Goal: Information Seeking & Learning: Learn about a topic

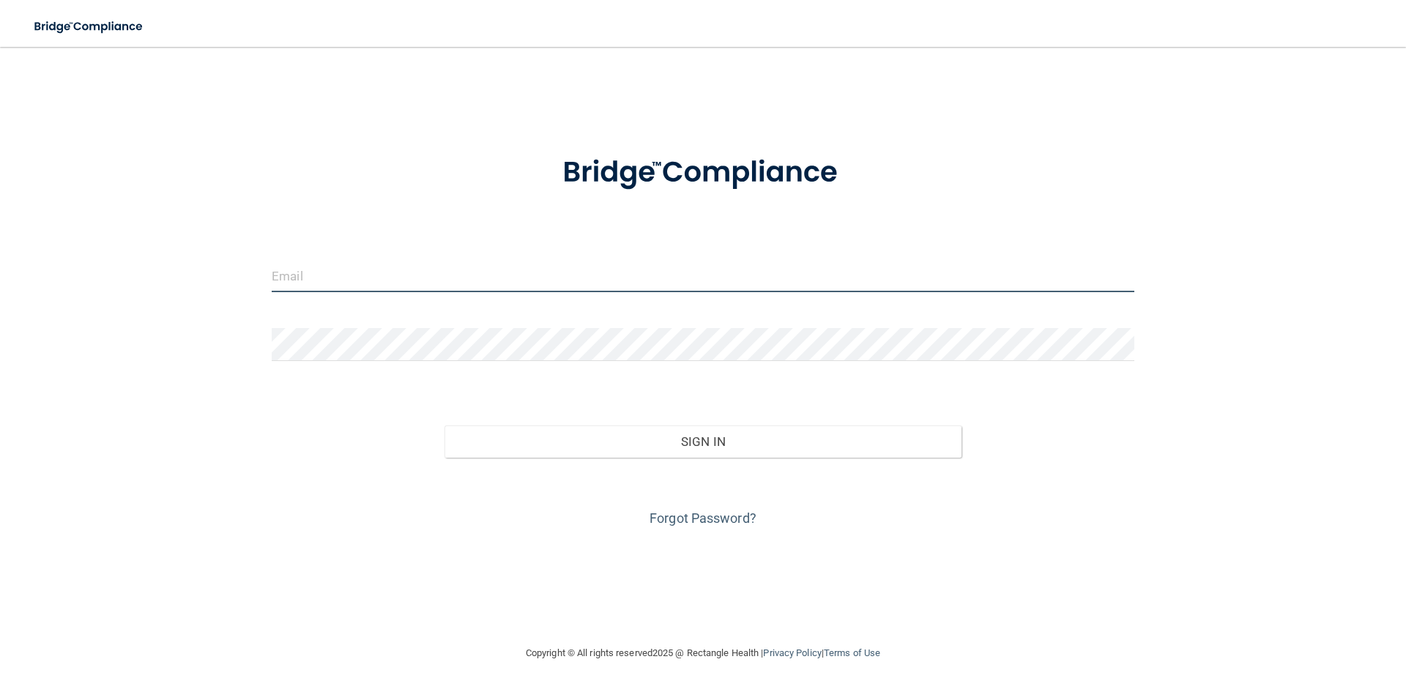
click at [350, 268] on input "email" at bounding box center [703, 275] width 863 height 33
click at [342, 278] on input "email" at bounding box center [703, 275] width 863 height 33
type input "ygarcia@oragen.com"
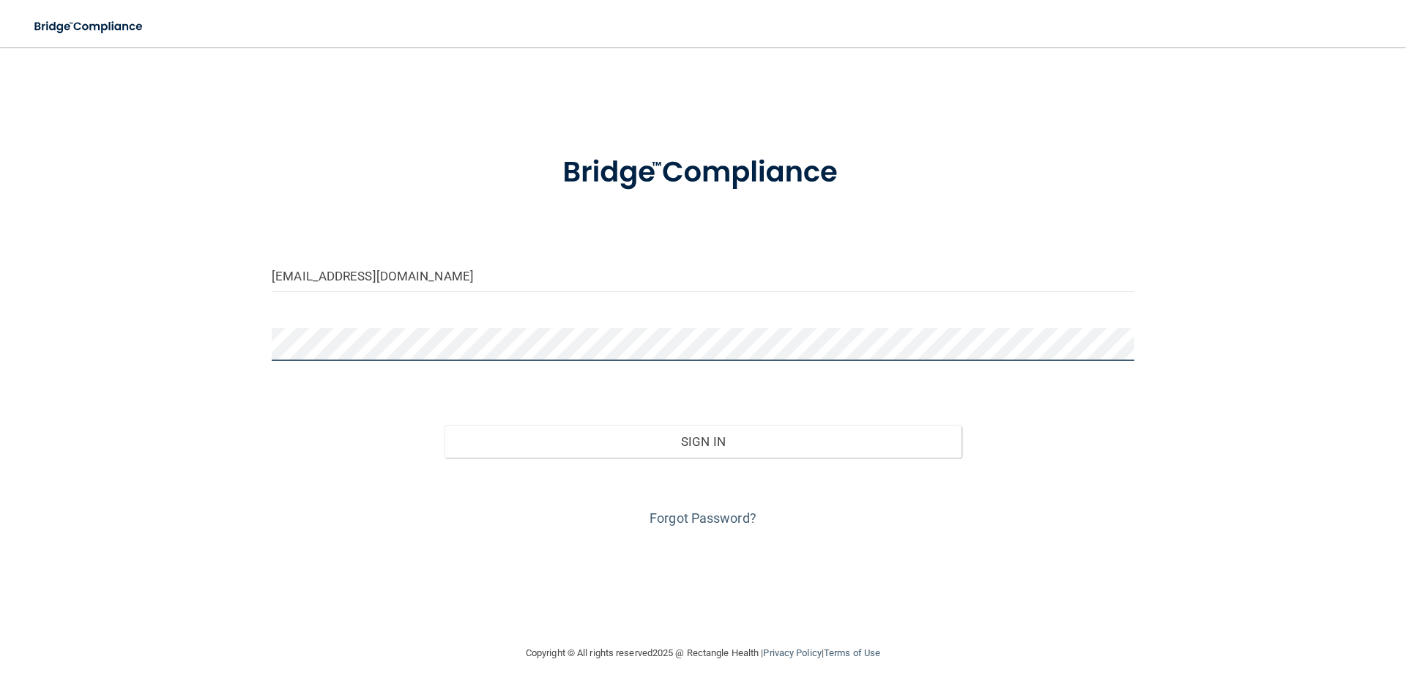
click at [445, 426] on button "Sign In" at bounding box center [704, 442] width 518 height 32
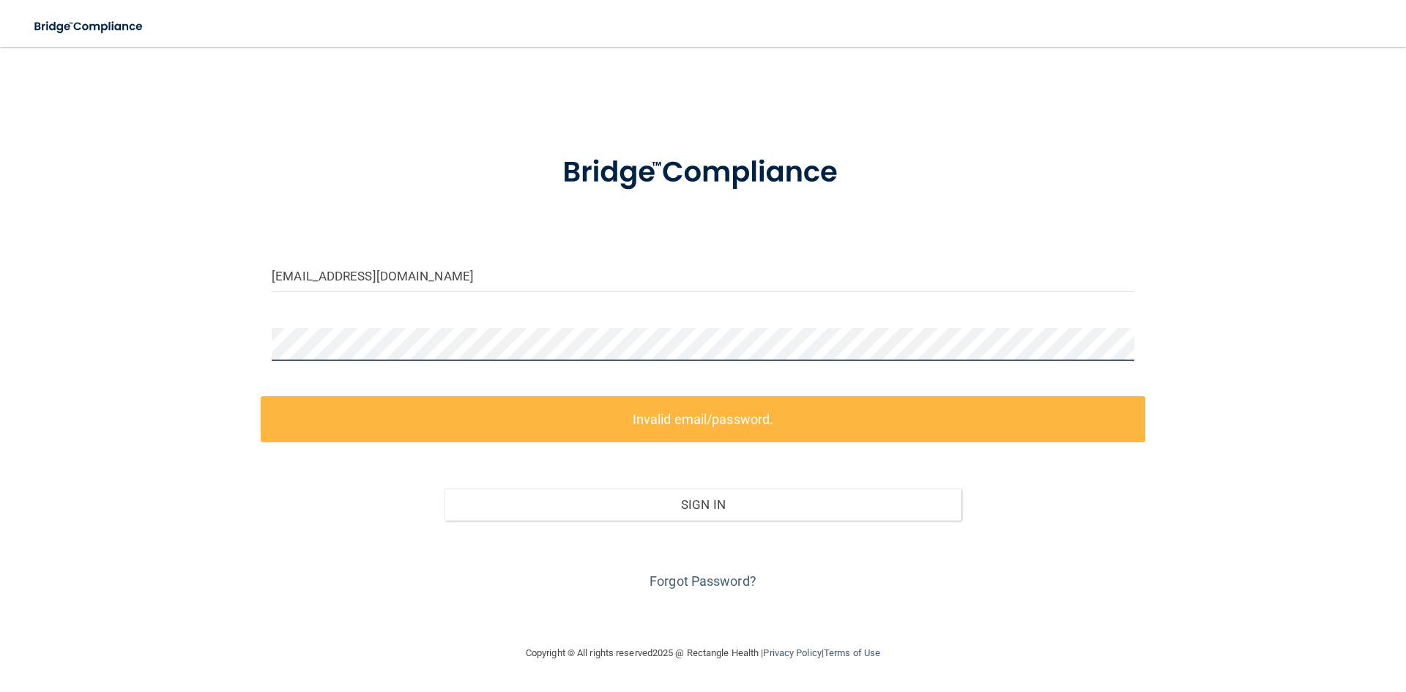
click at [59, 371] on div "ygarcia@oragen.com Invalid email/password. You don't have permission to access …" at bounding box center [703, 346] width 1348 height 568
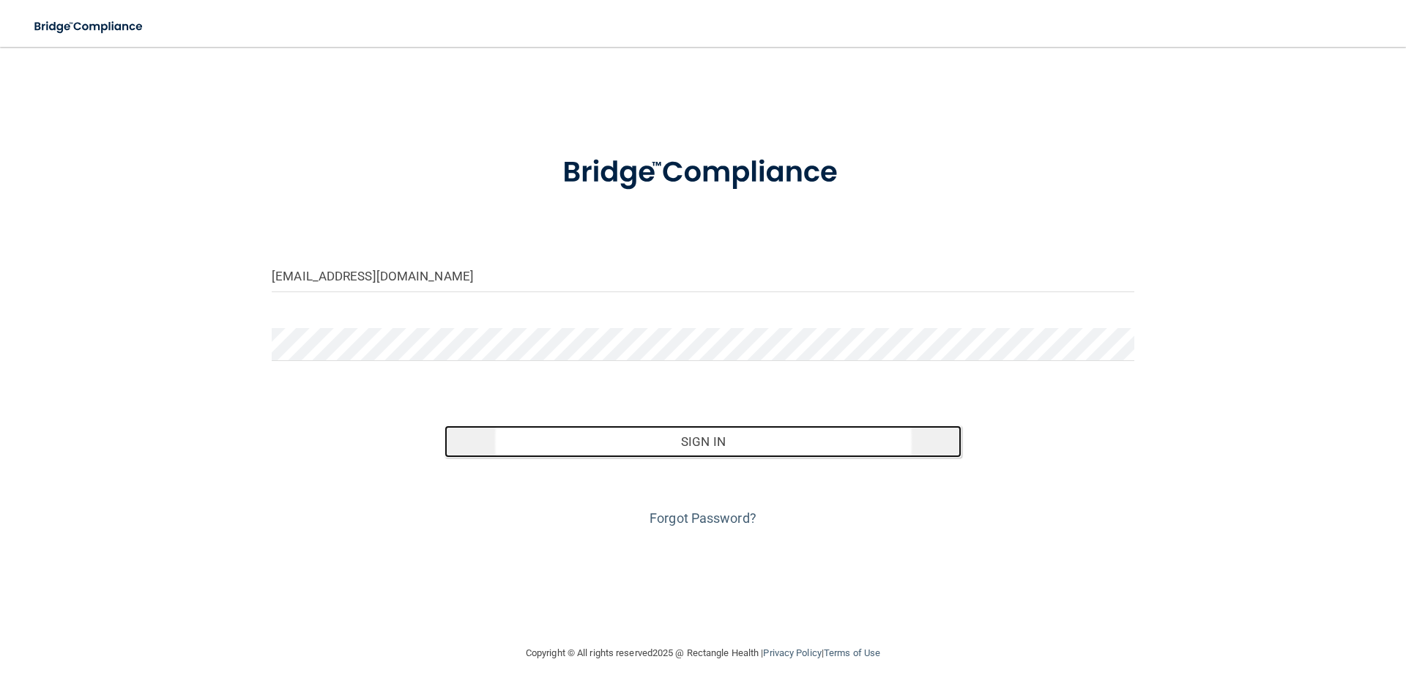
click at [754, 435] on button "Sign In" at bounding box center [704, 442] width 518 height 32
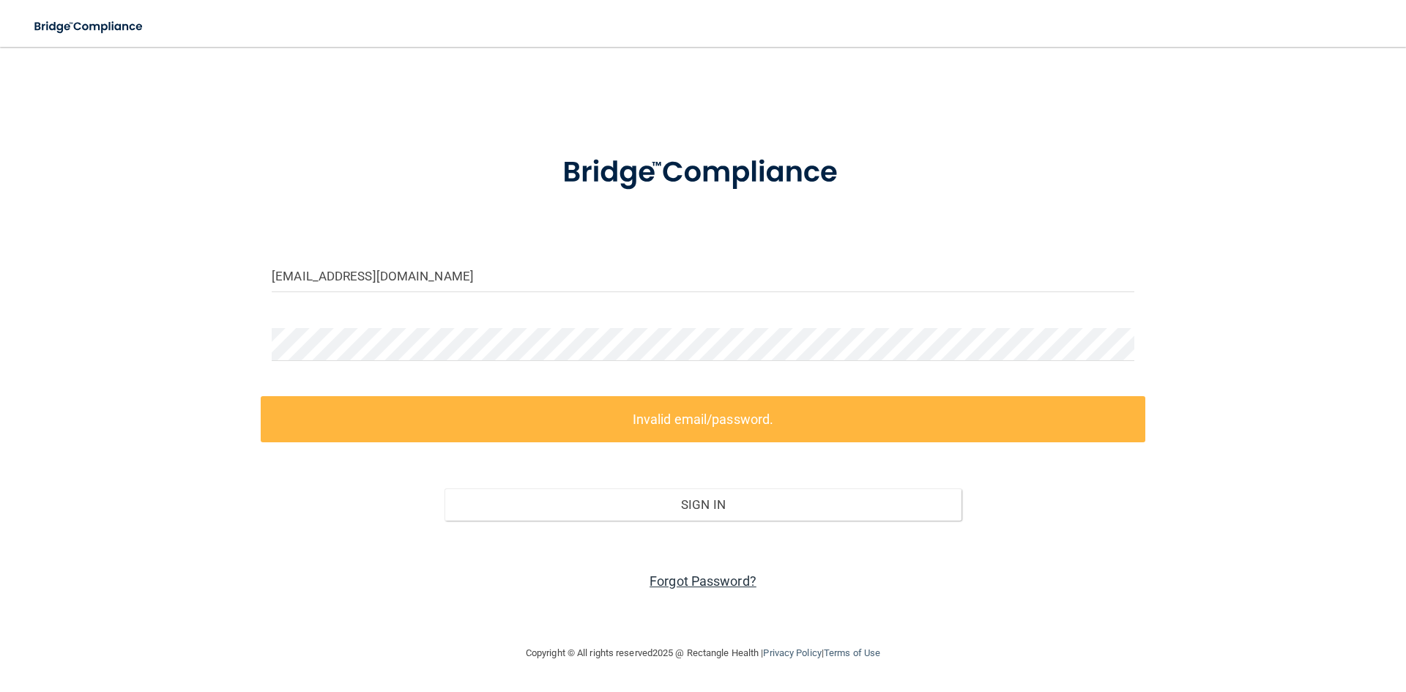
click at [718, 582] on link "Forgot Password?" at bounding box center [703, 581] width 107 height 15
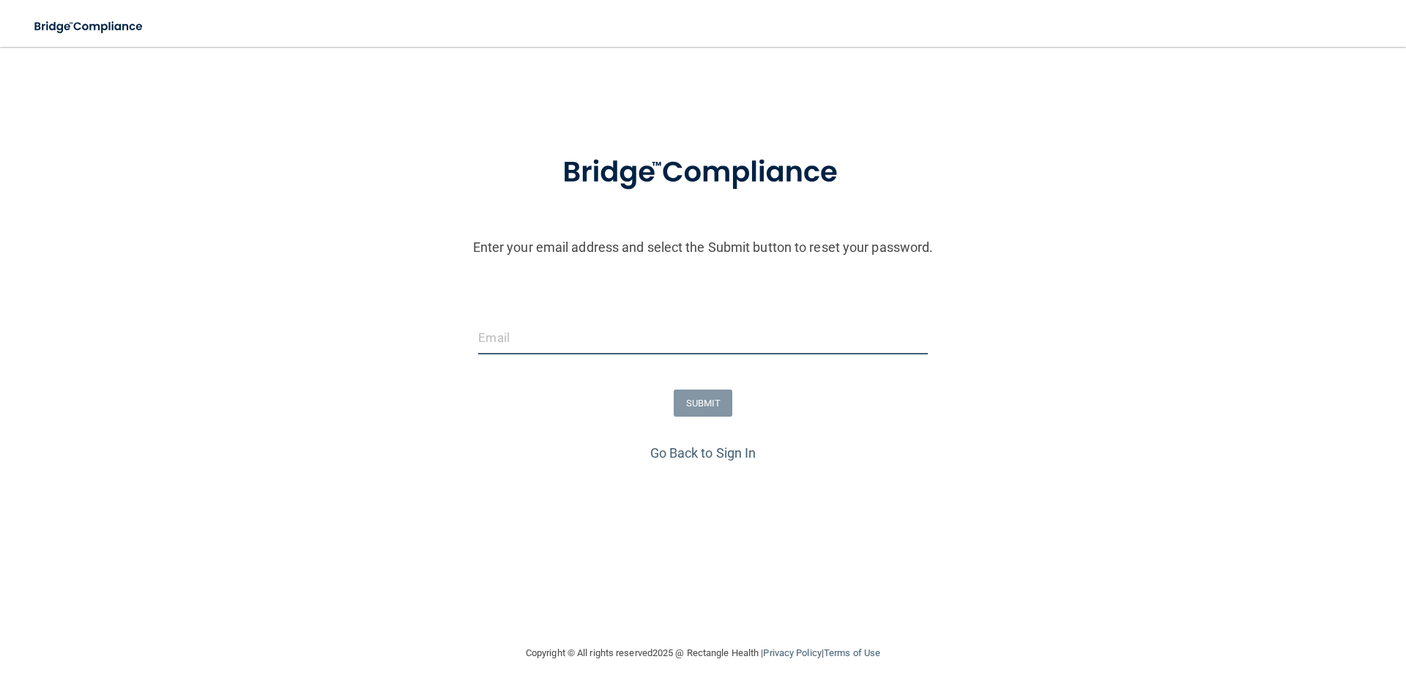
click at [562, 344] on input "email" at bounding box center [702, 338] width 449 height 33
type input "ygarcia@oragen.com"
click at [721, 407] on button "SUBMIT" at bounding box center [703, 403] width 59 height 27
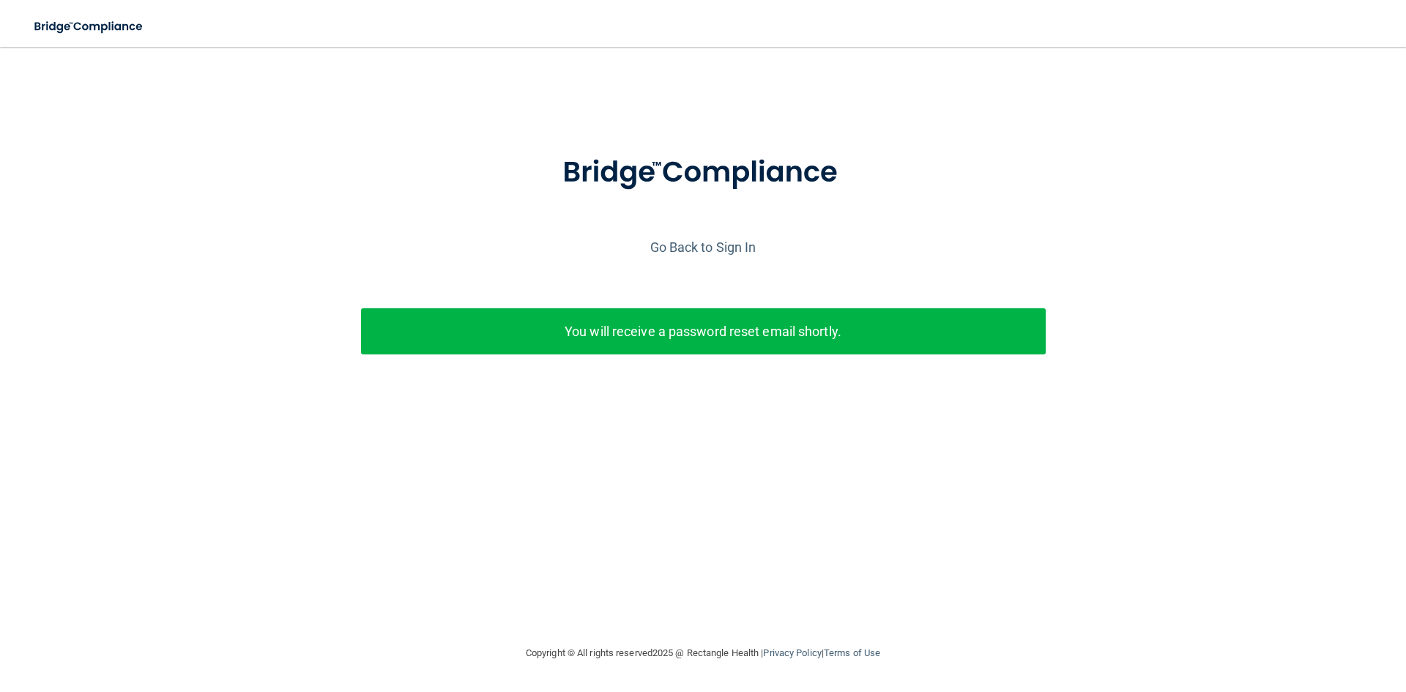
click at [692, 332] on p "You will receive a password reset email shortly." at bounding box center [703, 331] width 663 height 24
click at [719, 240] on link "Go Back to Sign In" at bounding box center [703, 247] width 106 height 15
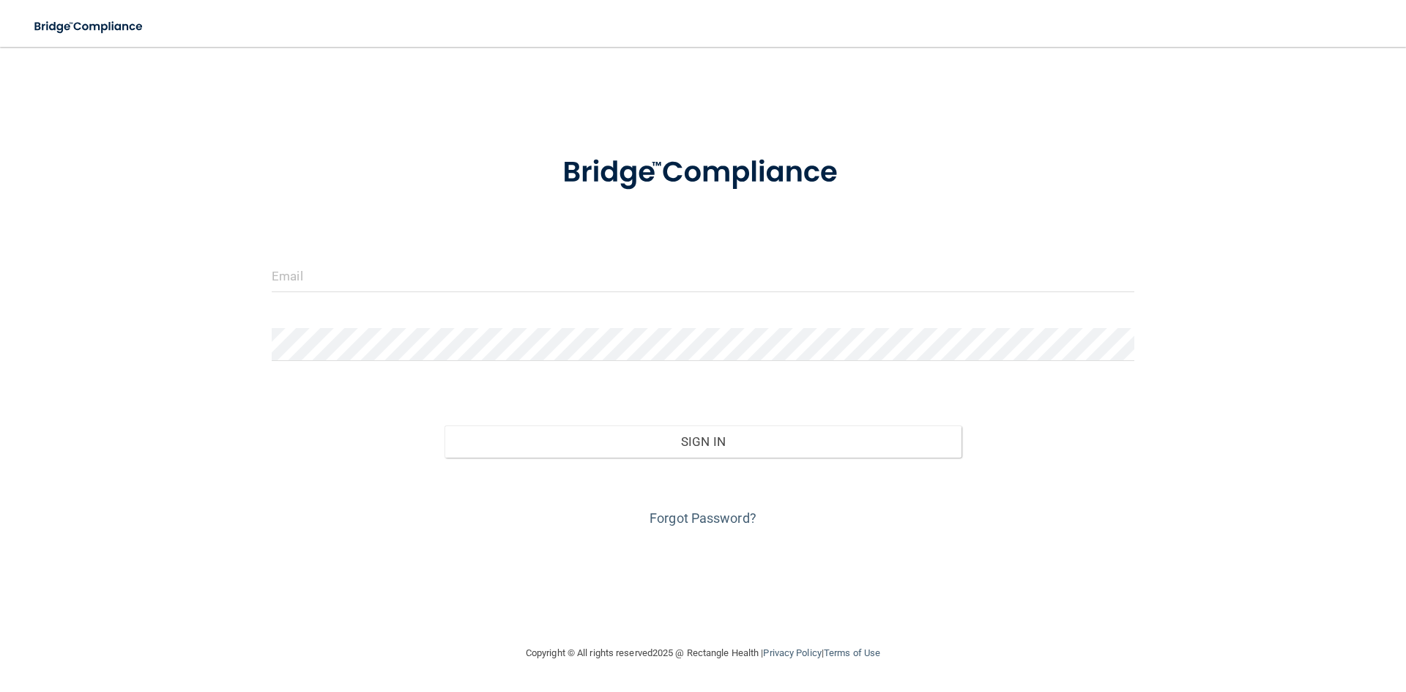
click at [719, 506] on div "Forgot Password?" at bounding box center [703, 494] width 885 height 73
click at [716, 516] on link "Forgot Password?" at bounding box center [703, 518] width 107 height 15
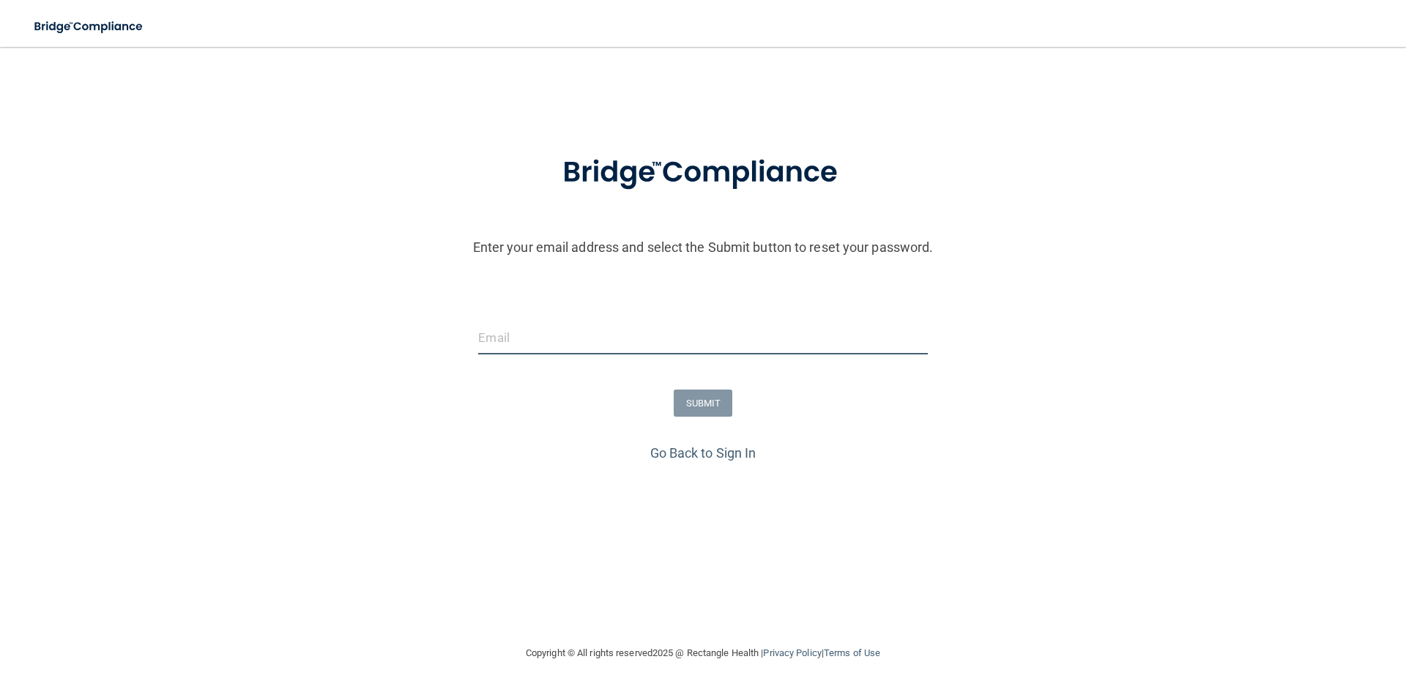
click at [640, 348] on input "email" at bounding box center [702, 338] width 449 height 33
type input "ygarcia@oragen.com"
click at [716, 394] on button "SUBMIT" at bounding box center [703, 403] width 59 height 27
click at [519, 341] on input "email" at bounding box center [702, 338] width 449 height 33
type input "[EMAIL_ADDRESS][DOMAIN_NAME]"
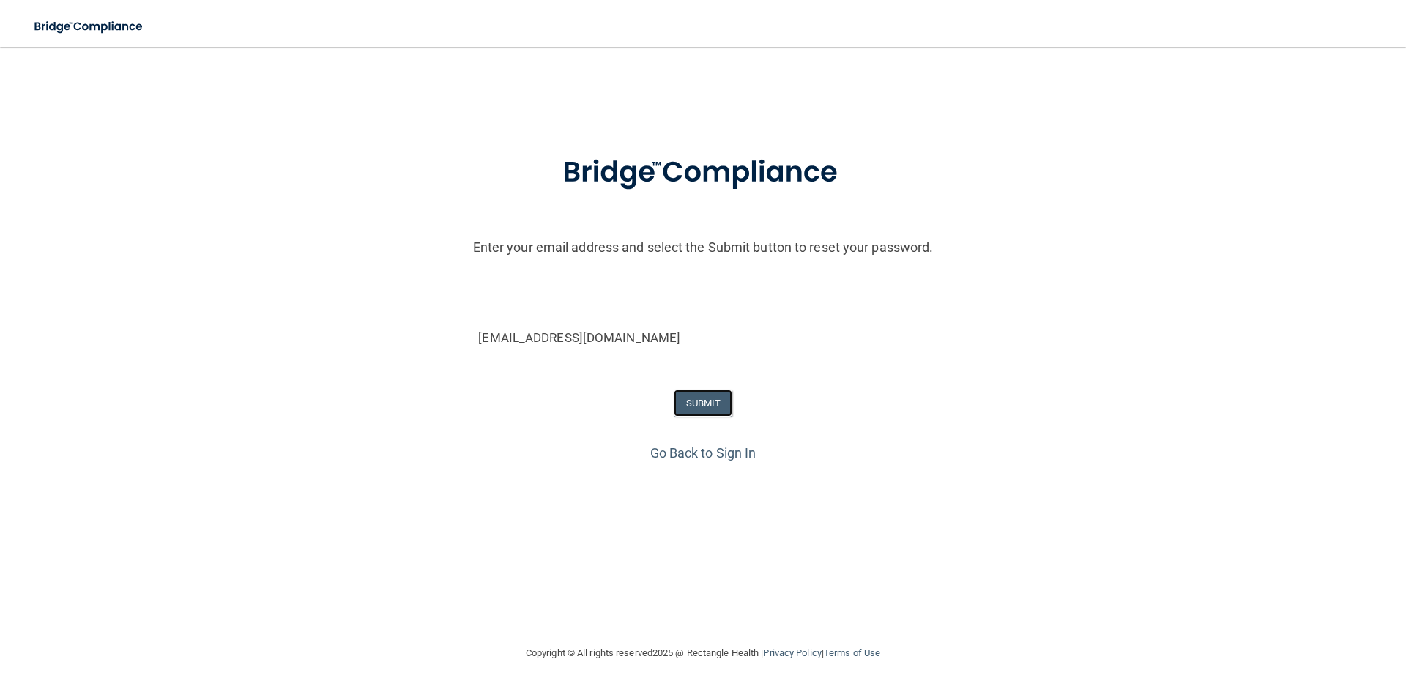
drag, startPoint x: 680, startPoint y: 391, endPoint x: 702, endPoint y: 396, distance: 22.6
click at [685, 392] on button "SUBMIT" at bounding box center [703, 403] width 59 height 27
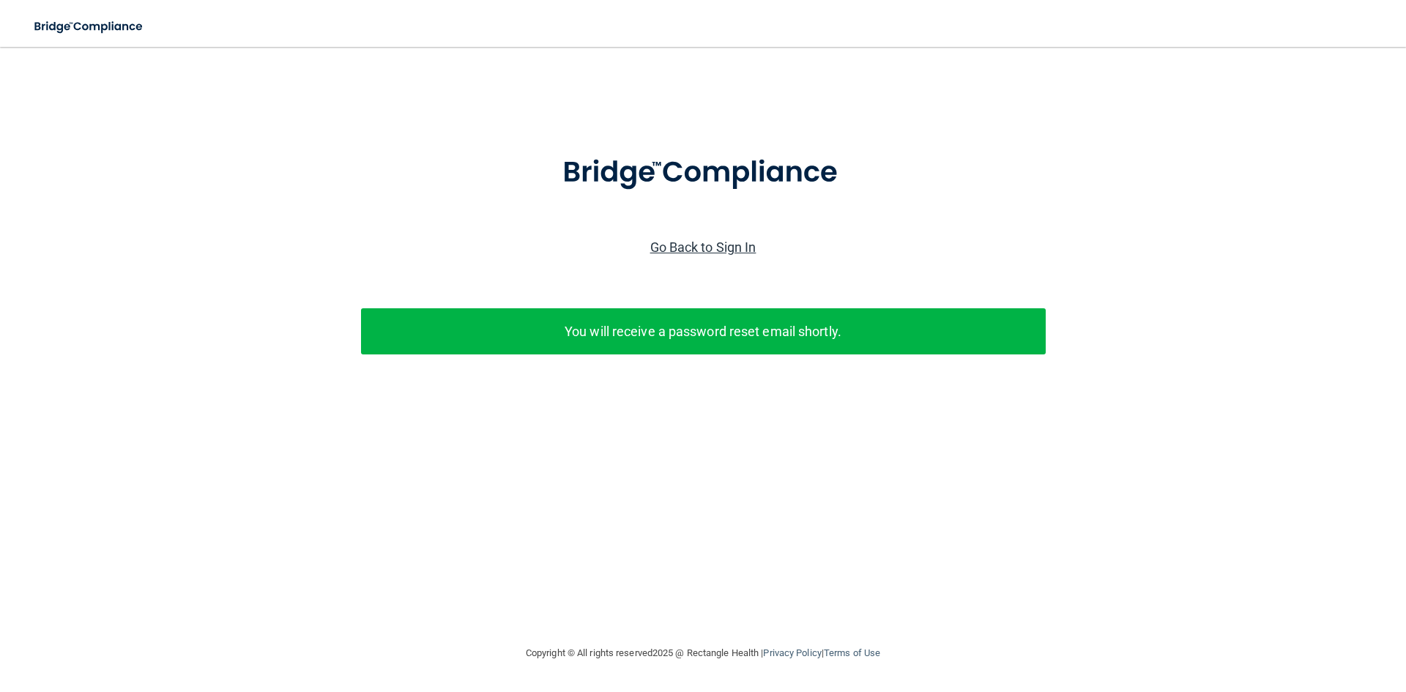
click at [727, 244] on link "Go Back to Sign In" at bounding box center [703, 247] width 106 height 15
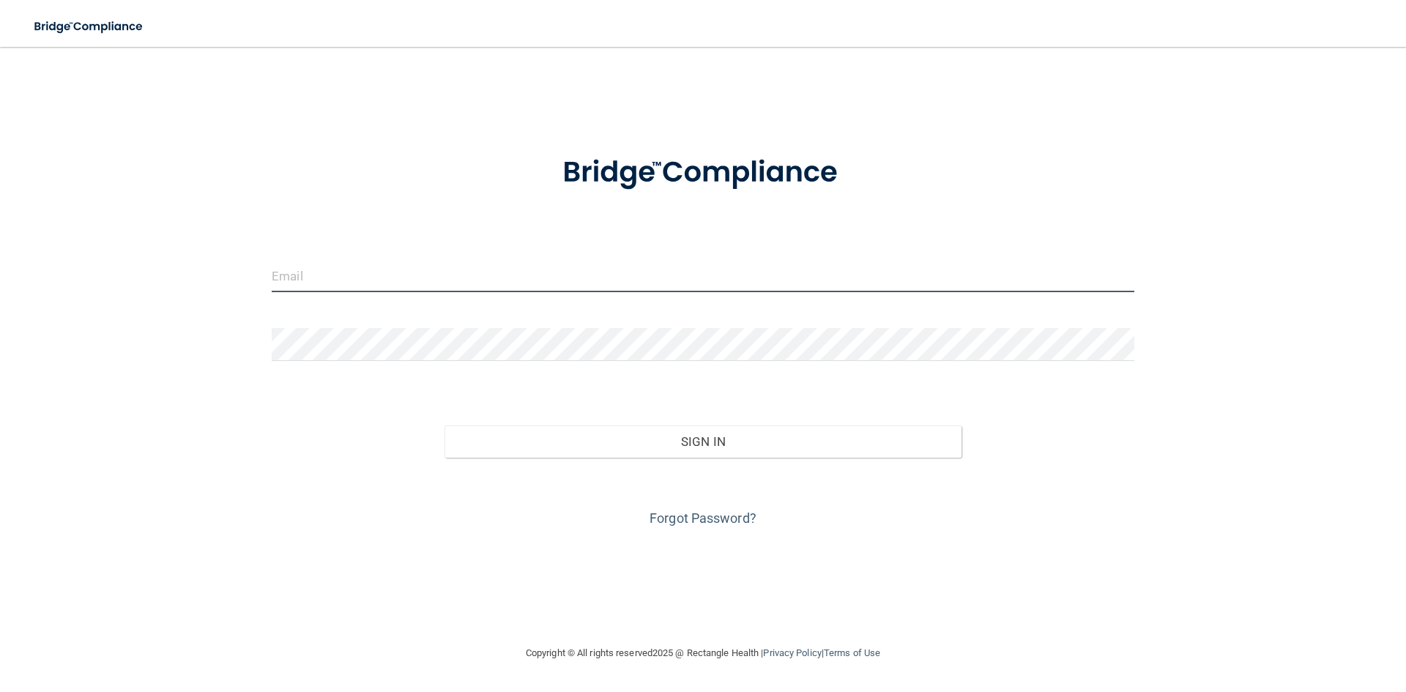
click at [454, 292] on input "email" at bounding box center [703, 275] width 863 height 33
drag, startPoint x: 402, startPoint y: 278, endPoint x: 145, endPoint y: 281, distance: 257.1
click at [145, 281] on div "ygarcia@oragen.com Invalid email/password. You don't have permission to access …" at bounding box center [703, 346] width 1348 height 568
type input "[EMAIL_ADDRESS][DOMAIN_NAME]"
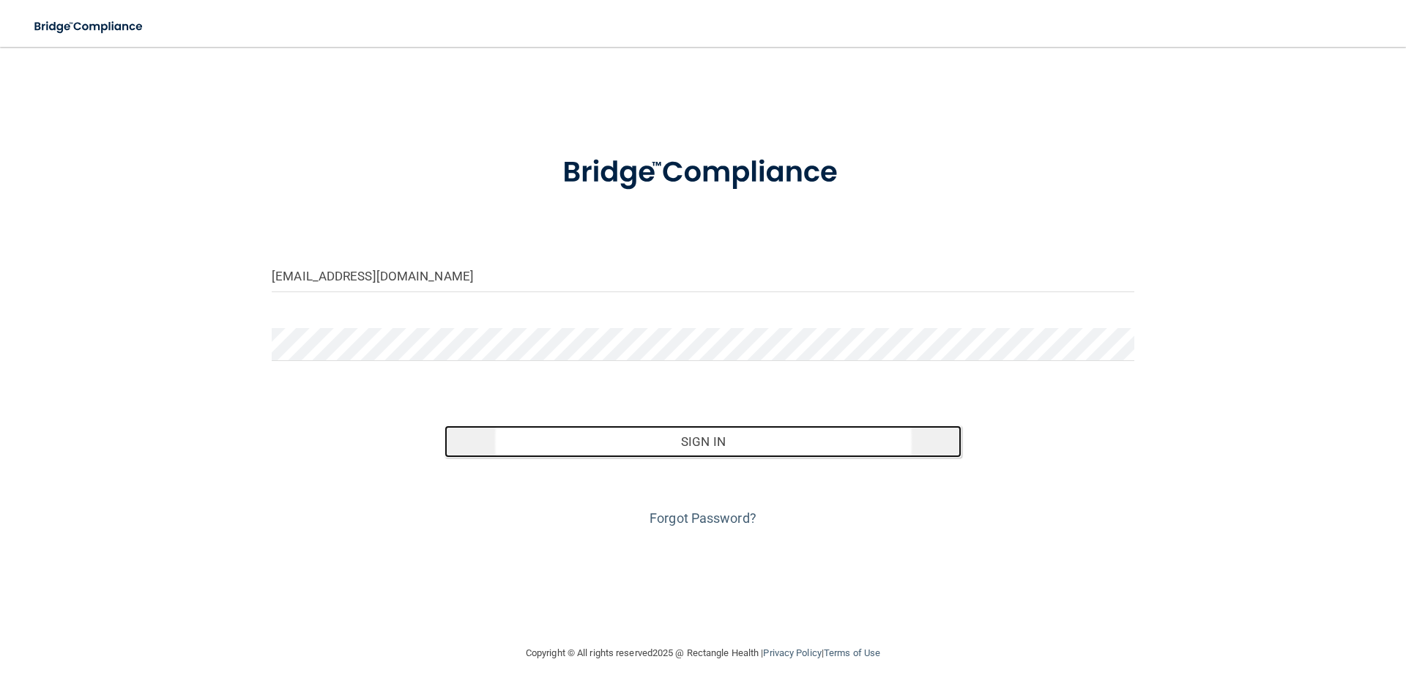
click at [530, 446] on button "Sign In" at bounding box center [704, 442] width 518 height 32
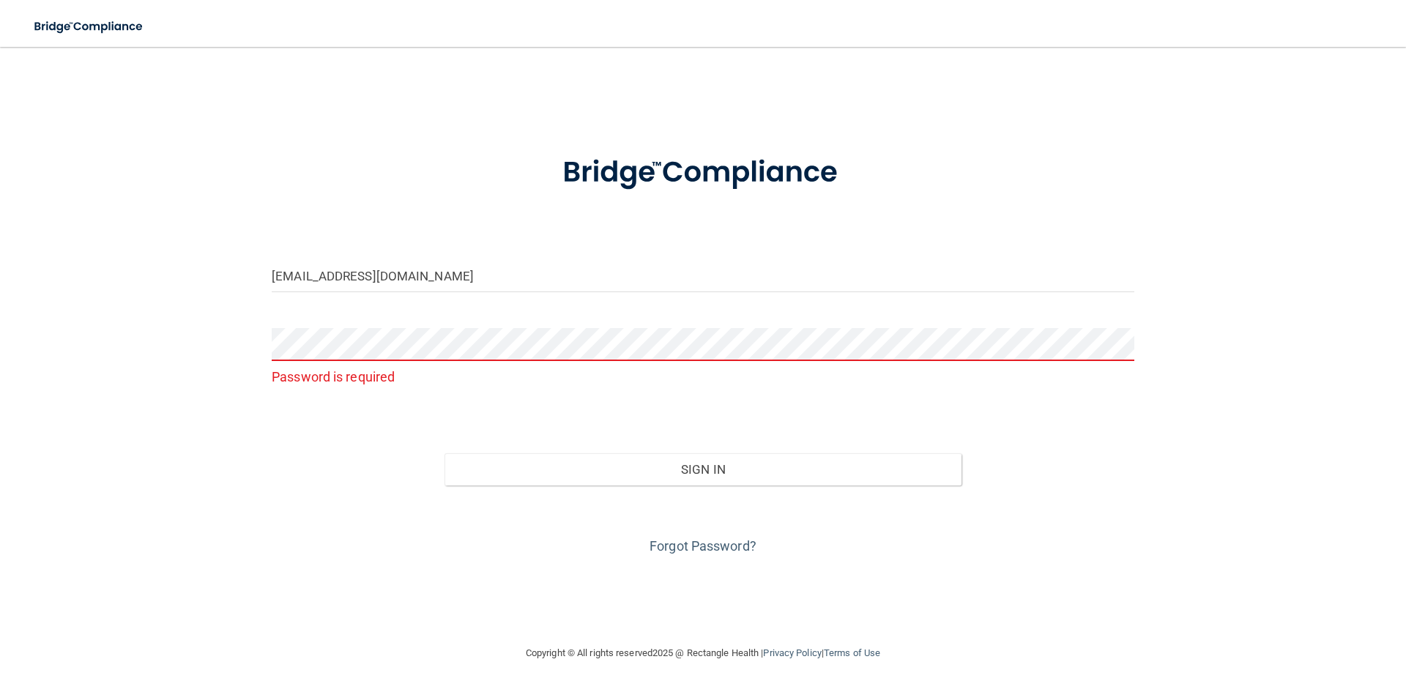
click at [690, 535] on div "Forgot Password?" at bounding box center [703, 522] width 885 height 73
click at [684, 542] on link "Forgot Password?" at bounding box center [703, 545] width 107 height 15
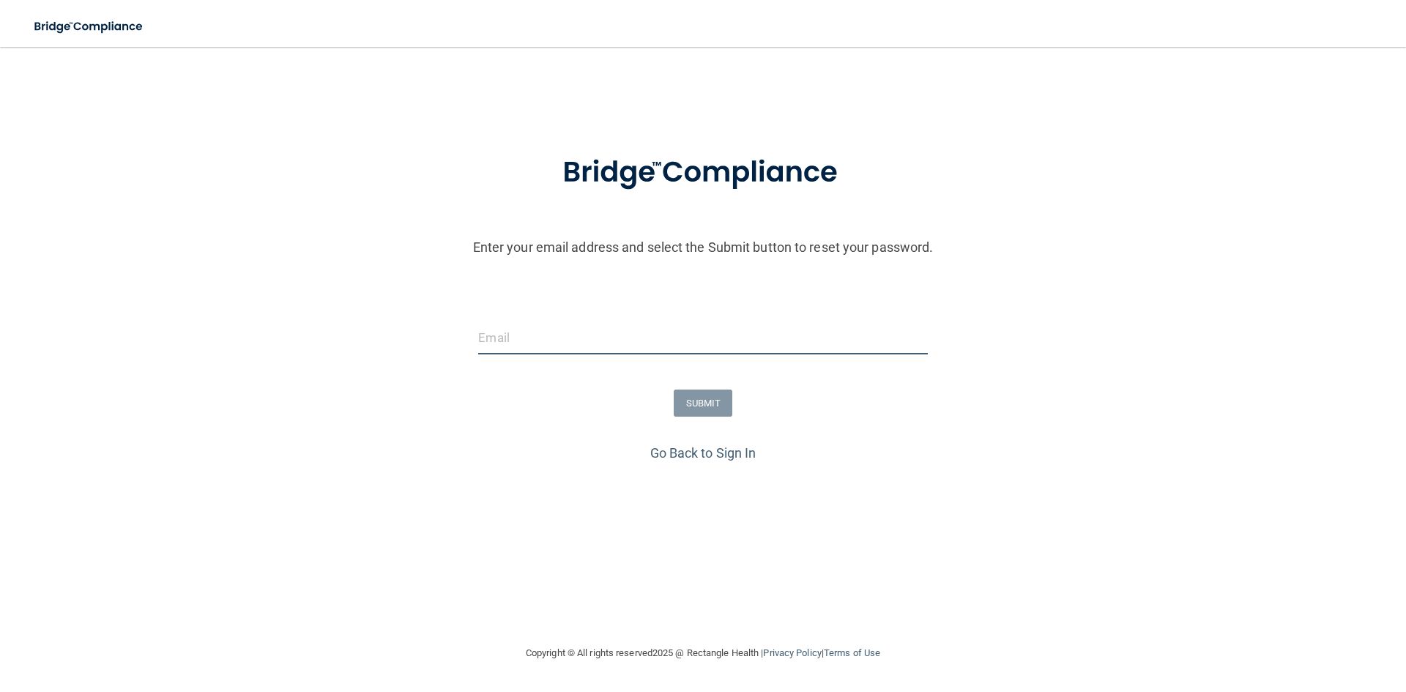
click at [548, 336] on input "email" at bounding box center [702, 338] width 449 height 33
type input "[EMAIL_ADDRESS][DOMAIN_NAME]"
click at [689, 397] on button "SUBMIT" at bounding box center [703, 403] width 59 height 27
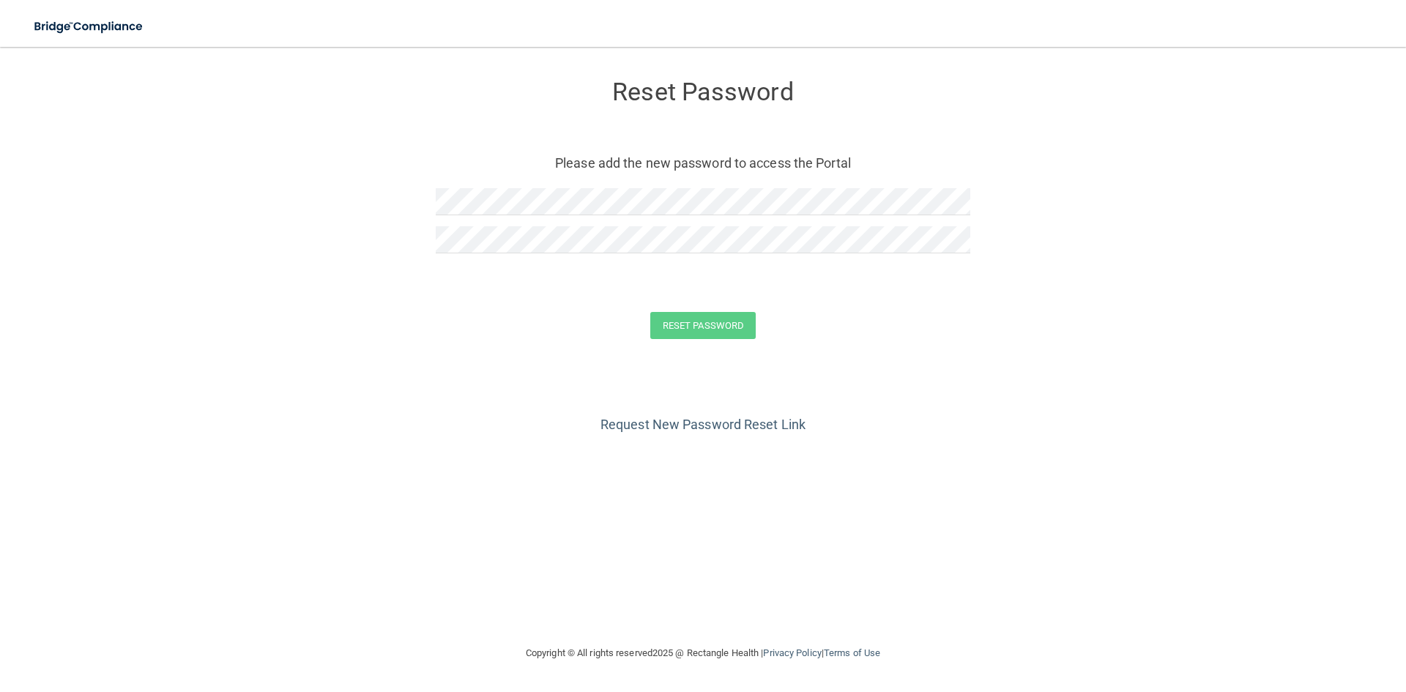
click at [537, 217] on div at bounding box center [703, 207] width 535 height 38
click at [685, 330] on button "Reset Password" at bounding box center [702, 325] width 105 height 27
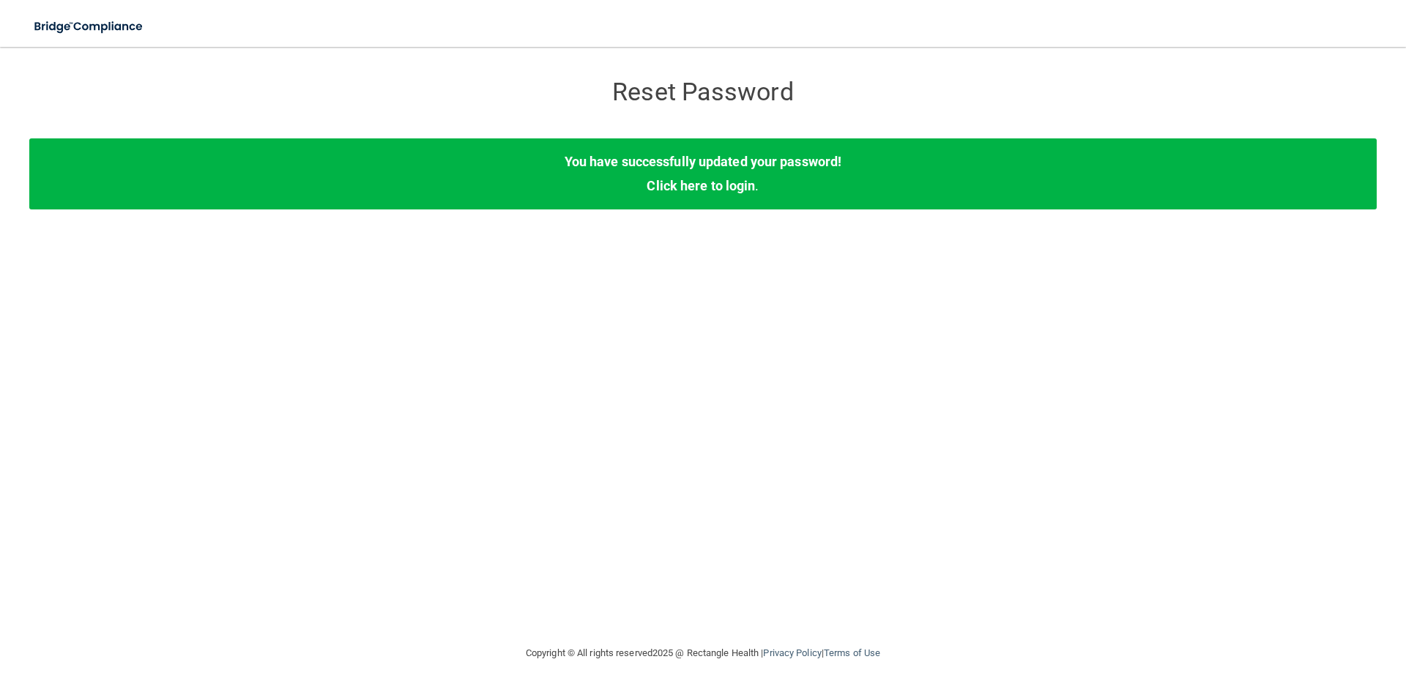
click at [752, 177] on div "You have successfully updated your password! Click here to login ." at bounding box center [703, 173] width 1348 height 70
click at [716, 185] on link "Click here to login" at bounding box center [701, 185] width 108 height 15
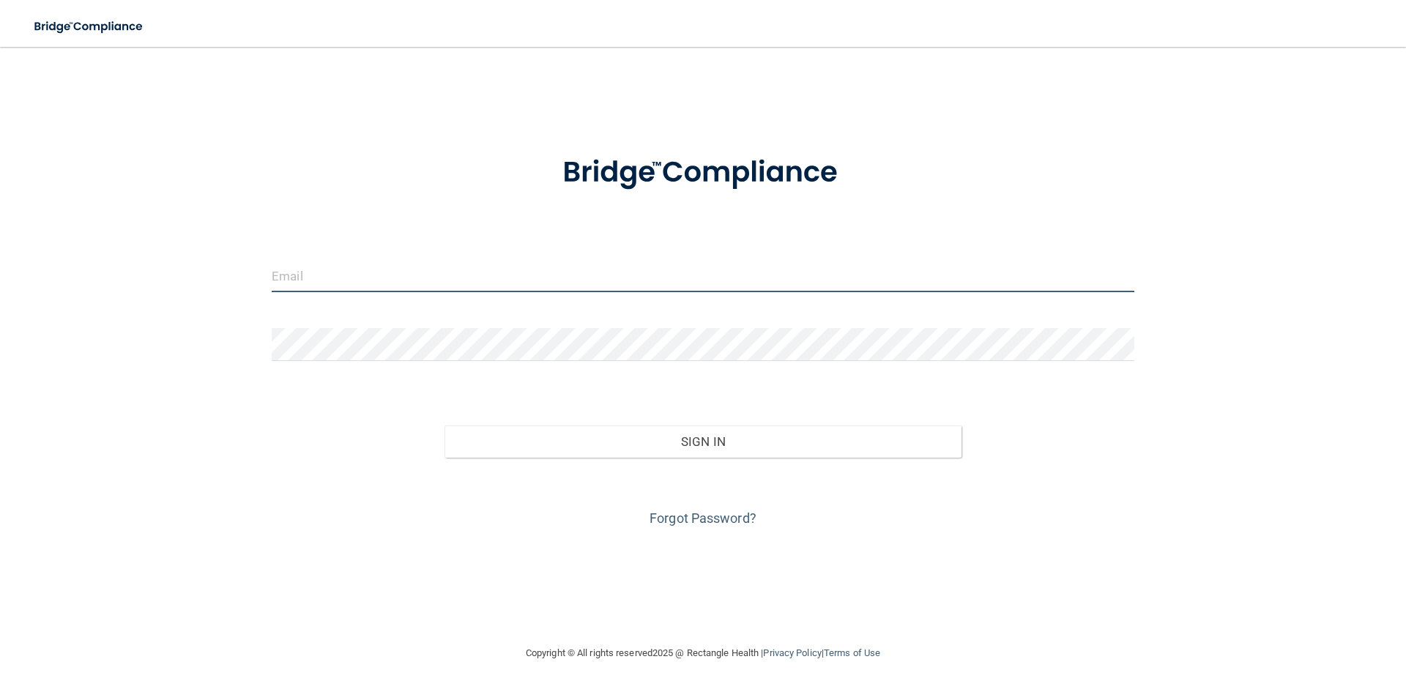
type input "[EMAIL_ADDRESS][DOMAIN_NAME]"
drag, startPoint x: 390, startPoint y: 231, endPoint x: 383, endPoint y: 253, distance: 22.9
click at [389, 236] on form "gilbertsonoma@oragen.com Invalid email/password. You don't have permission to a…" at bounding box center [703, 333] width 863 height 396
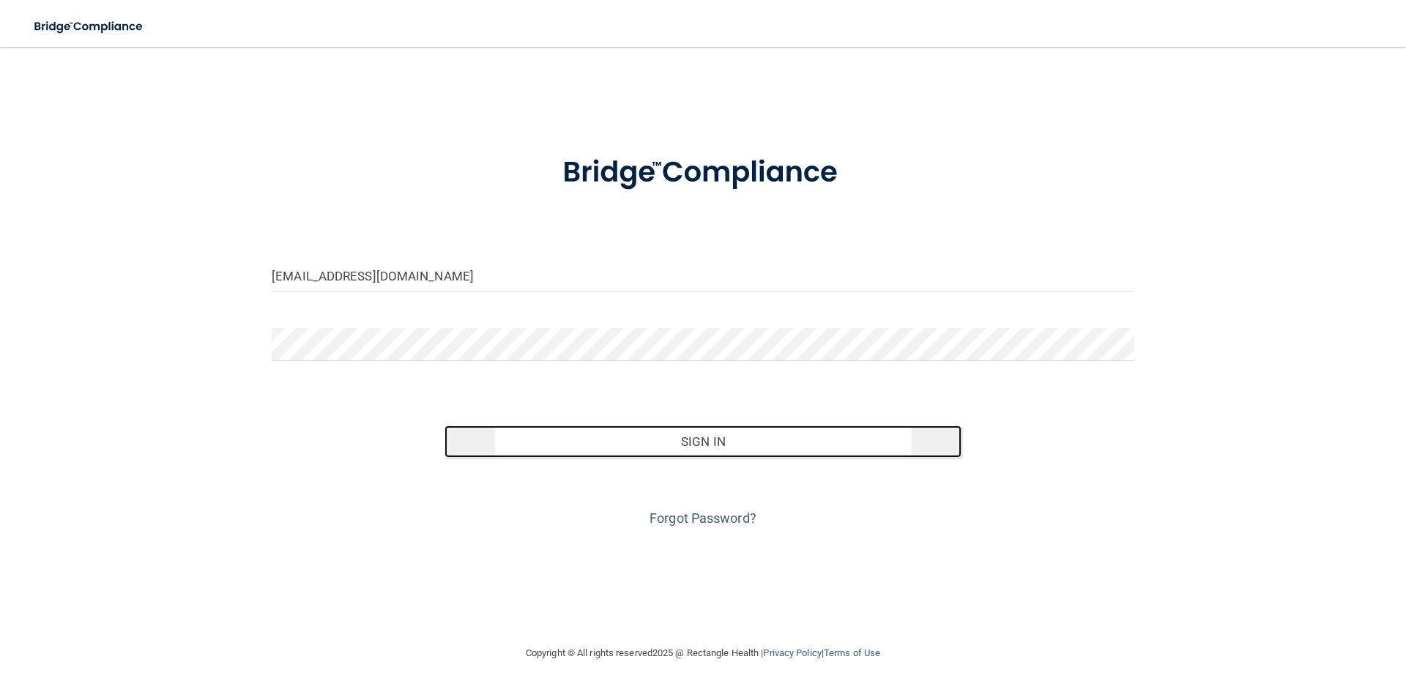
click at [690, 445] on button "Sign In" at bounding box center [704, 442] width 518 height 32
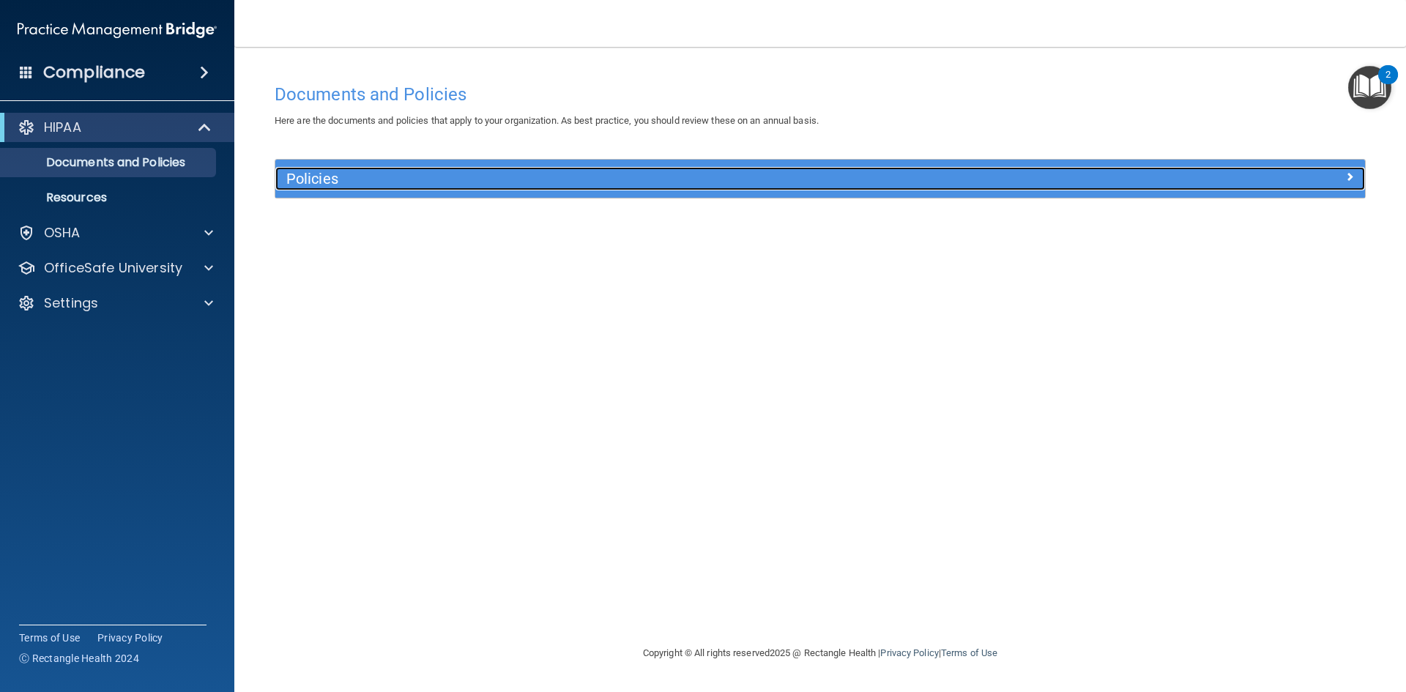
click at [371, 167] on div "Policies" at bounding box center [683, 178] width 817 height 23
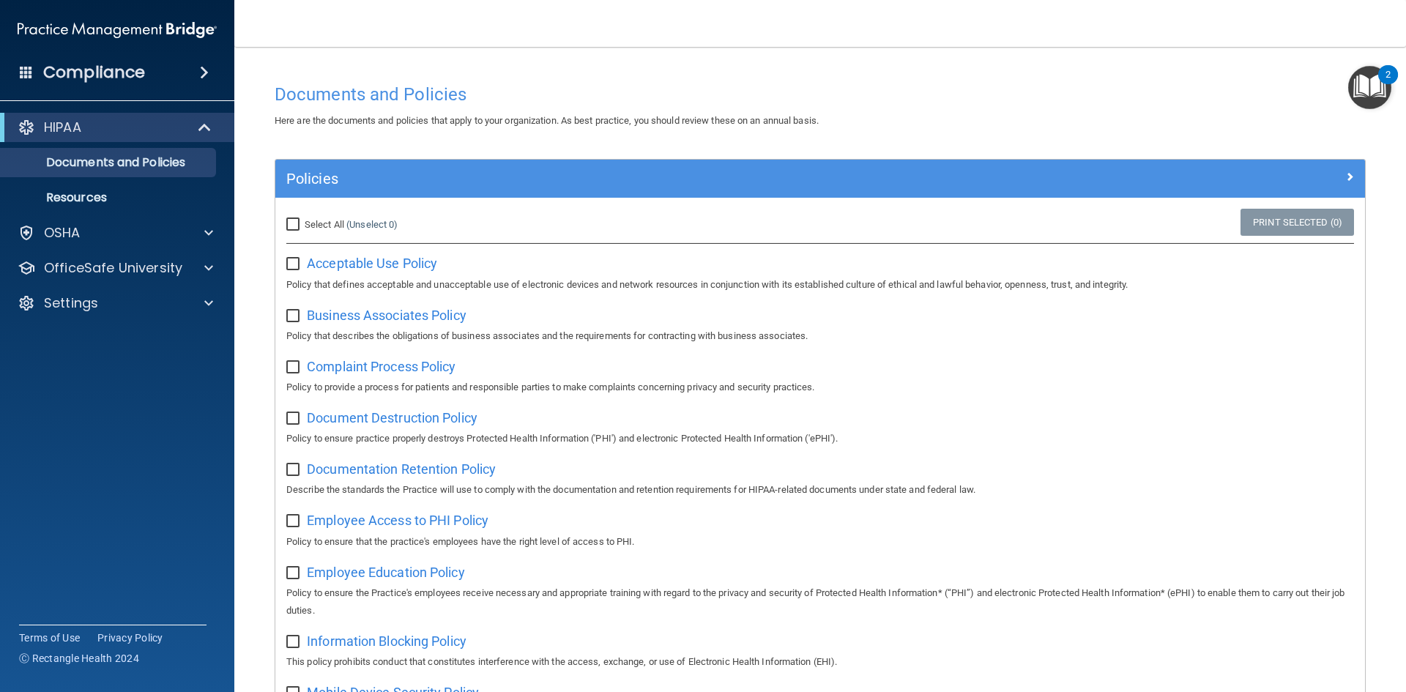
click at [290, 226] on input "Select All (Unselect 0) Unselect All" at bounding box center [294, 225] width 17 height 12
checkbox input "true"
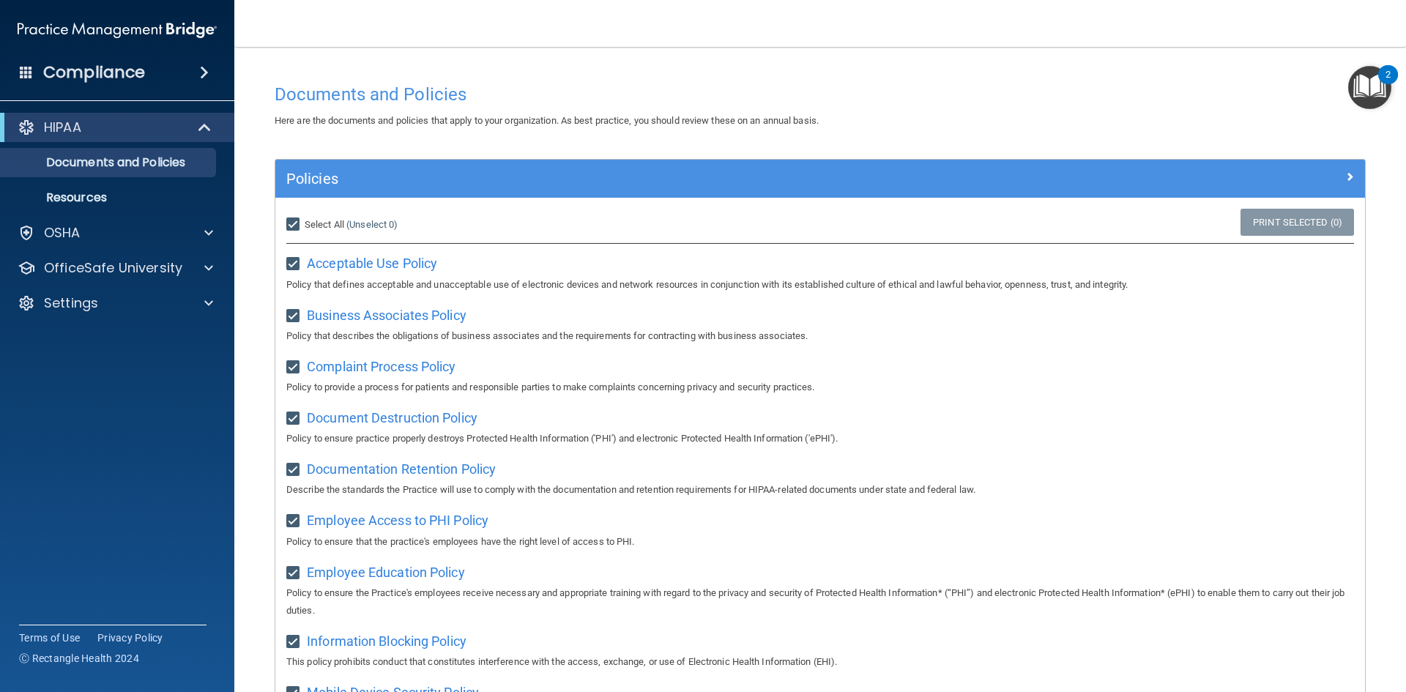
checkbox input "true"
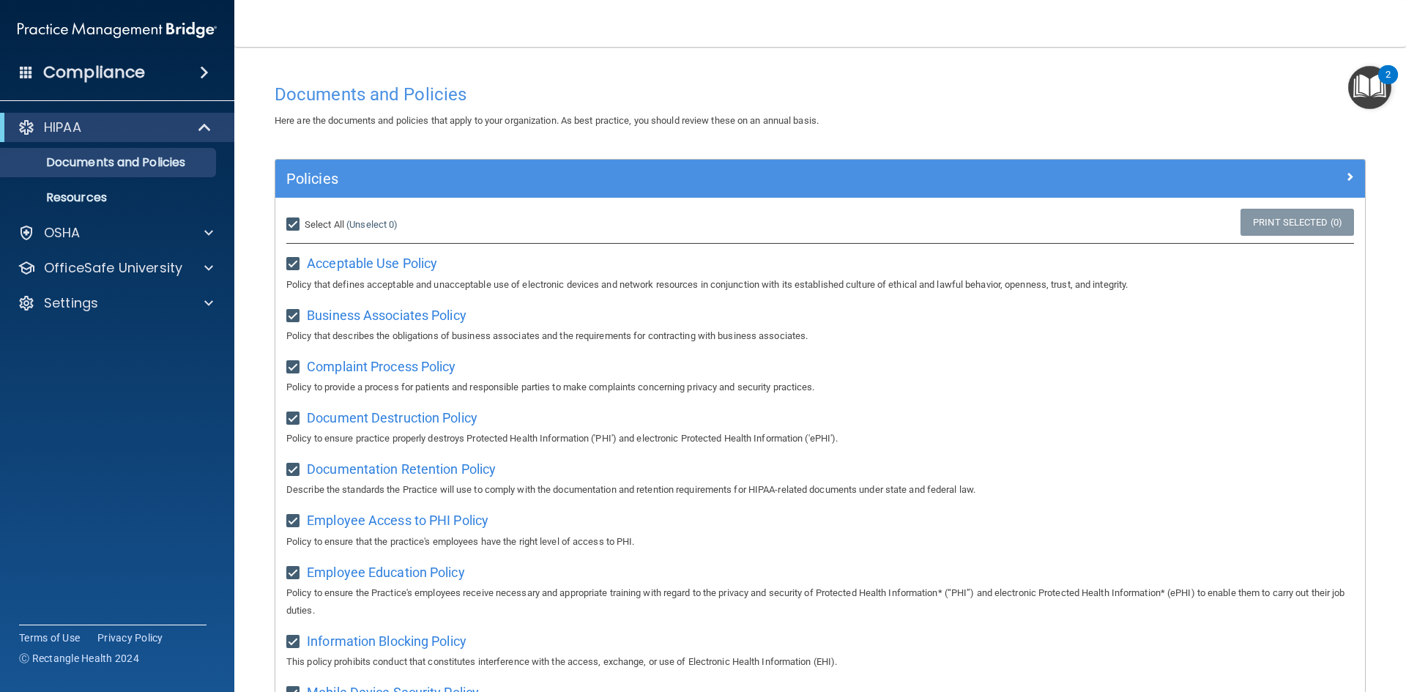
checkbox input "true"
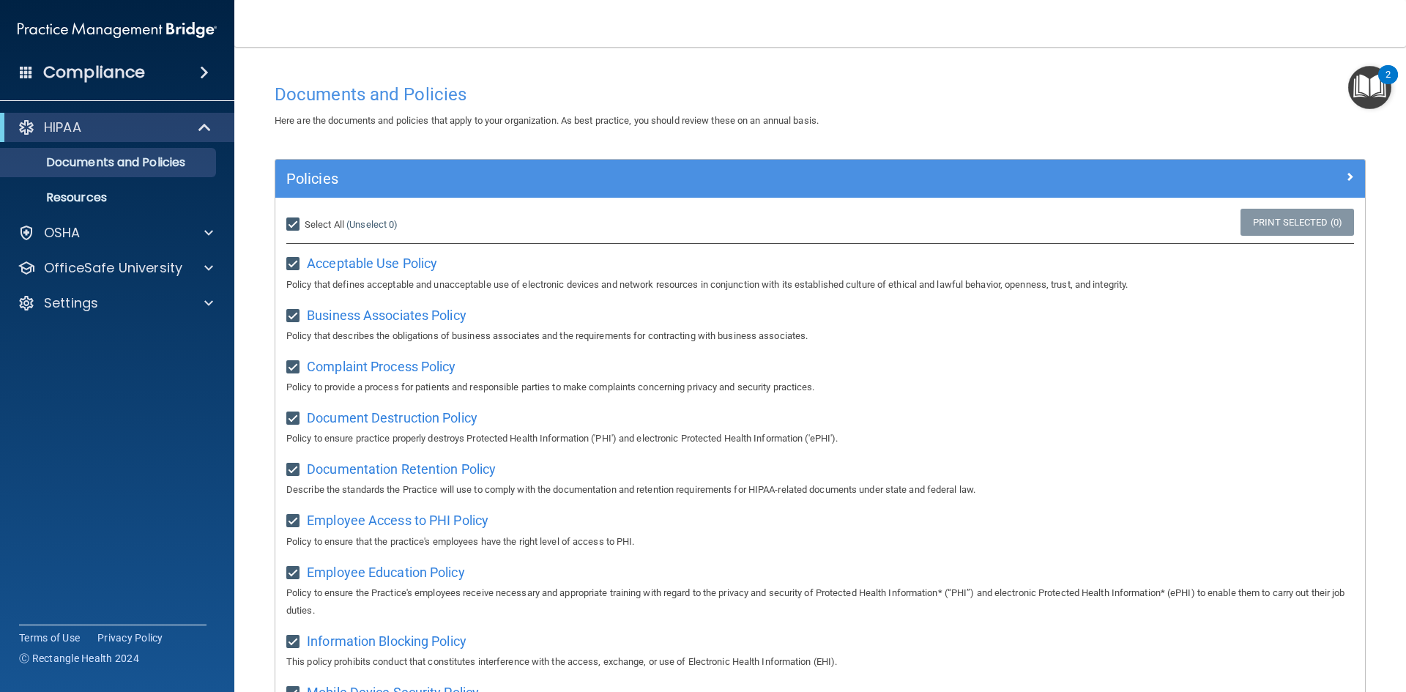
checkbox input "true"
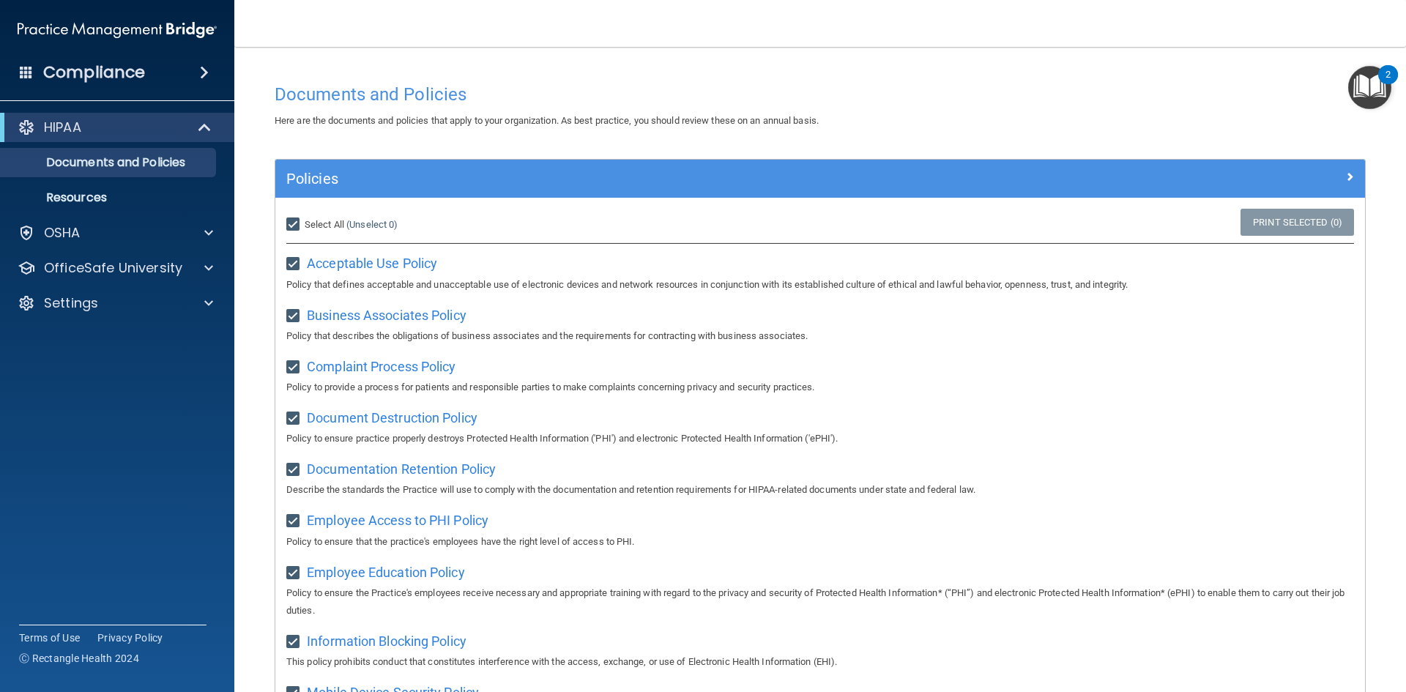
checkbox input "true"
click at [297, 223] on input "Select All (Unselect 21) Unselect All" at bounding box center [294, 225] width 17 height 12
checkbox input "false"
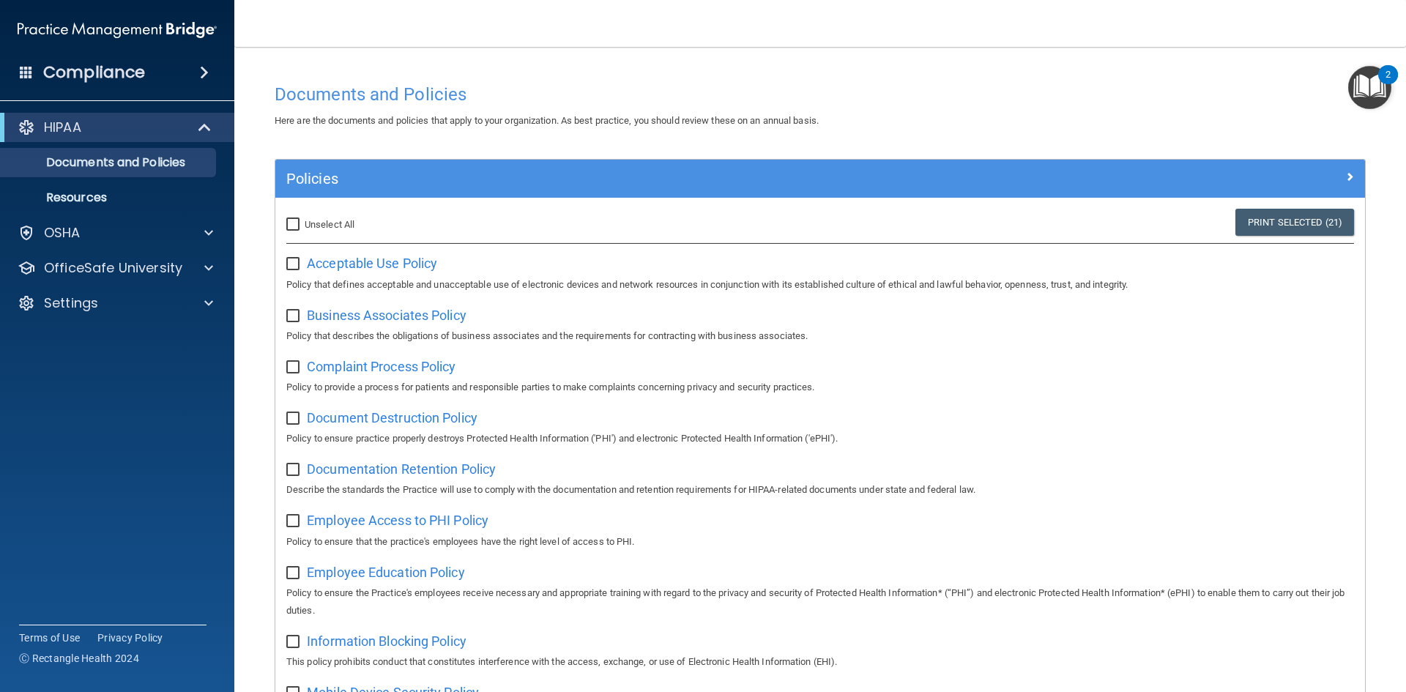
checkbox input "false"
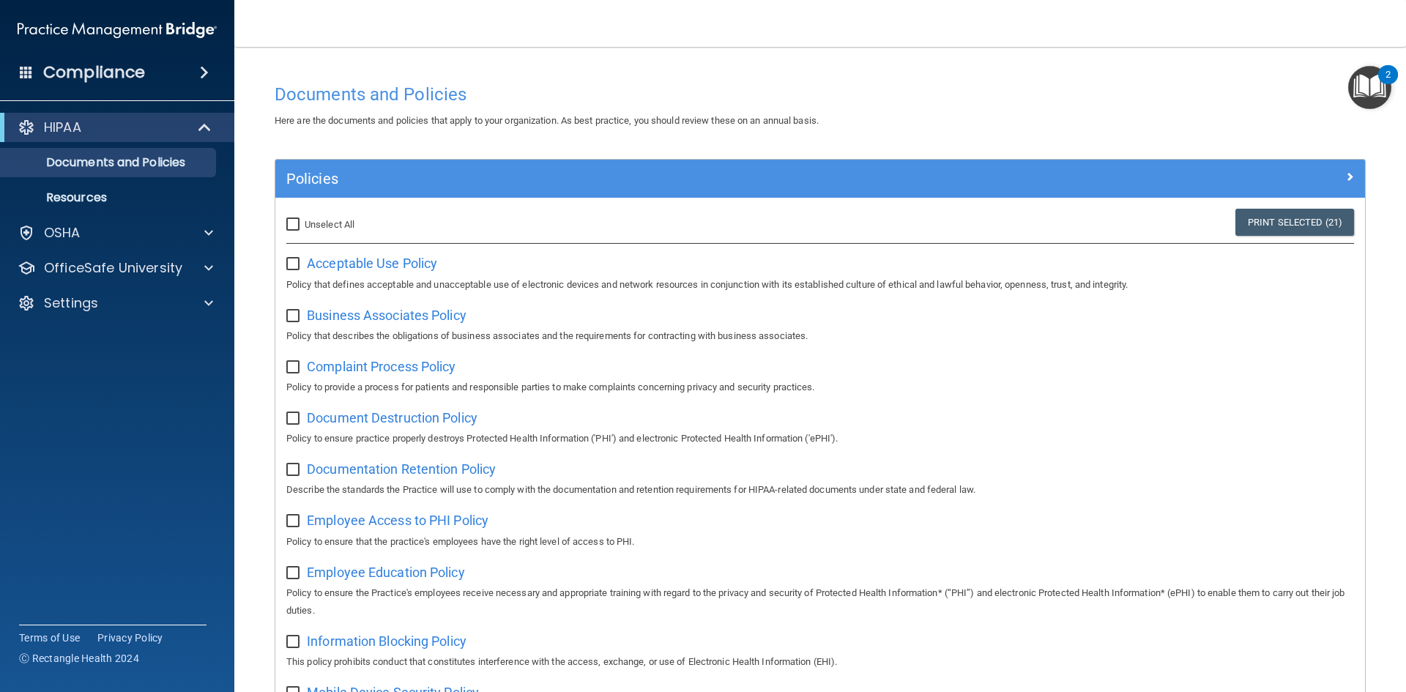
checkbox input "false"
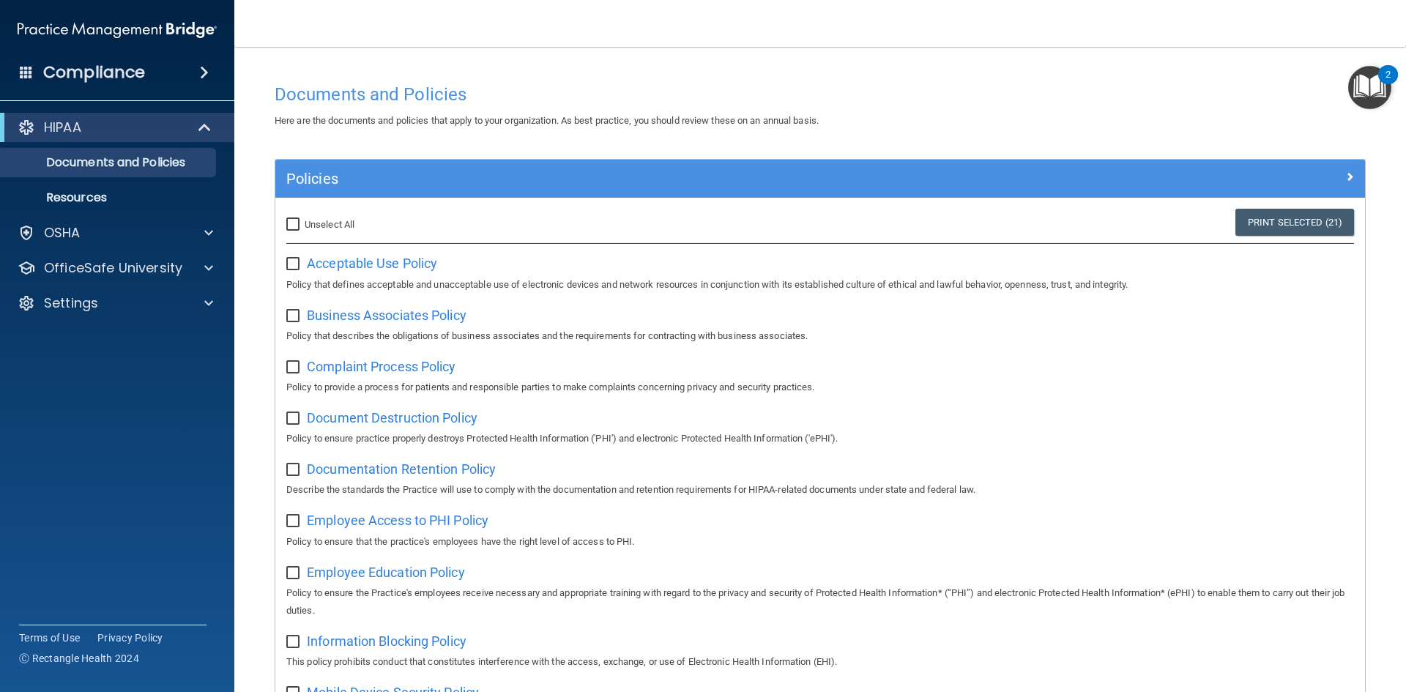
checkbox input "false"
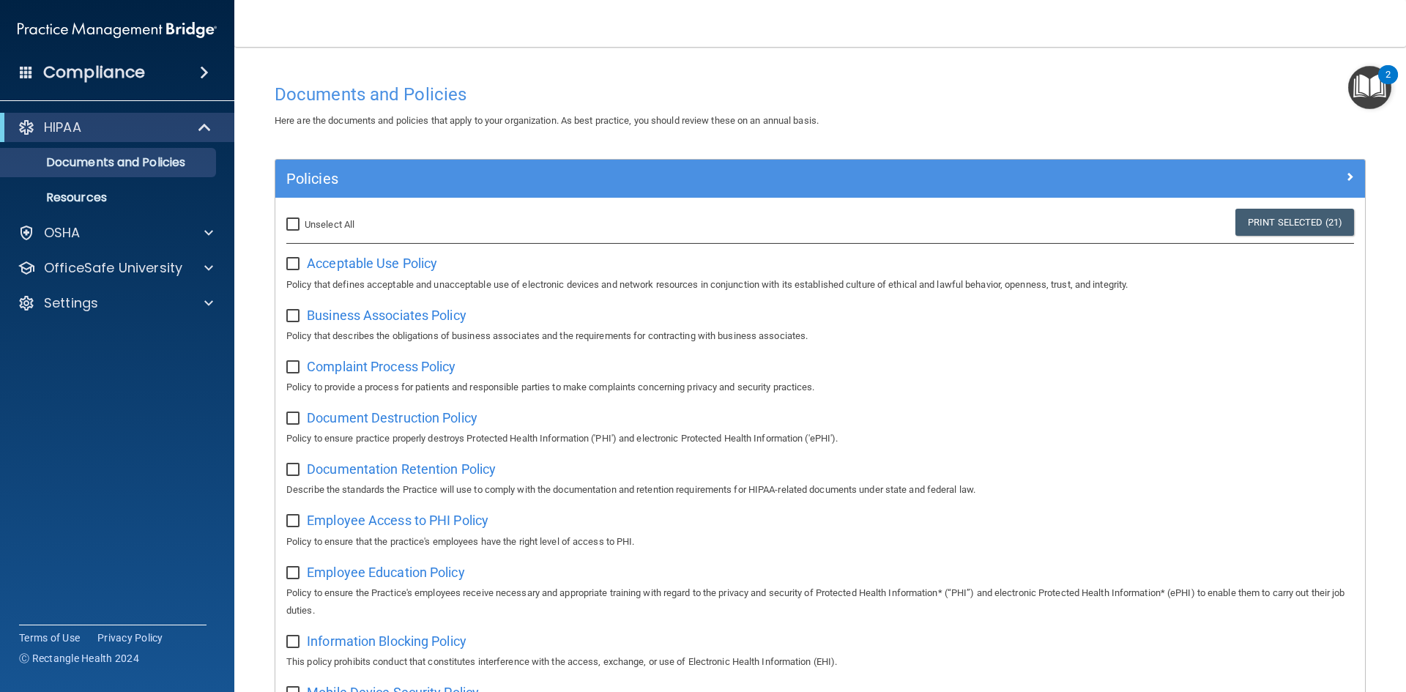
checkbox input "false"
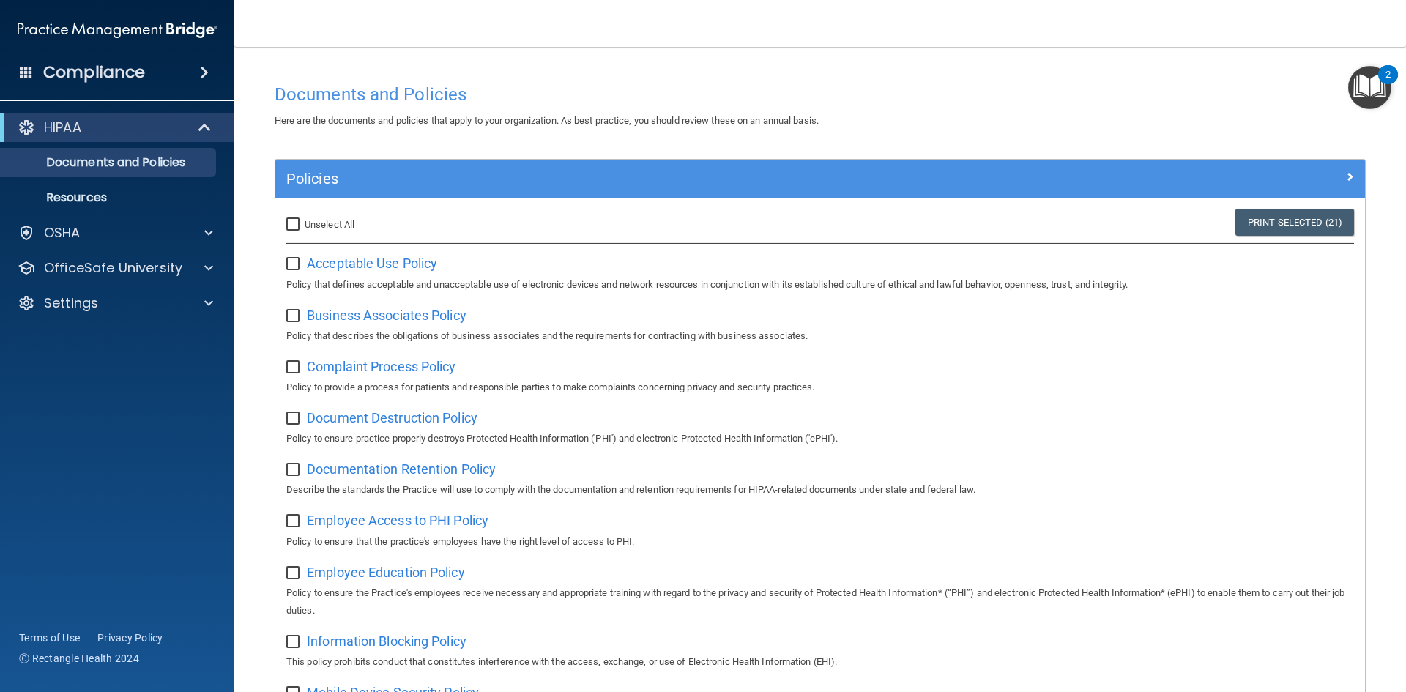
checkbox input "false"
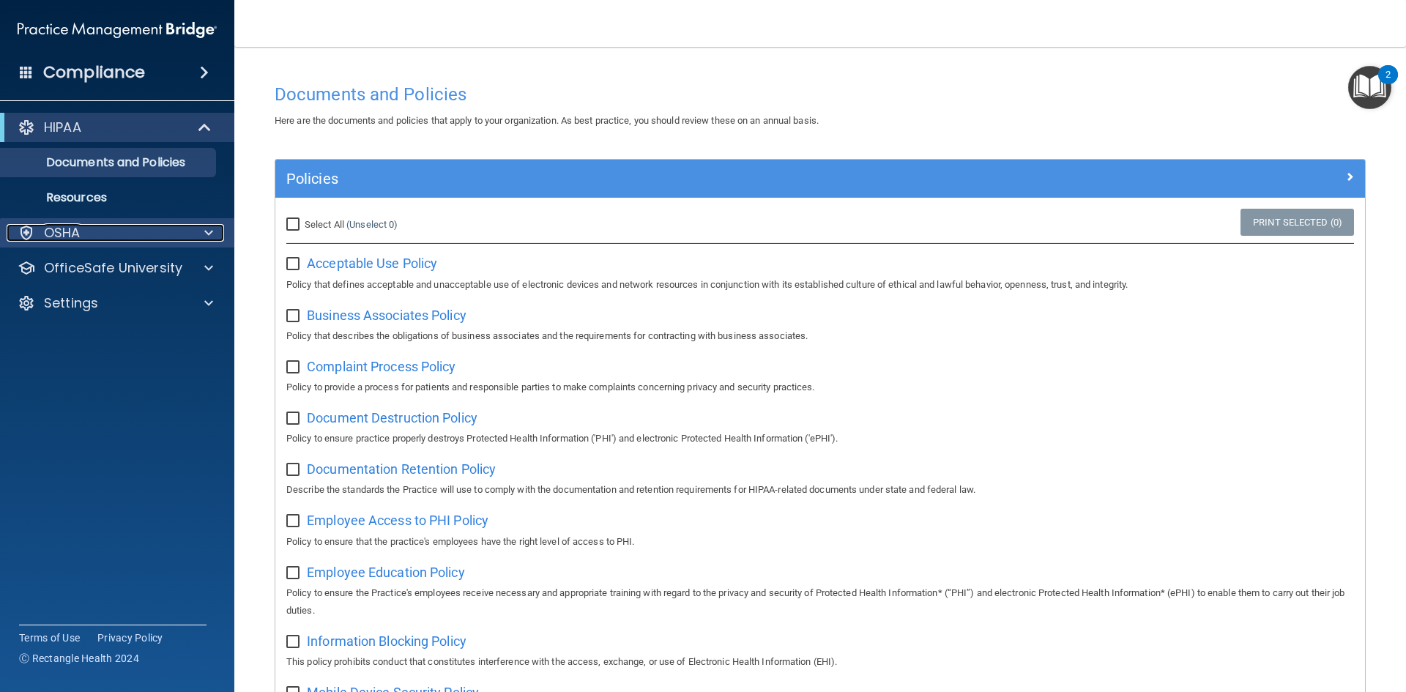
click at [105, 235] on div "OSHA" at bounding box center [98, 233] width 182 height 18
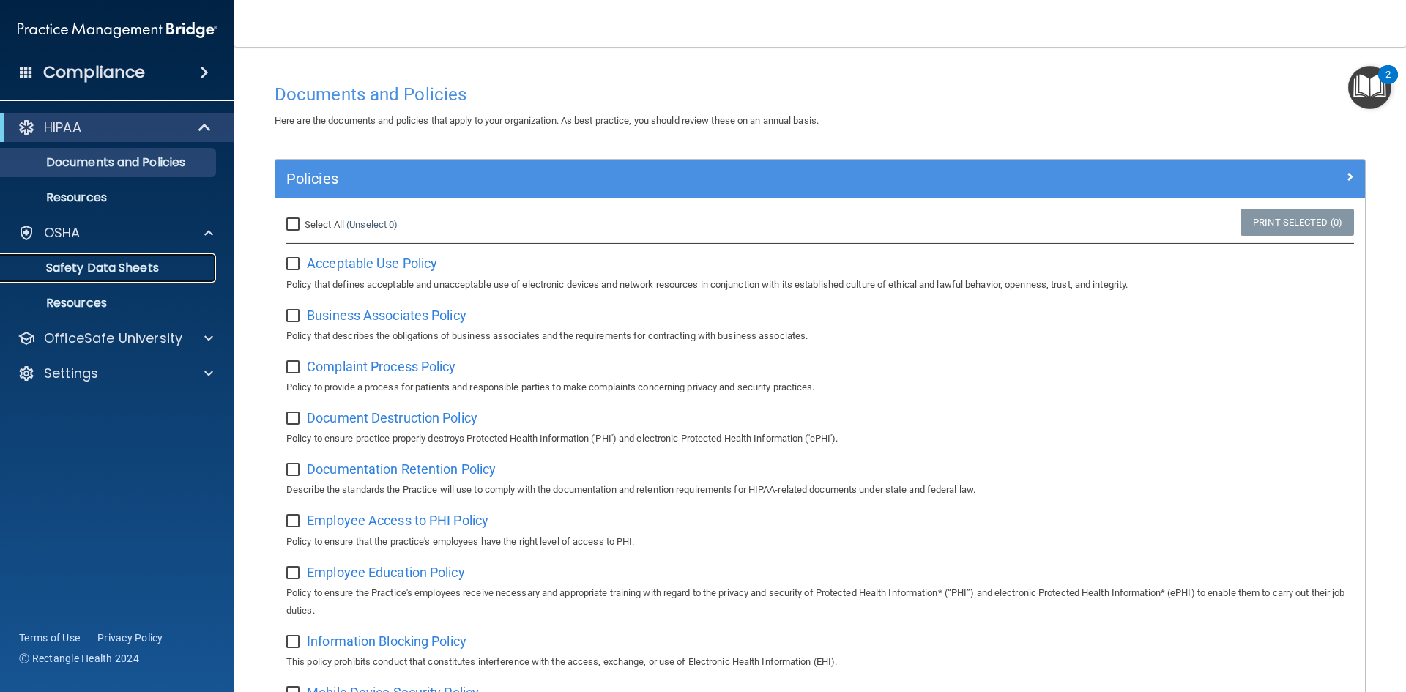
click at [116, 262] on p "Safety Data Sheets" at bounding box center [110, 268] width 200 height 15
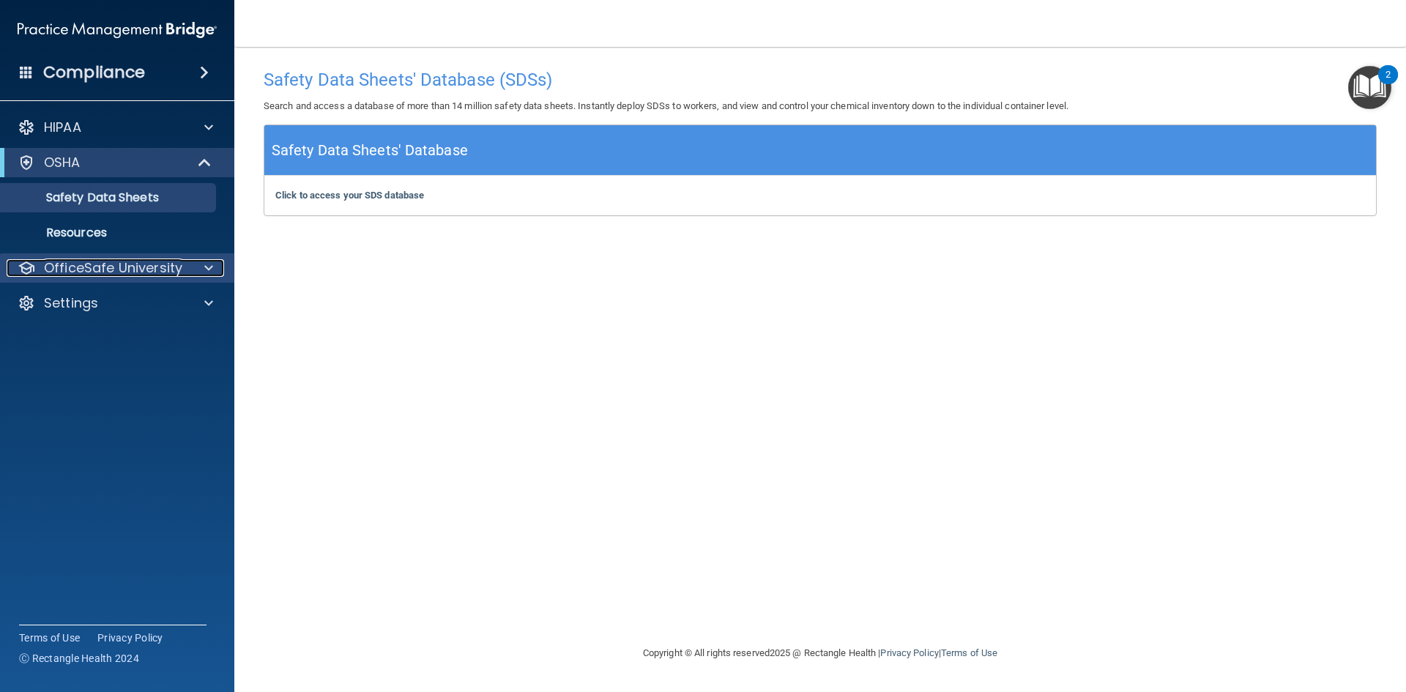
click at [97, 262] on p "OfficeSafe University" at bounding box center [113, 268] width 138 height 18
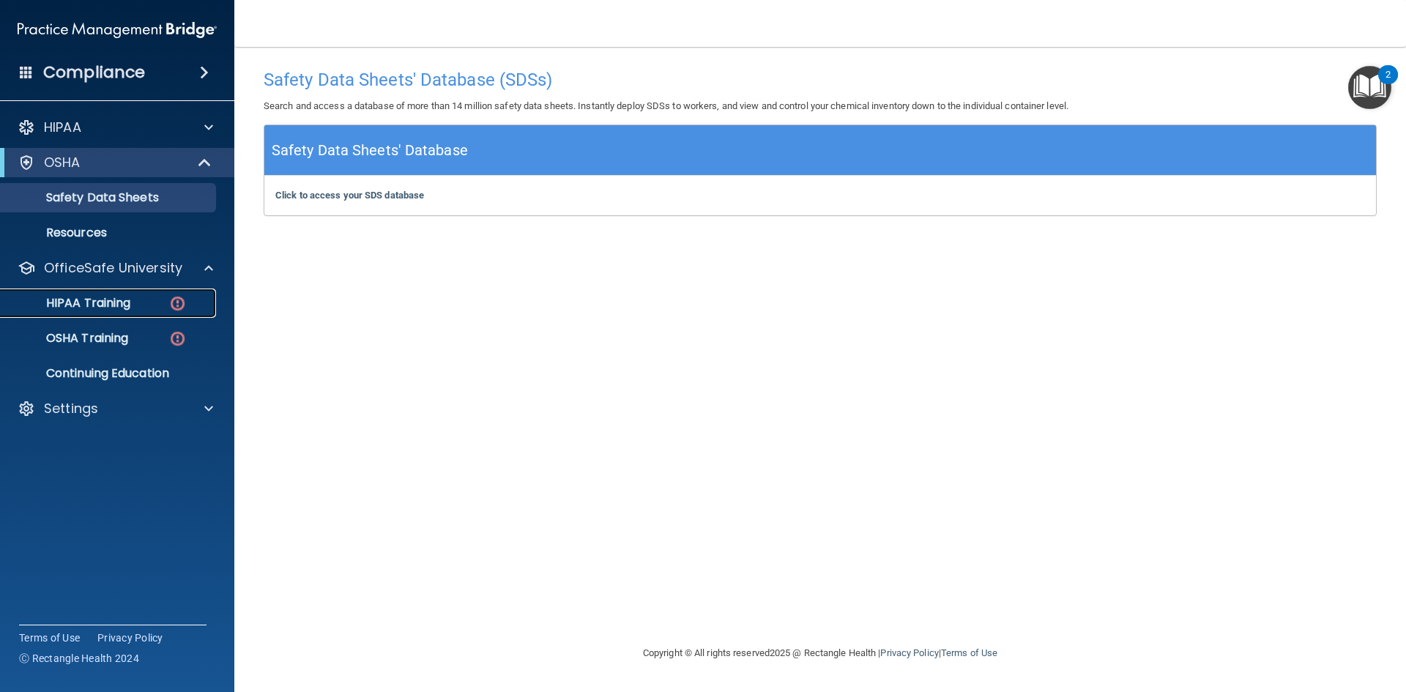
click at [105, 300] on p "HIPAA Training" at bounding box center [70, 303] width 121 height 15
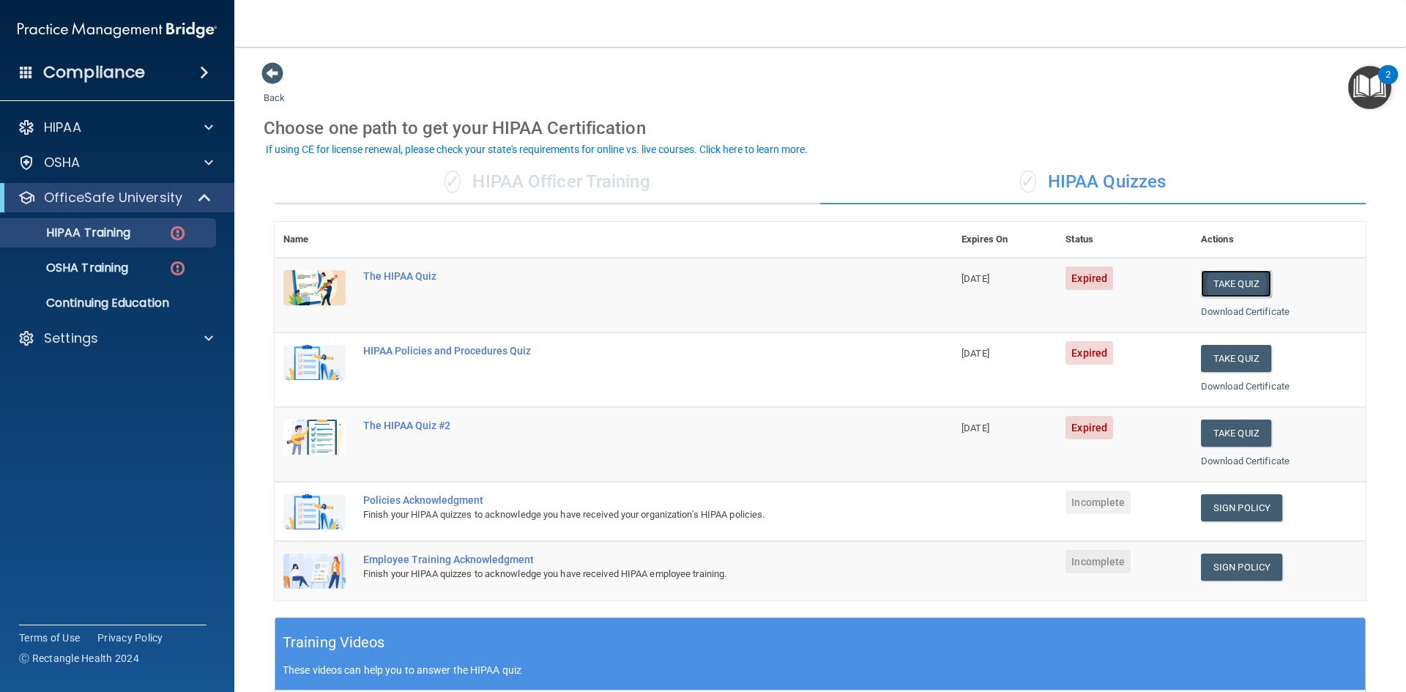
click at [1249, 289] on button "Take Quiz" at bounding box center [1236, 283] width 70 height 27
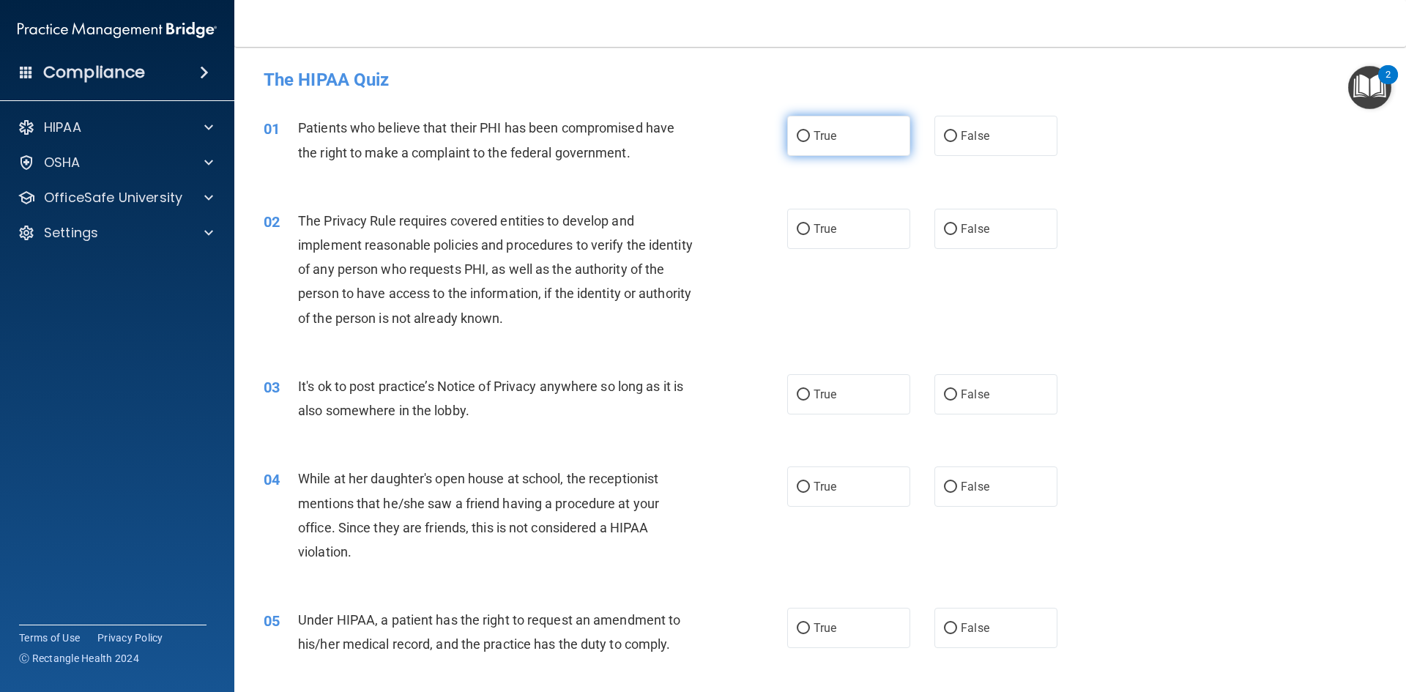
click at [823, 133] on span "True" at bounding box center [825, 136] width 23 height 14
click at [810, 133] on input "True" at bounding box center [803, 136] width 13 height 11
radio input "true"
click at [819, 239] on label "True" at bounding box center [848, 229] width 123 height 40
click at [810, 235] on input "True" at bounding box center [803, 229] width 13 height 11
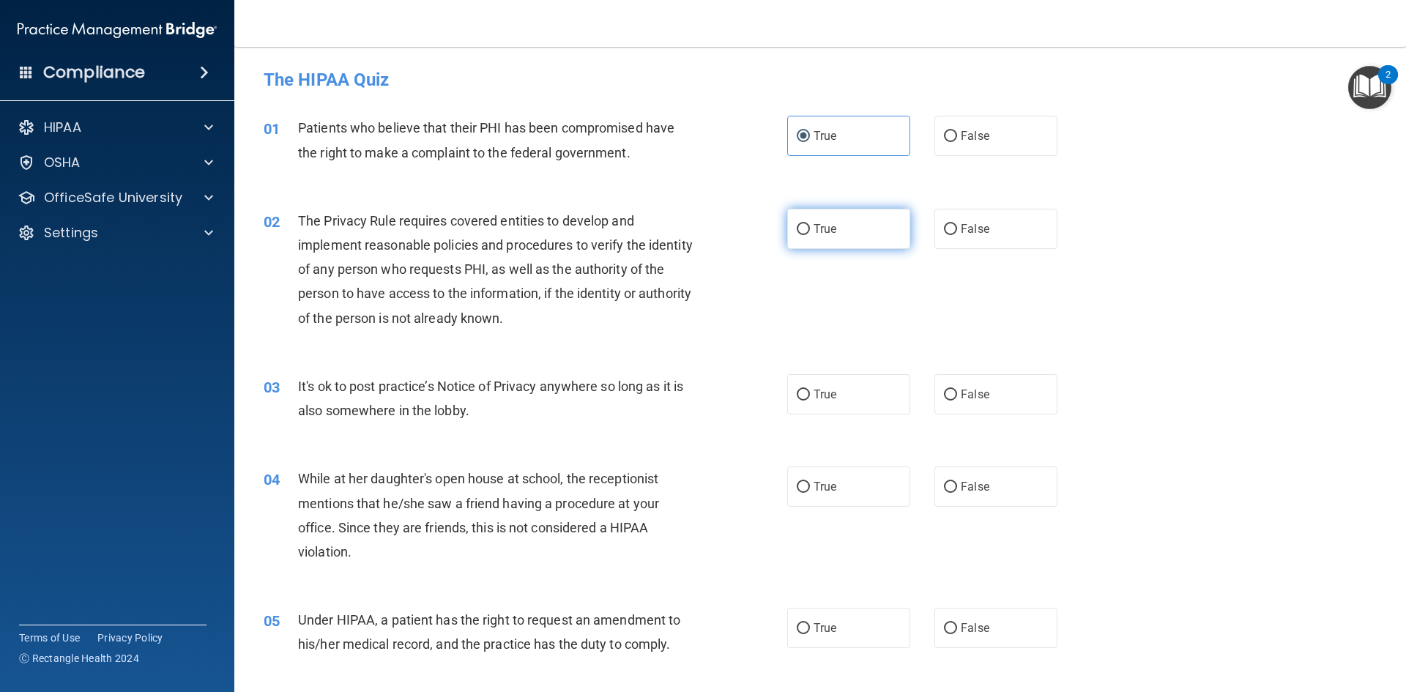
radio input "true"
click at [818, 404] on label "True" at bounding box center [848, 394] width 123 height 40
click at [810, 401] on input "True" at bounding box center [803, 395] width 13 height 11
radio input "true"
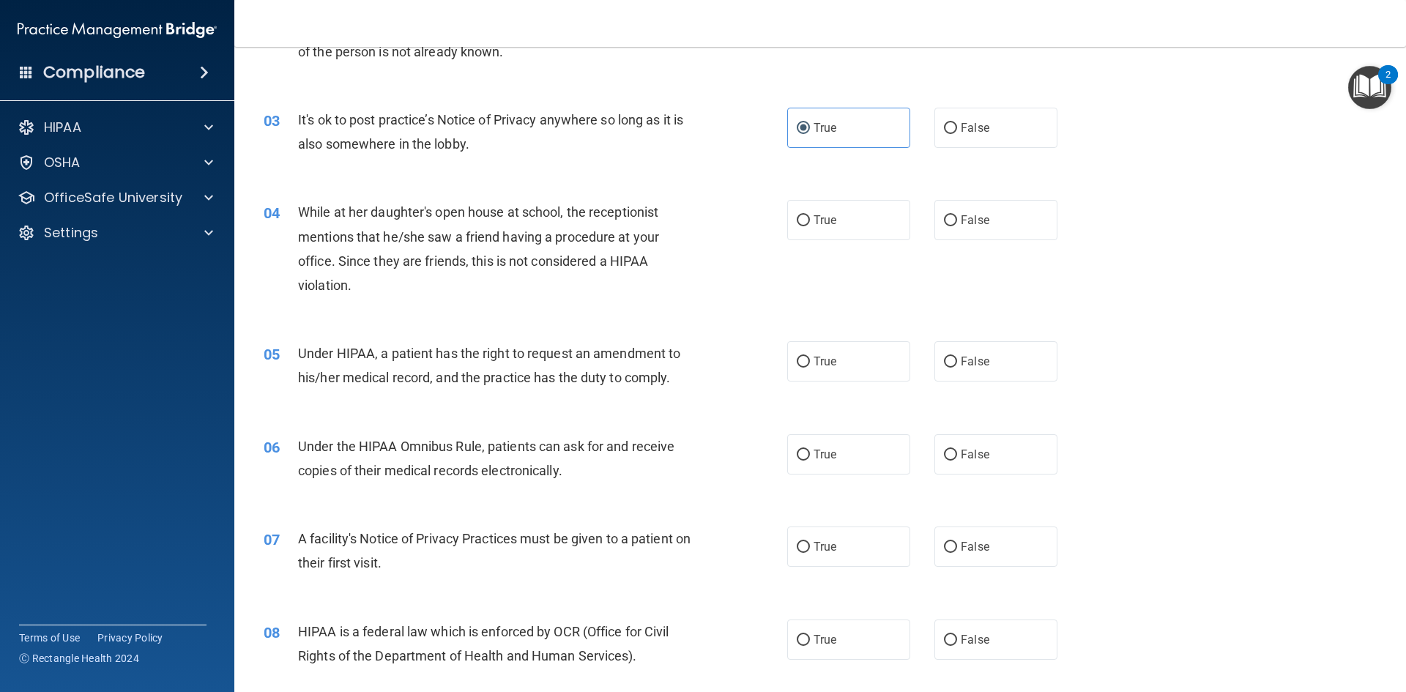
scroll to position [293, 0]
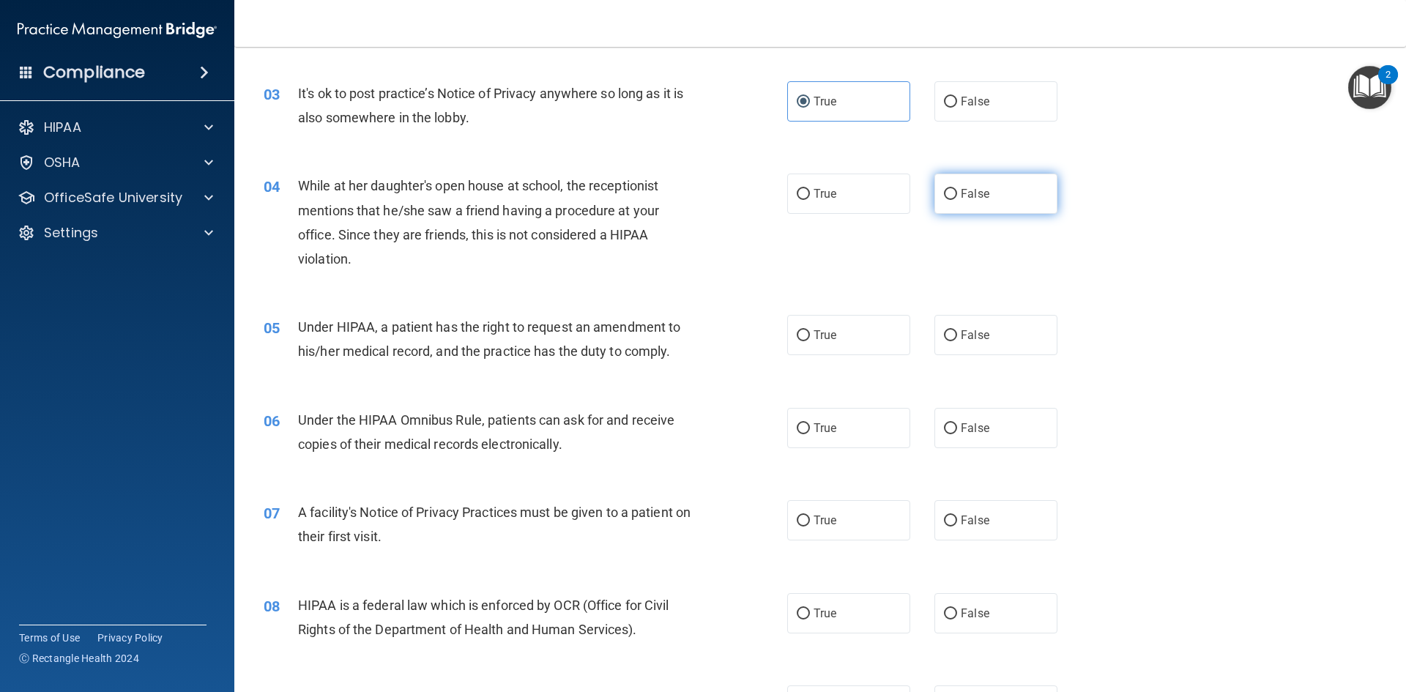
click at [988, 182] on label "False" at bounding box center [996, 194] width 123 height 40
click at [957, 189] on input "False" at bounding box center [950, 194] width 13 height 11
radio input "true"
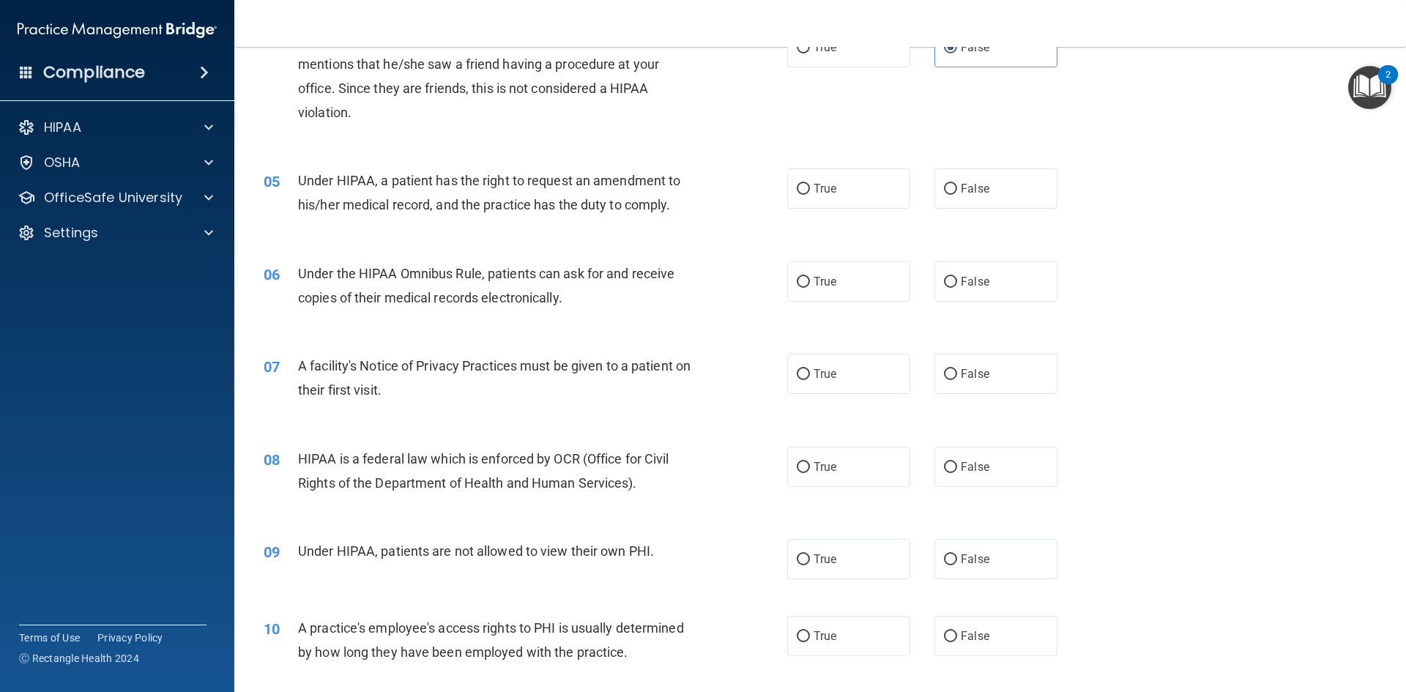
click at [611, 213] on div "Under HIPAA, a patient has the right to request an amendment to his/her medical…" at bounding box center [502, 192] width 409 height 48
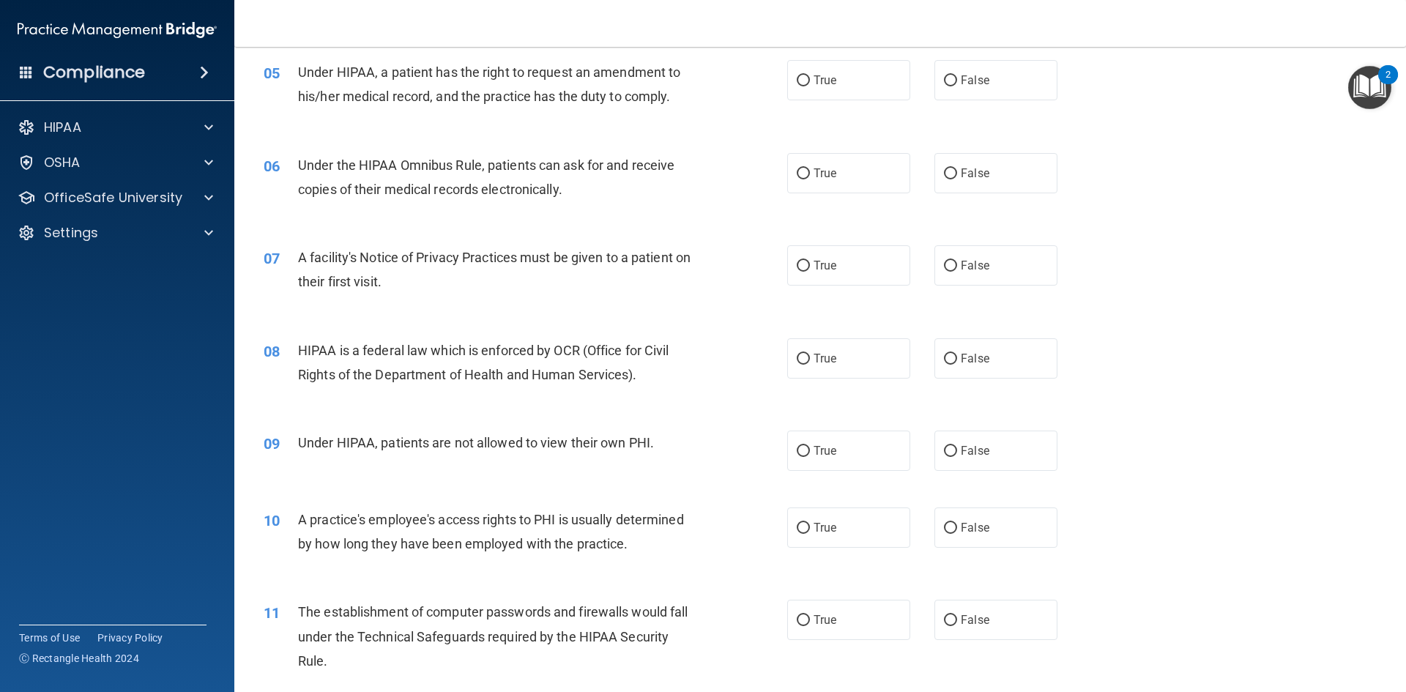
scroll to position [513, 0]
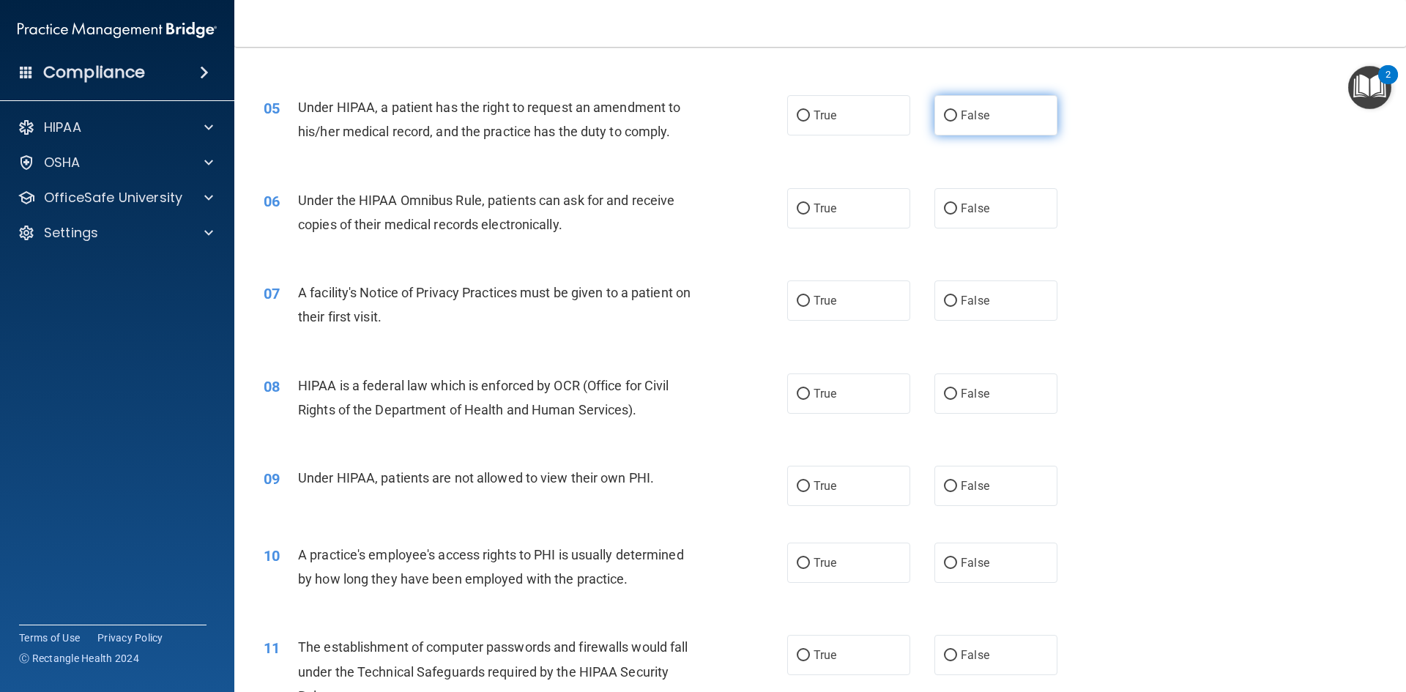
click at [979, 119] on span "False" at bounding box center [975, 115] width 29 height 14
click at [957, 119] on input "False" at bounding box center [950, 116] width 13 height 11
radio input "true"
click at [837, 213] on label "True" at bounding box center [848, 208] width 123 height 40
click at [810, 213] on input "True" at bounding box center [803, 209] width 13 height 11
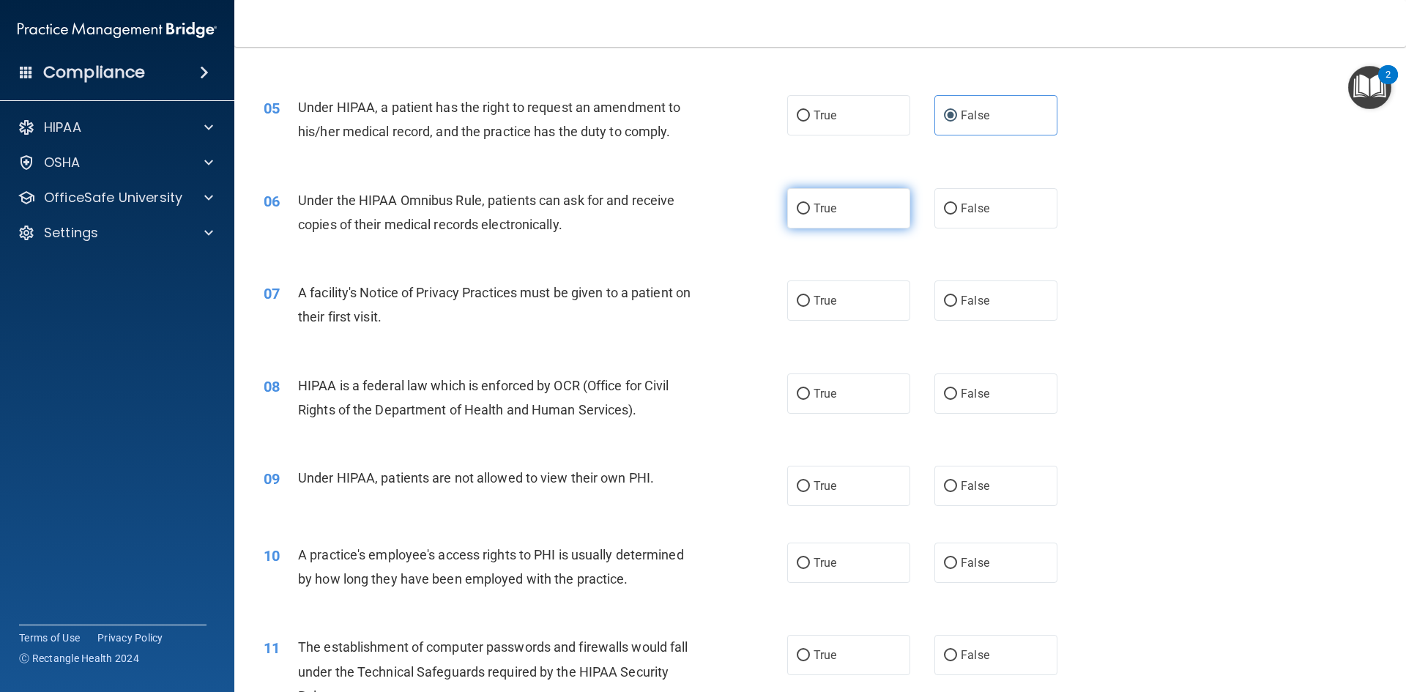
radio input "true"
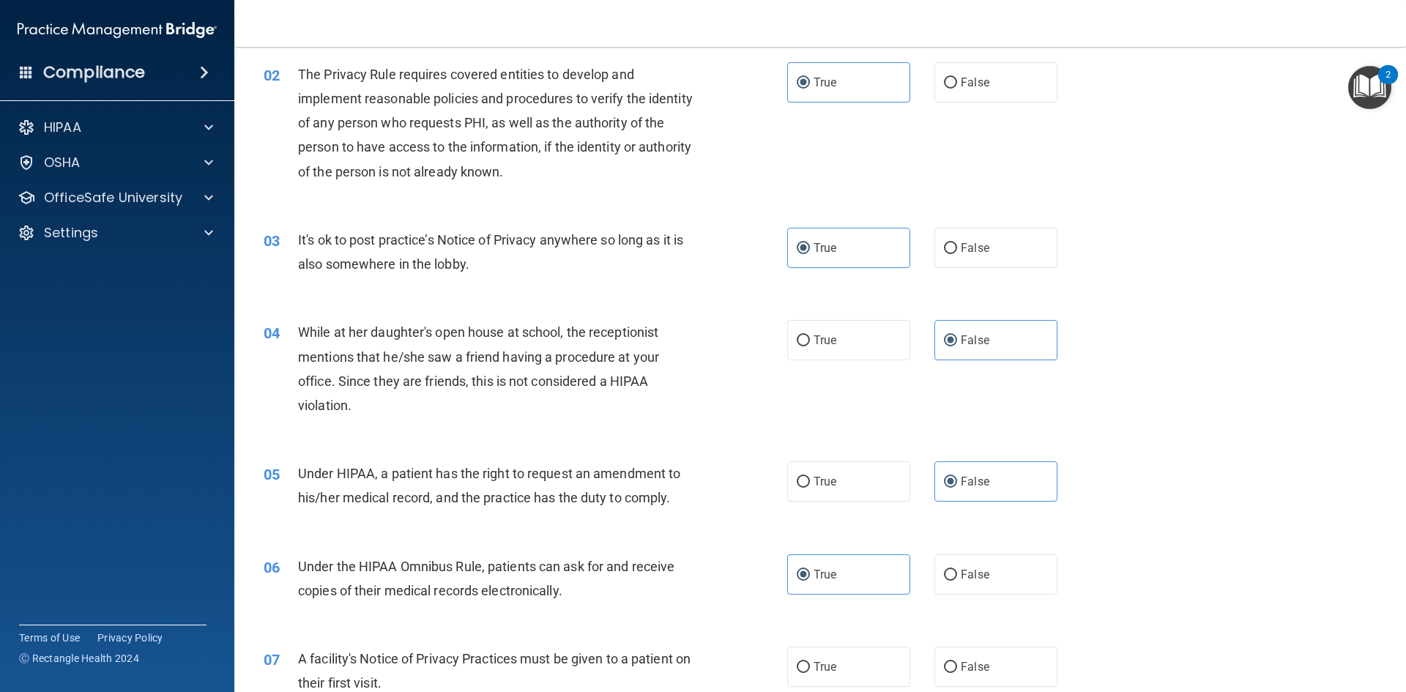
scroll to position [0, 0]
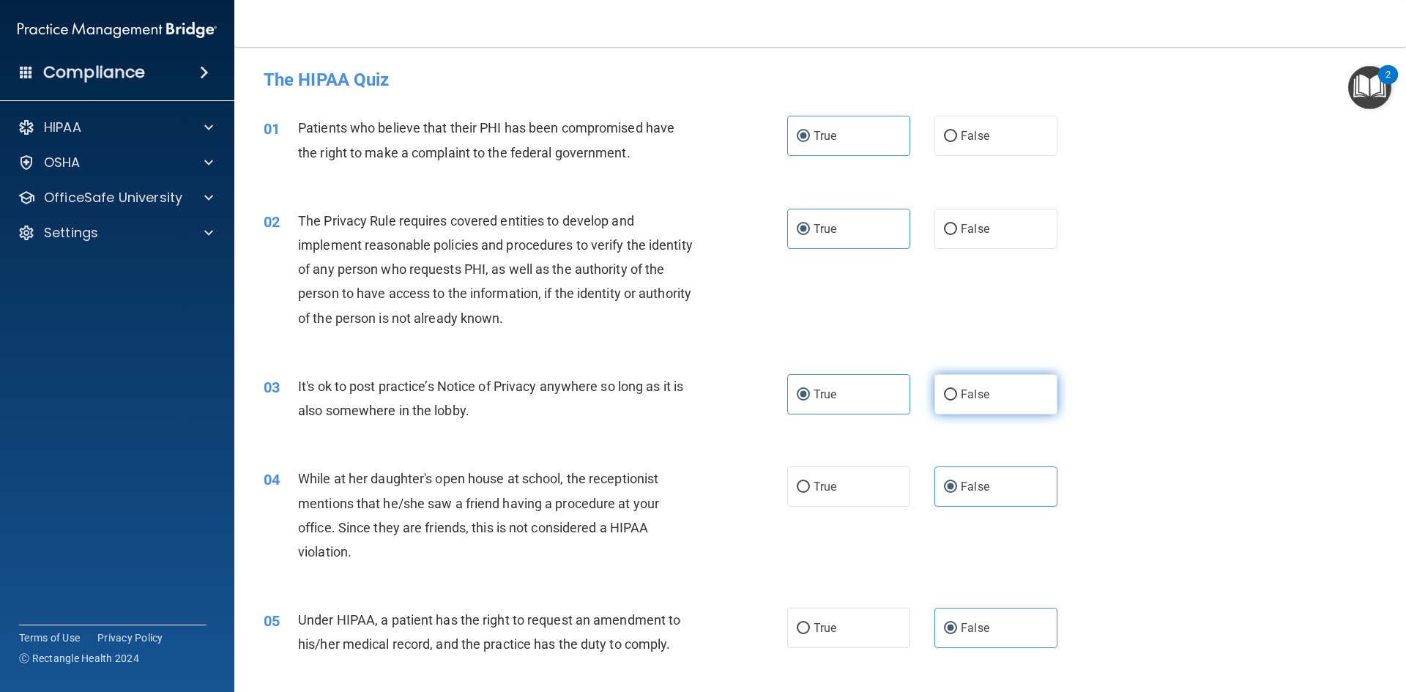
click at [989, 387] on label "False" at bounding box center [996, 394] width 123 height 40
click at [957, 390] on input "False" at bounding box center [950, 395] width 13 height 11
radio input "true"
radio input "false"
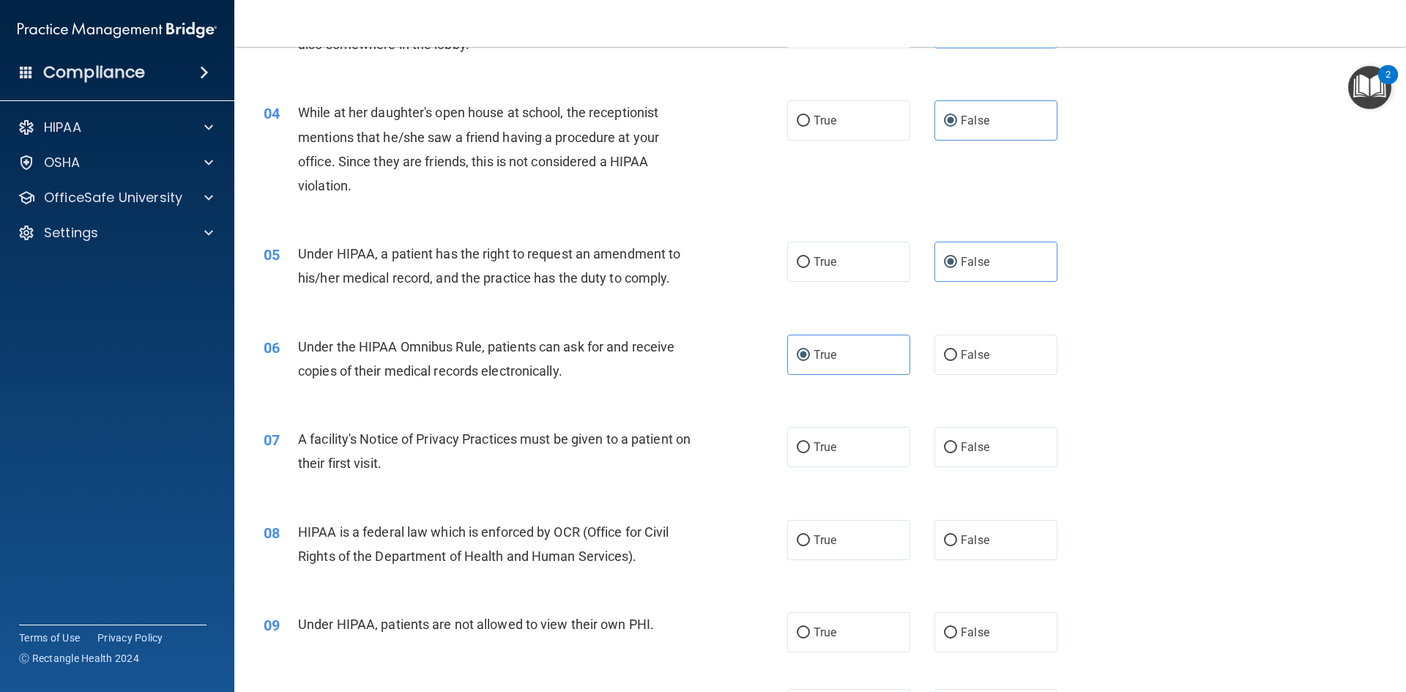
scroll to position [513, 0]
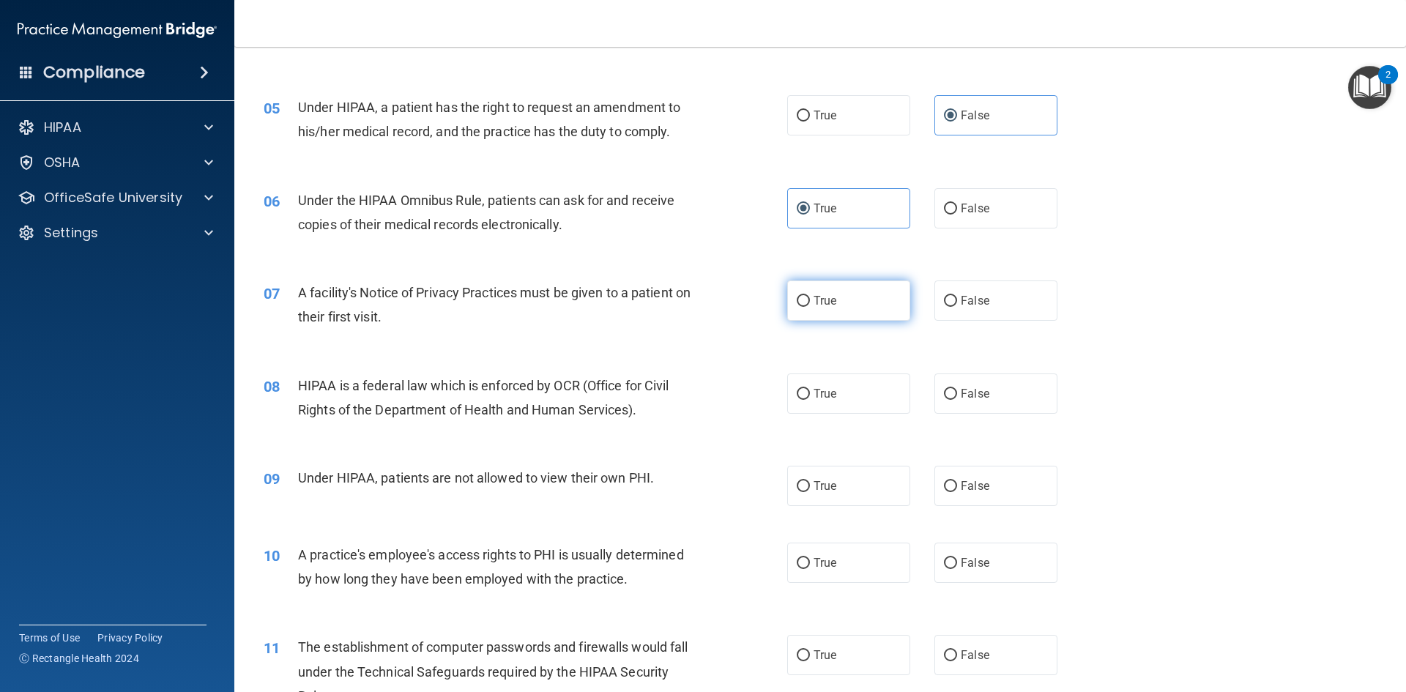
click at [822, 309] on label "True" at bounding box center [848, 301] width 123 height 40
click at [810, 307] on input "True" at bounding box center [803, 301] width 13 height 11
radio input "true"
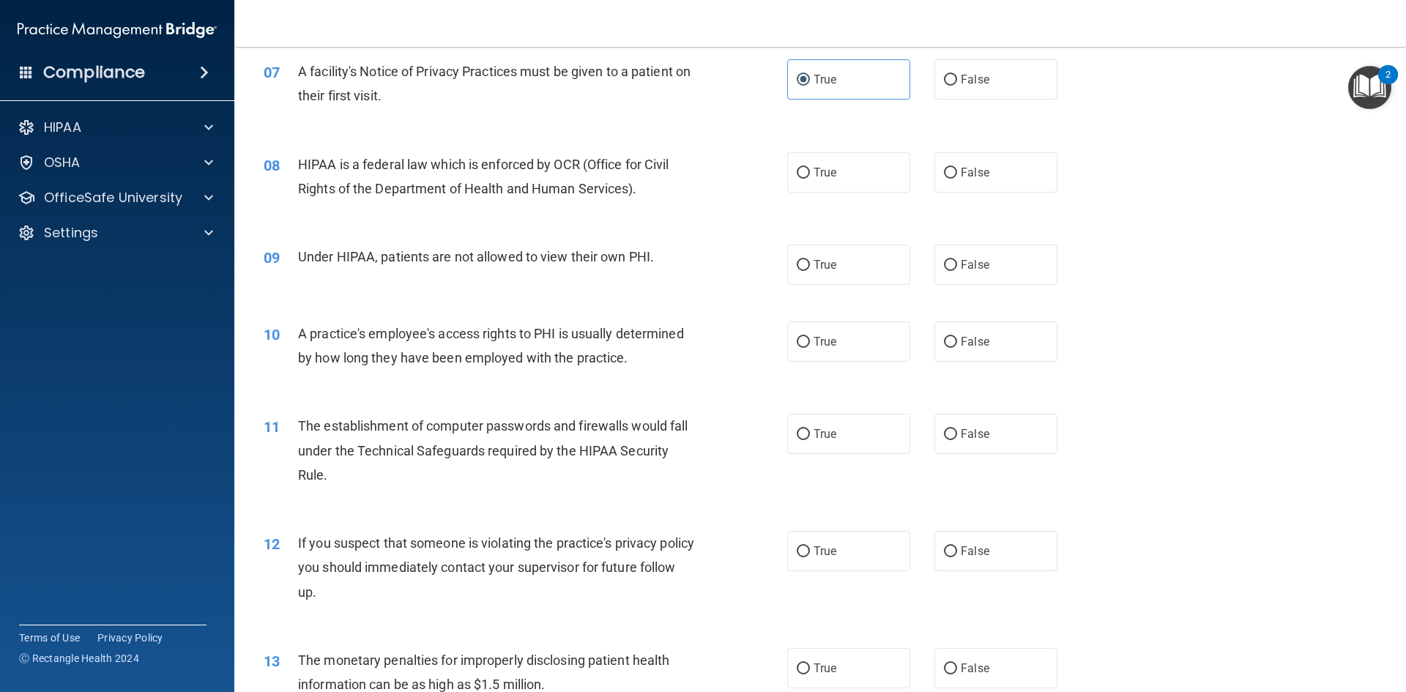
scroll to position [732, 0]
click at [814, 173] on span "True" at bounding box center [825, 174] width 23 height 14
click at [809, 173] on input "True" at bounding box center [803, 174] width 13 height 11
radio input "true"
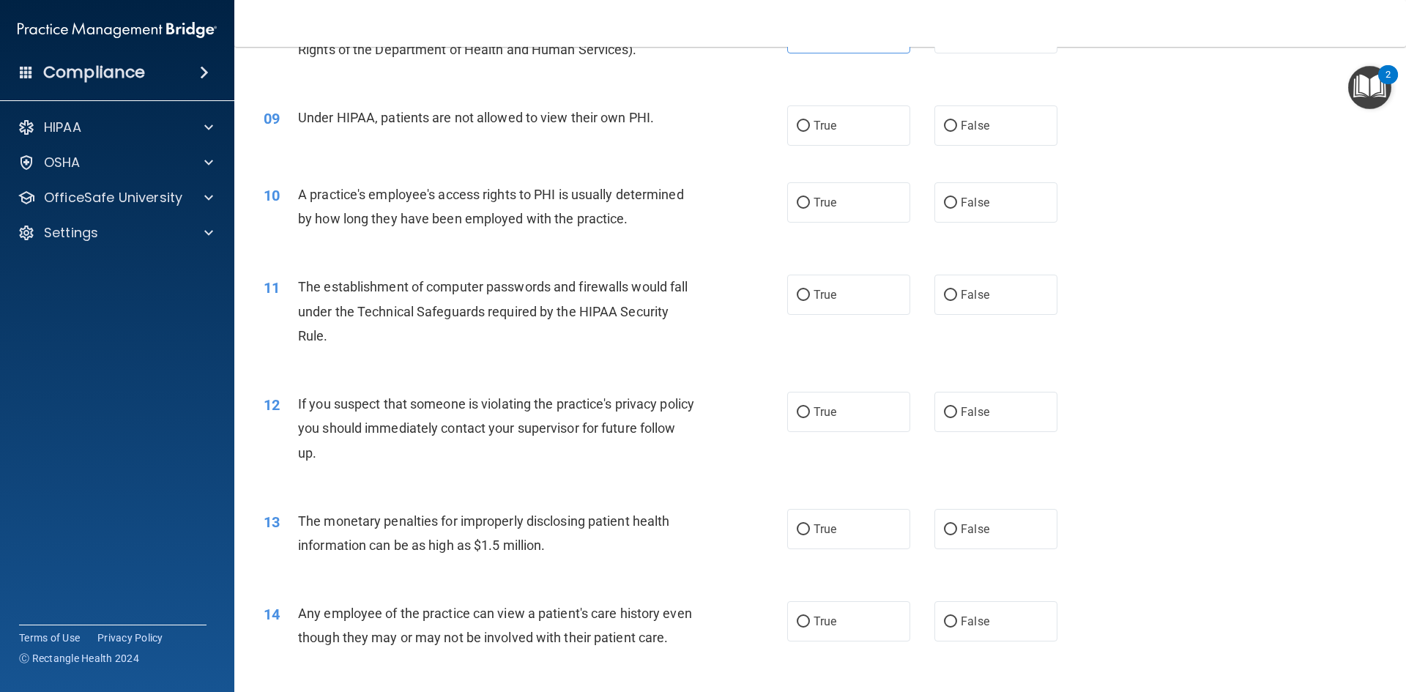
scroll to position [879, 0]
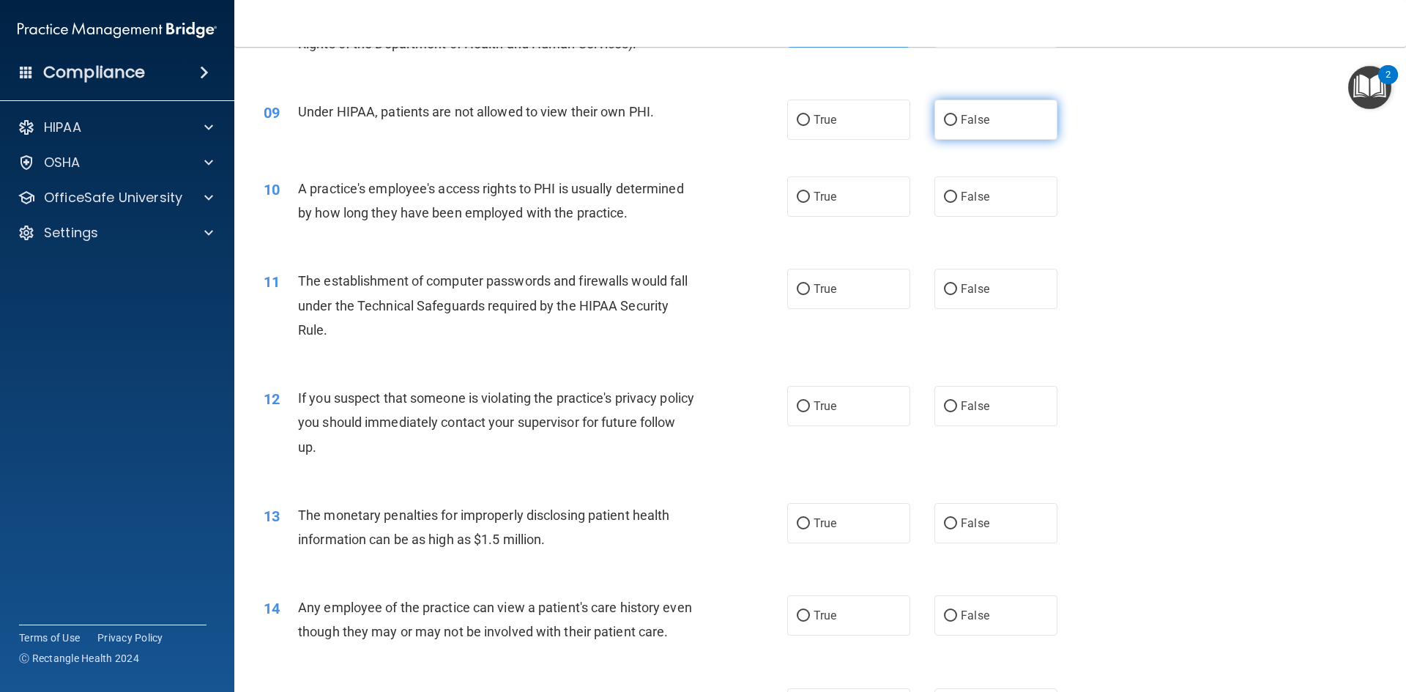
click at [944, 120] on input "False" at bounding box center [950, 120] width 13 height 11
radio input "true"
click at [943, 181] on label "False" at bounding box center [996, 197] width 123 height 40
click at [944, 192] on input "False" at bounding box center [950, 197] width 13 height 11
radio input "true"
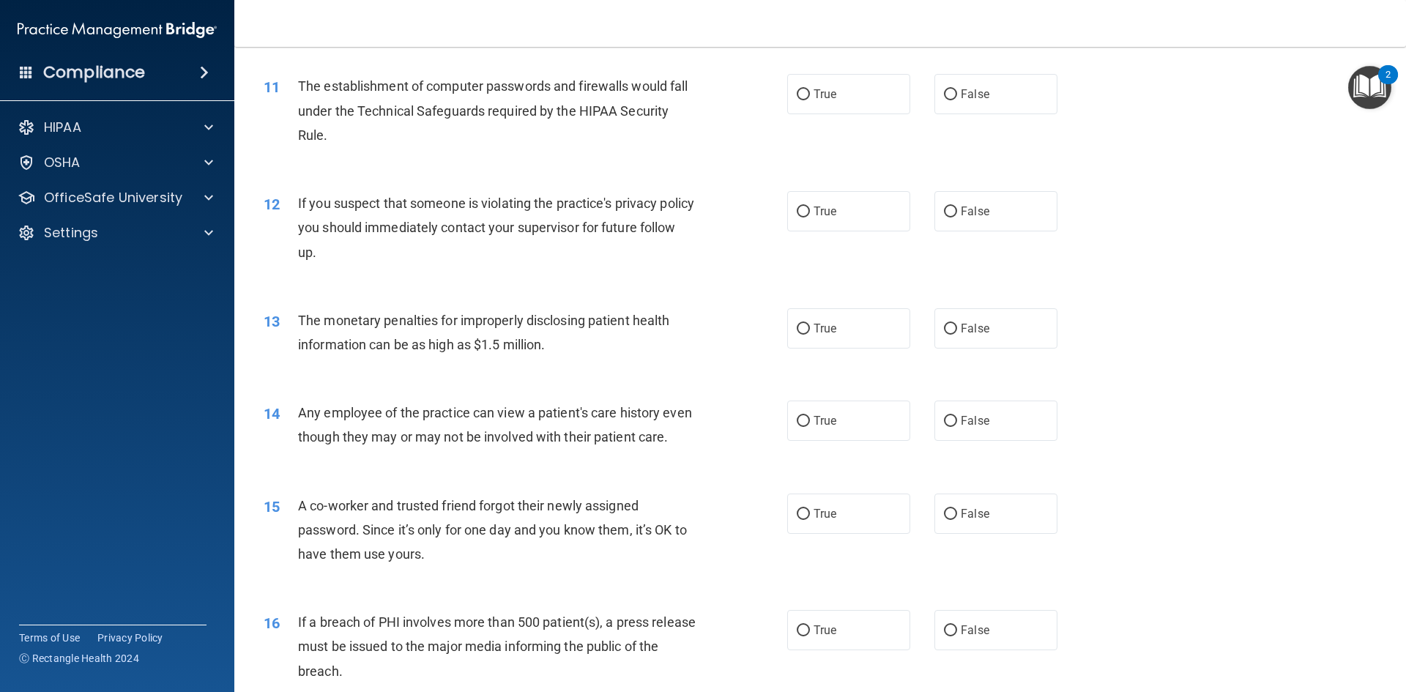
scroll to position [1099, 0]
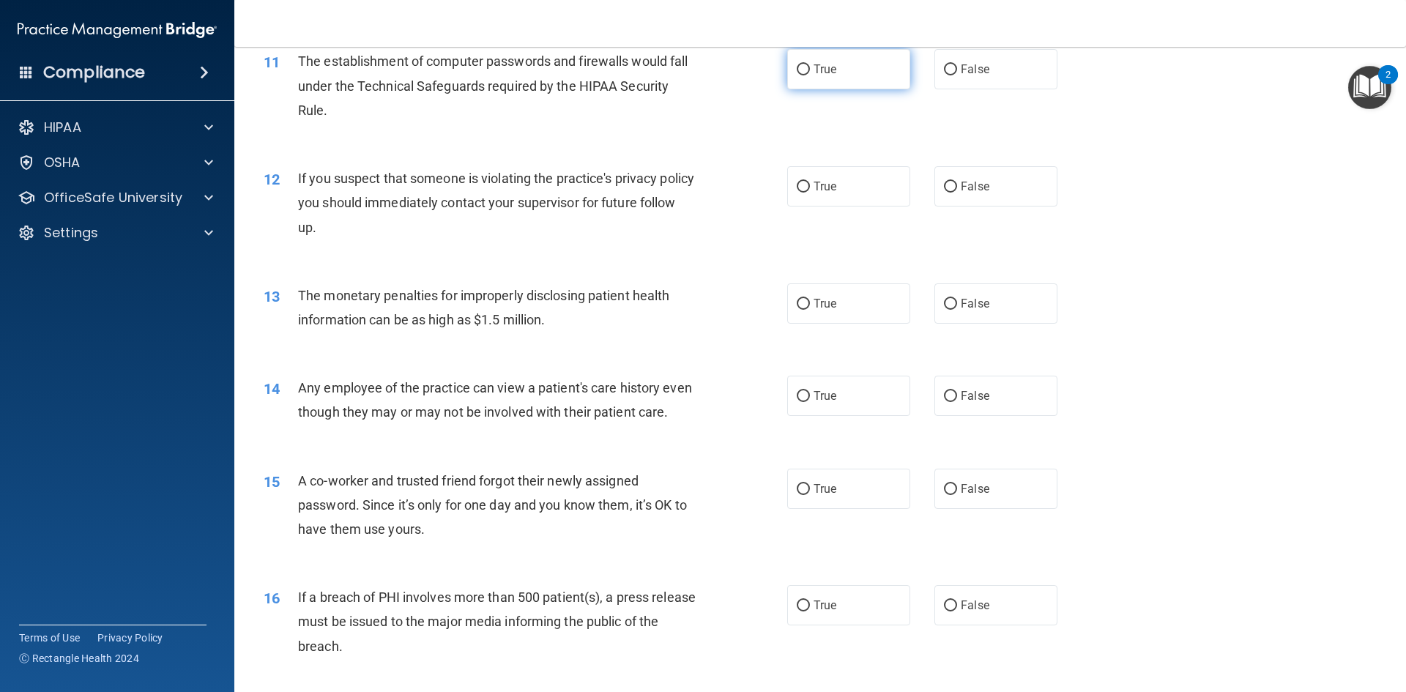
click at [823, 67] on span "True" at bounding box center [825, 69] width 23 height 14
click at [810, 67] on input "True" at bounding box center [803, 69] width 13 height 11
radio input "true"
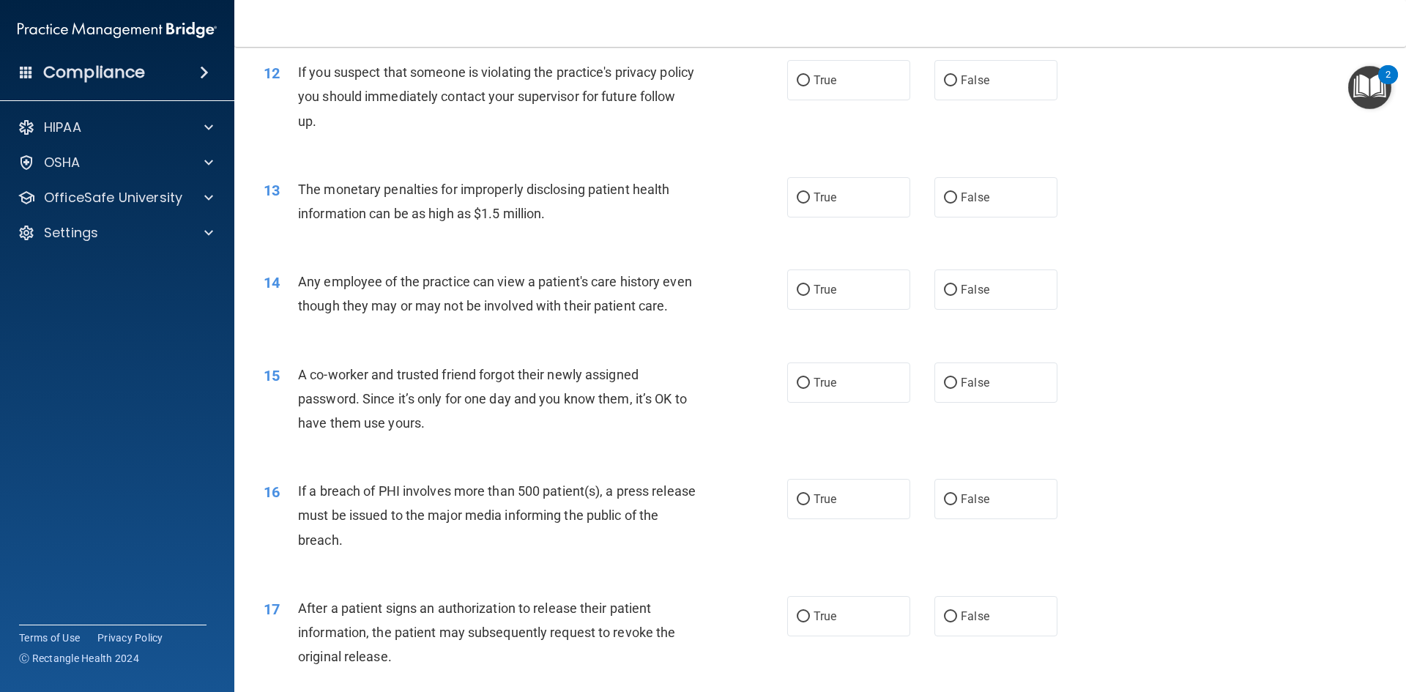
scroll to position [1172, 0]
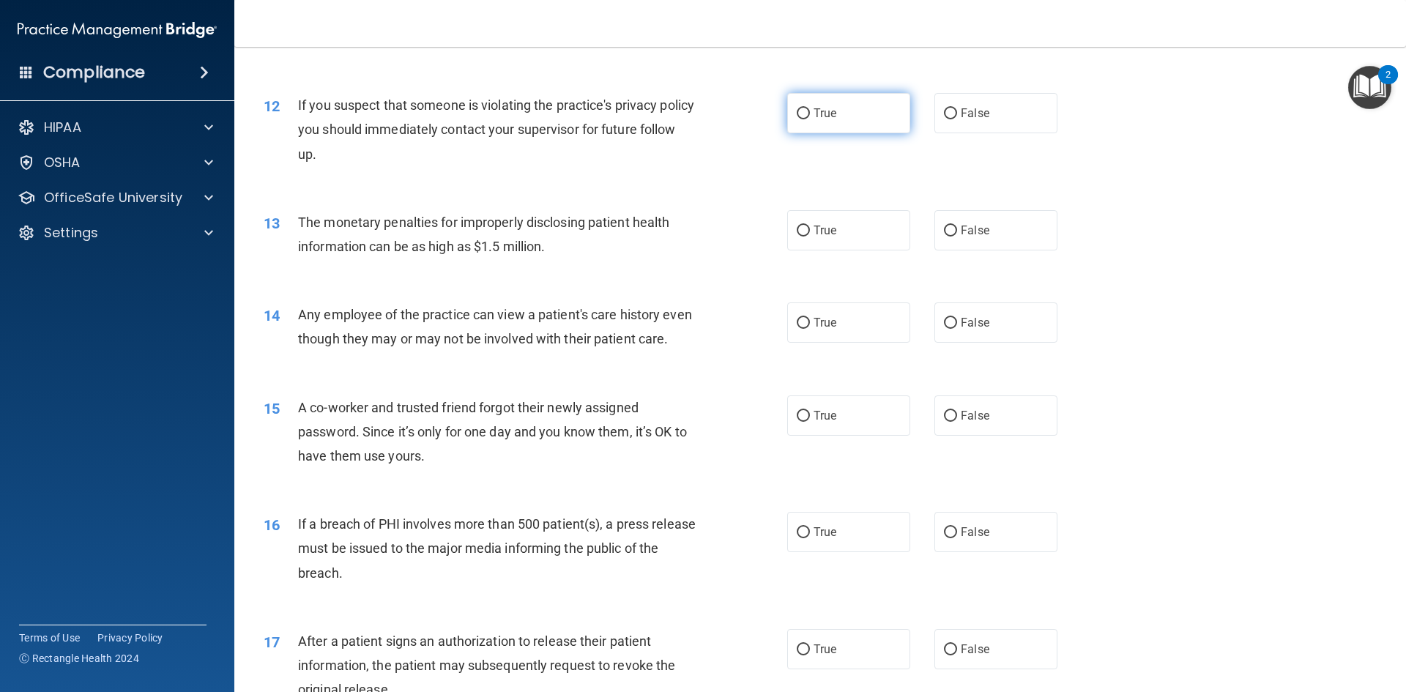
click at [825, 125] on label "True" at bounding box center [848, 113] width 123 height 40
click at [810, 119] on input "True" at bounding box center [803, 113] width 13 height 11
radio input "true"
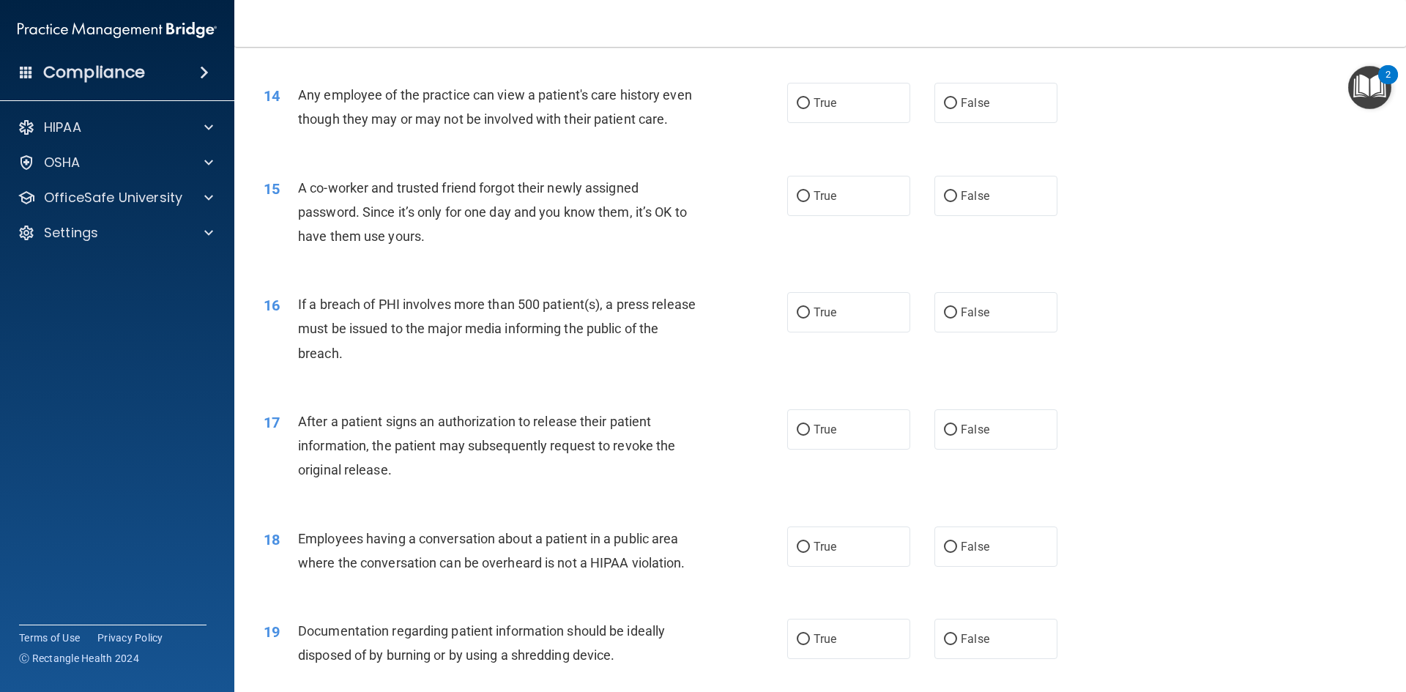
scroll to position [1318, 0]
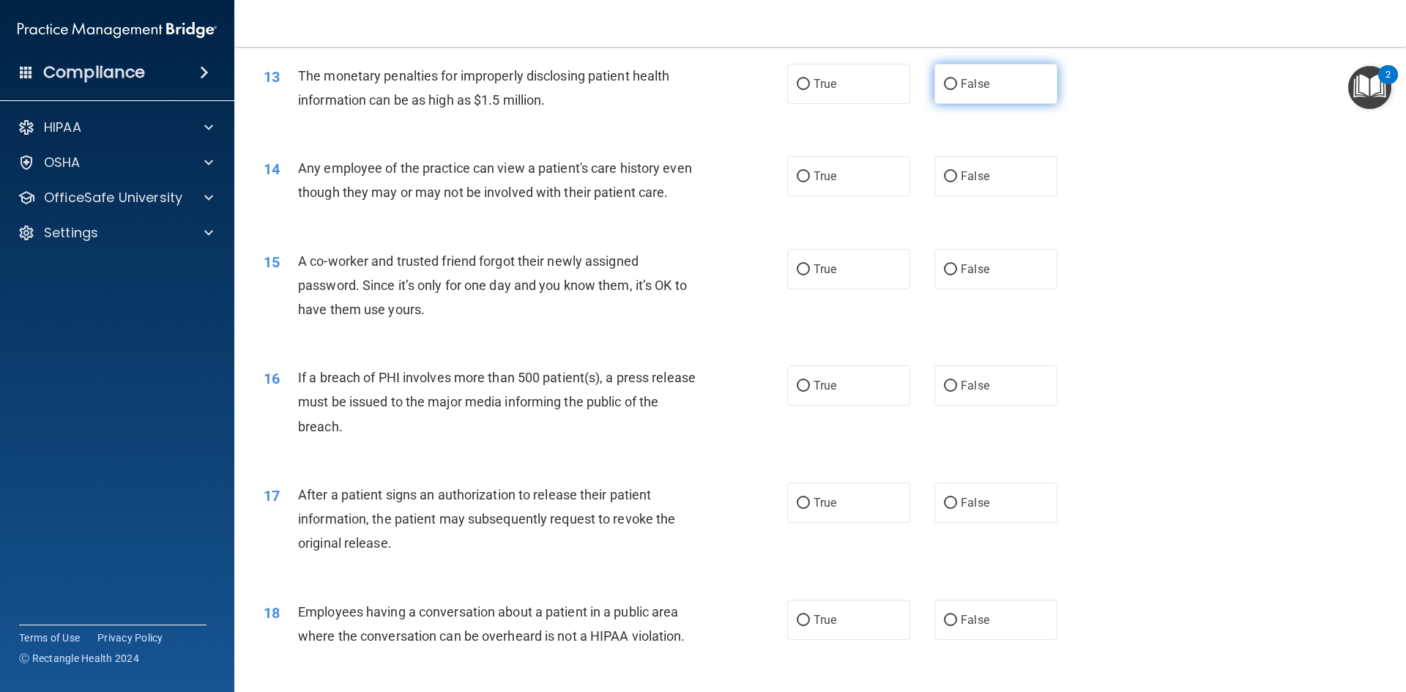
click at [956, 91] on label "False" at bounding box center [996, 84] width 123 height 40
click at [956, 90] on input "False" at bounding box center [950, 84] width 13 height 11
radio input "true"
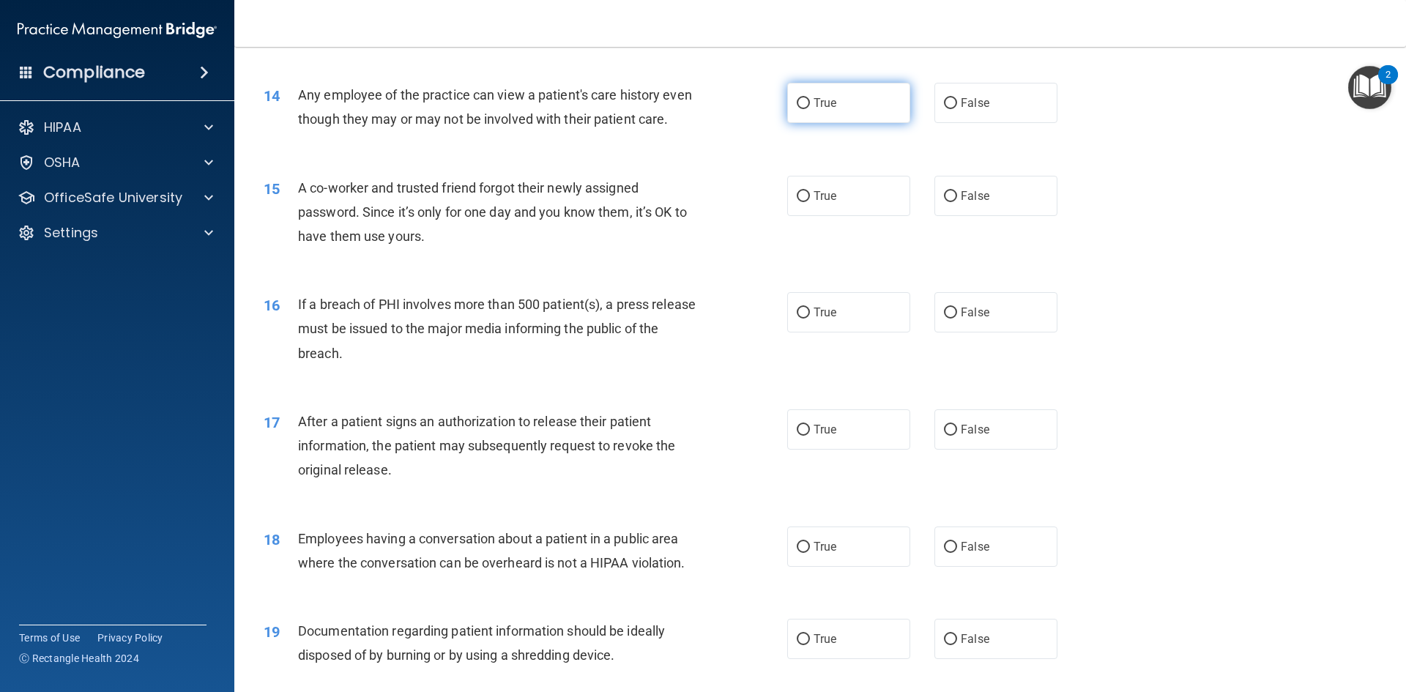
click at [826, 100] on span "True" at bounding box center [825, 103] width 23 height 14
click at [810, 100] on input "True" at bounding box center [803, 103] width 13 height 11
radio input "true"
click at [969, 91] on label "False" at bounding box center [996, 103] width 123 height 40
click at [957, 98] on input "False" at bounding box center [950, 103] width 13 height 11
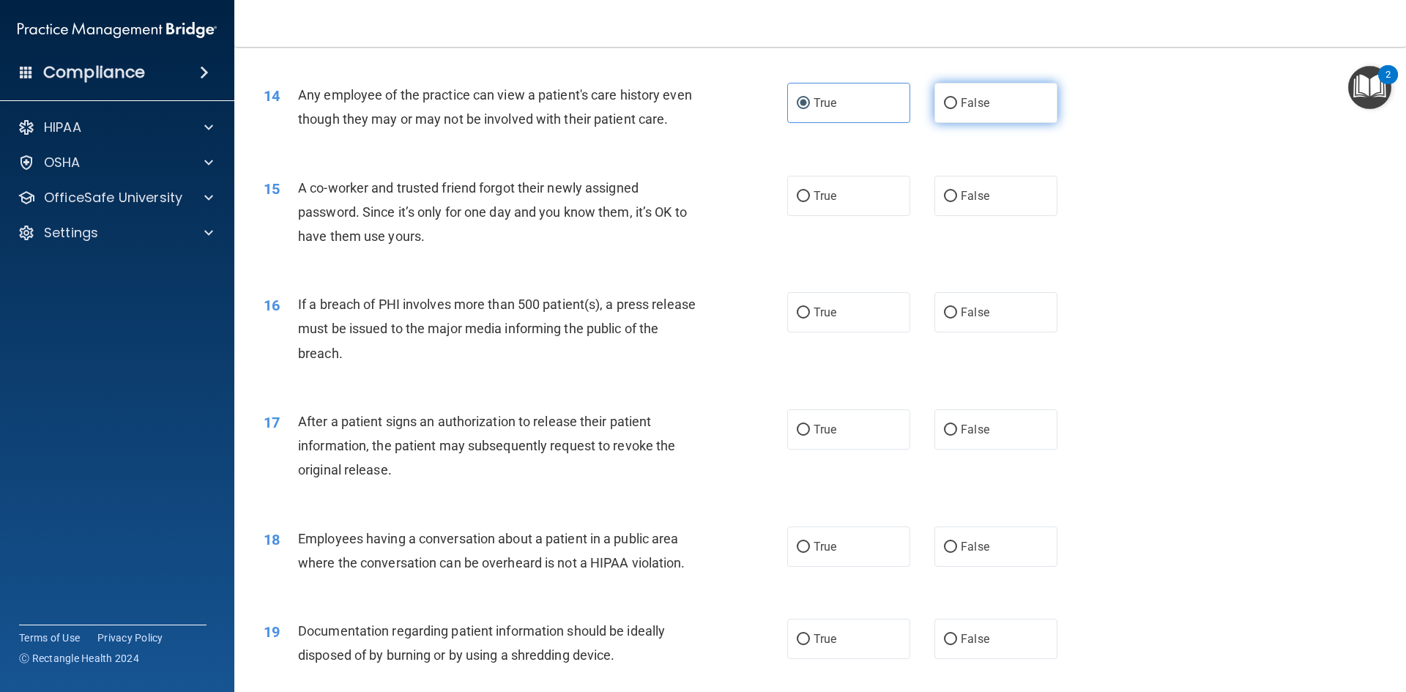
radio input "true"
radio input "false"
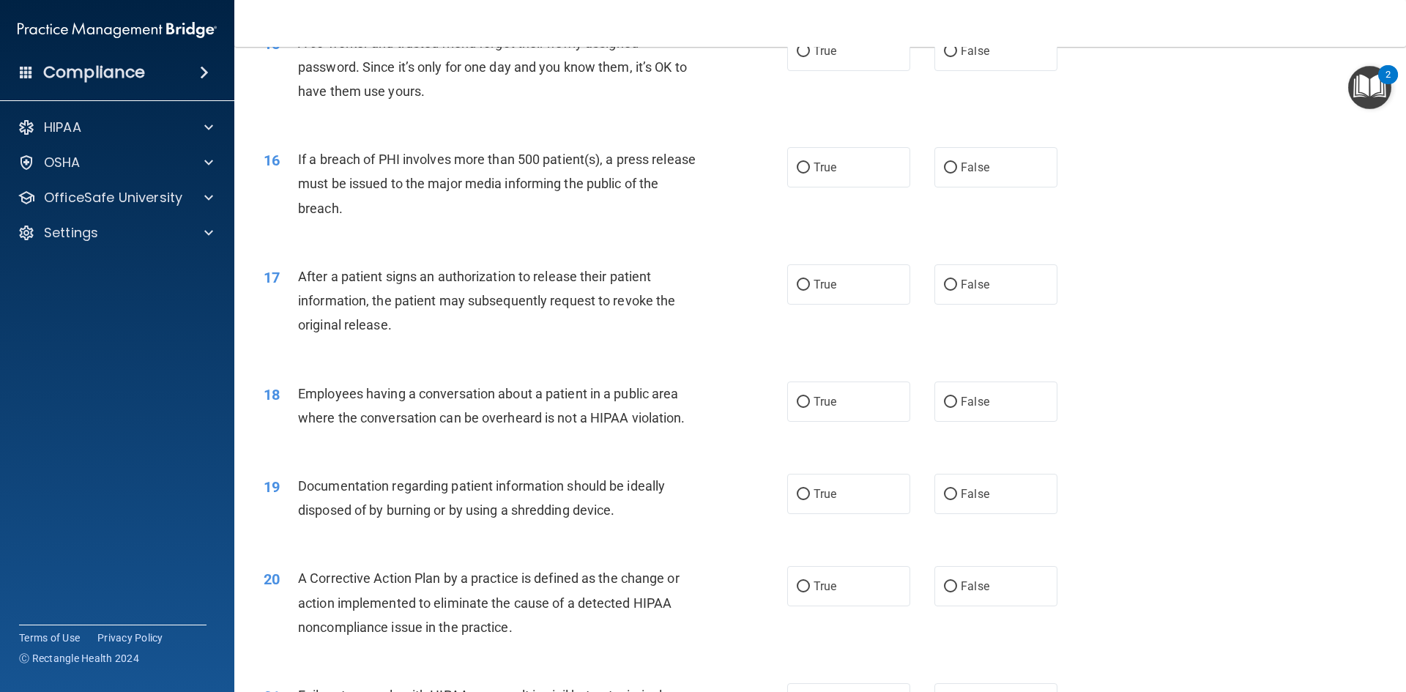
scroll to position [1538, 0]
click at [977, 56] on span "False" at bounding box center [975, 49] width 29 height 14
click at [957, 56] on input "False" at bounding box center [950, 50] width 13 height 11
radio input "true"
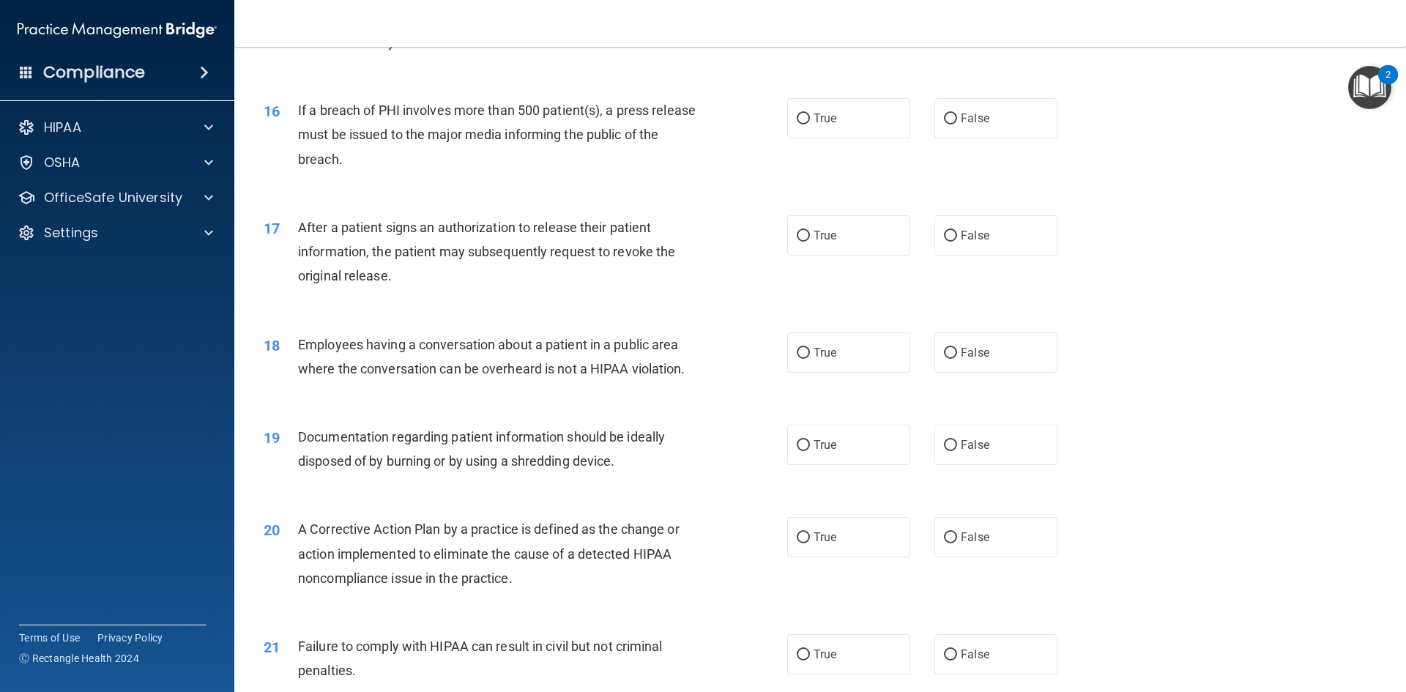
scroll to position [1611, 0]
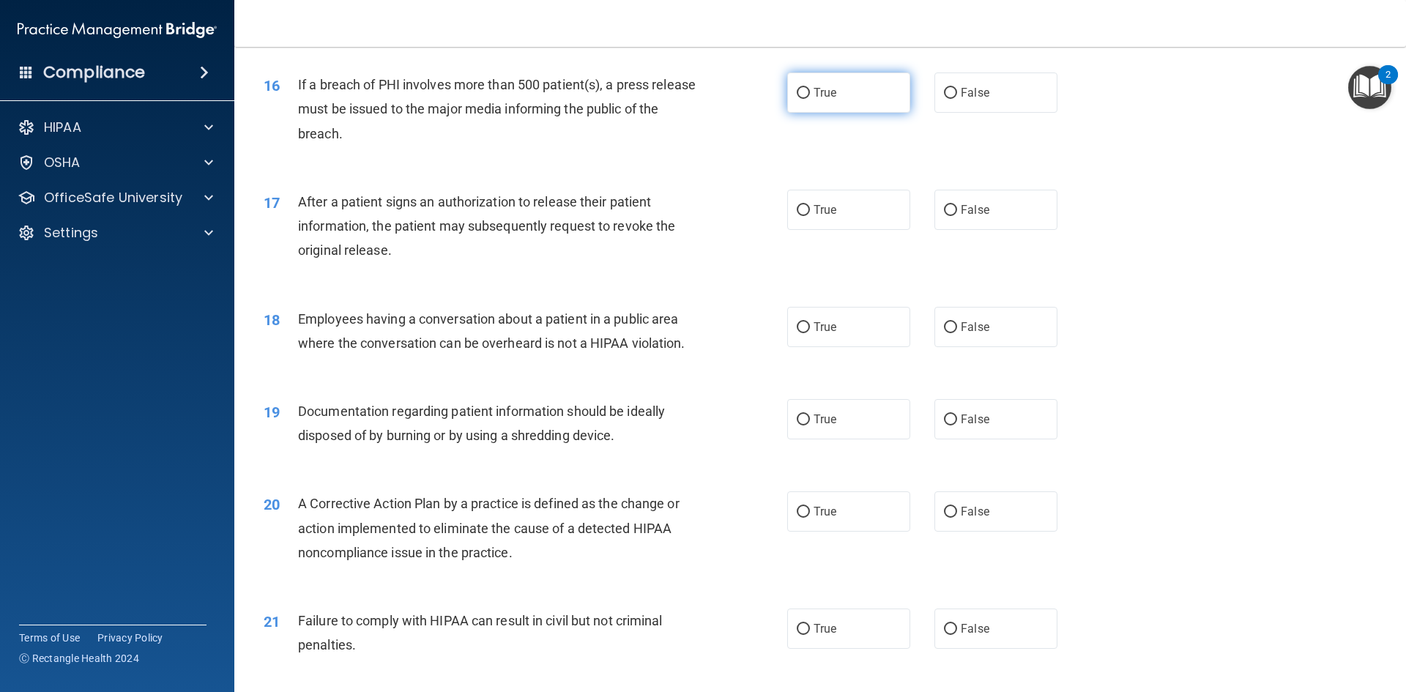
click at [856, 113] on label "True" at bounding box center [848, 93] width 123 height 40
click at [810, 99] on input "True" at bounding box center [803, 93] width 13 height 11
radio input "true"
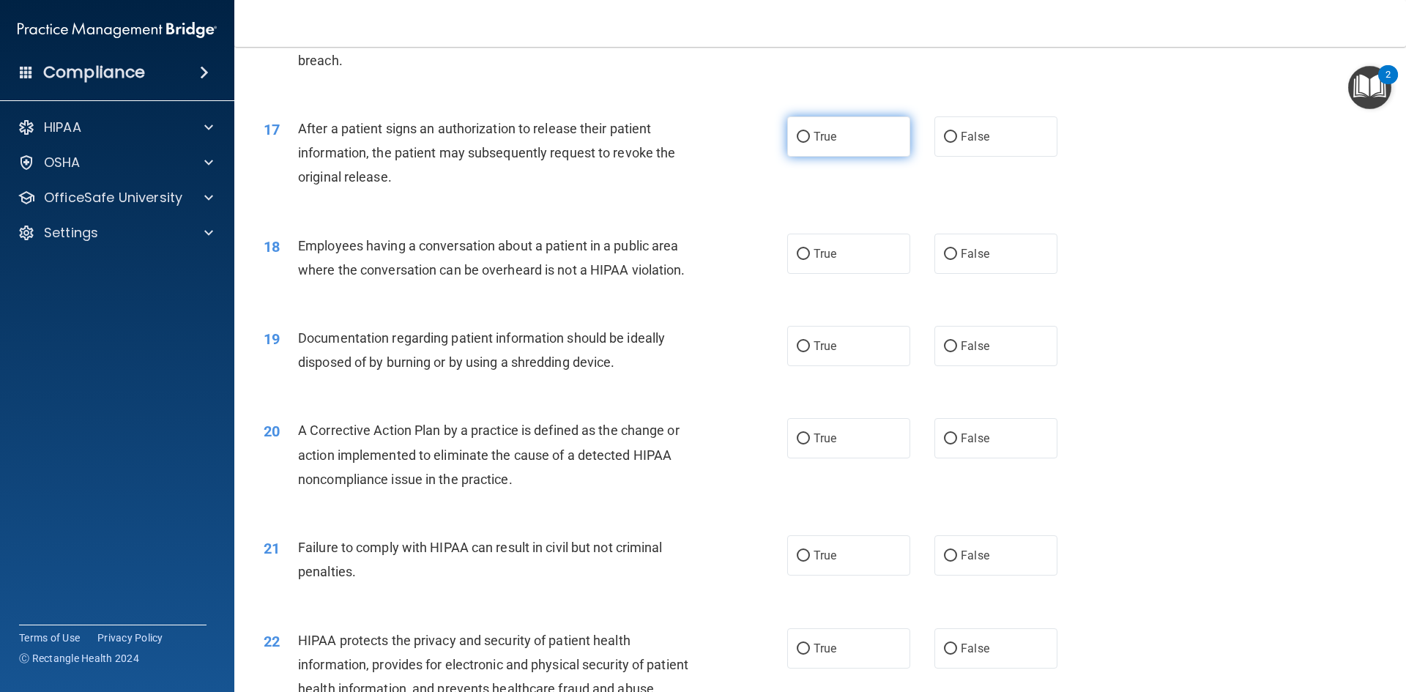
click at [805, 157] on label "True" at bounding box center [848, 136] width 123 height 40
click at [805, 143] on input "True" at bounding box center [803, 137] width 13 height 11
radio input "true"
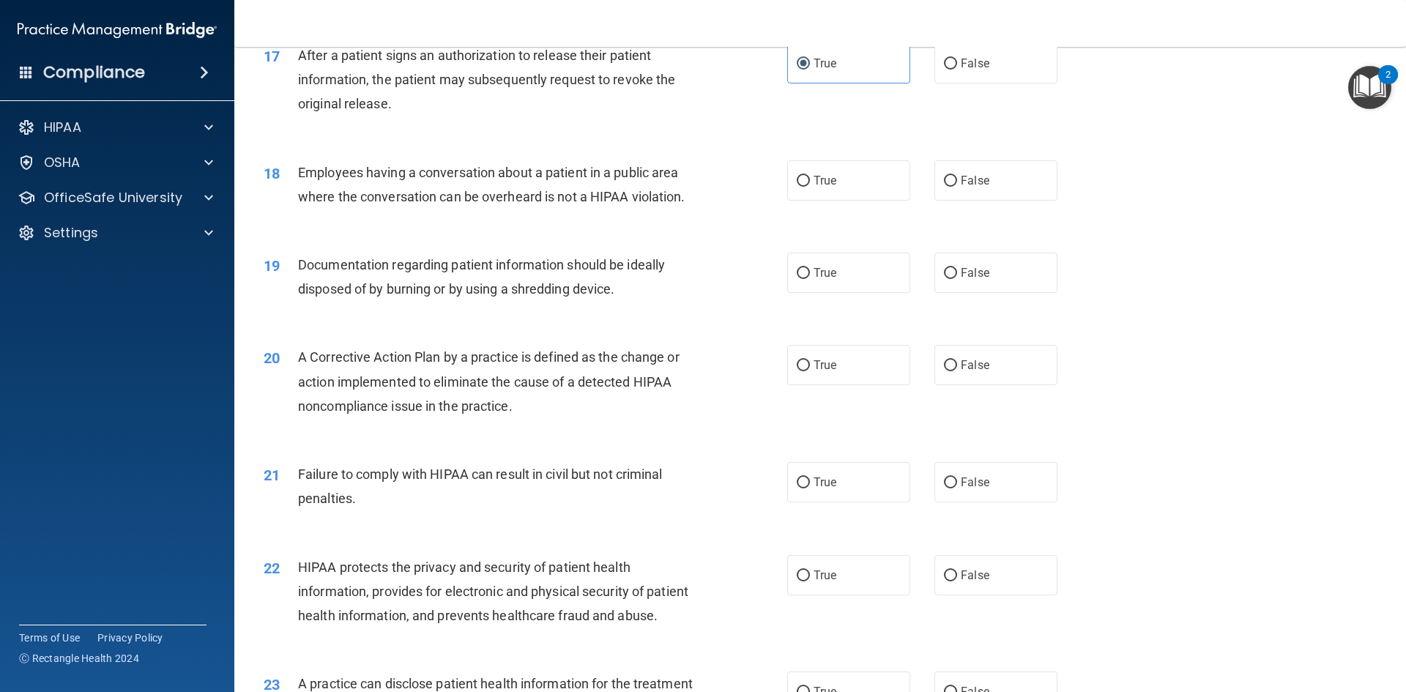
scroll to position [1831, 0]
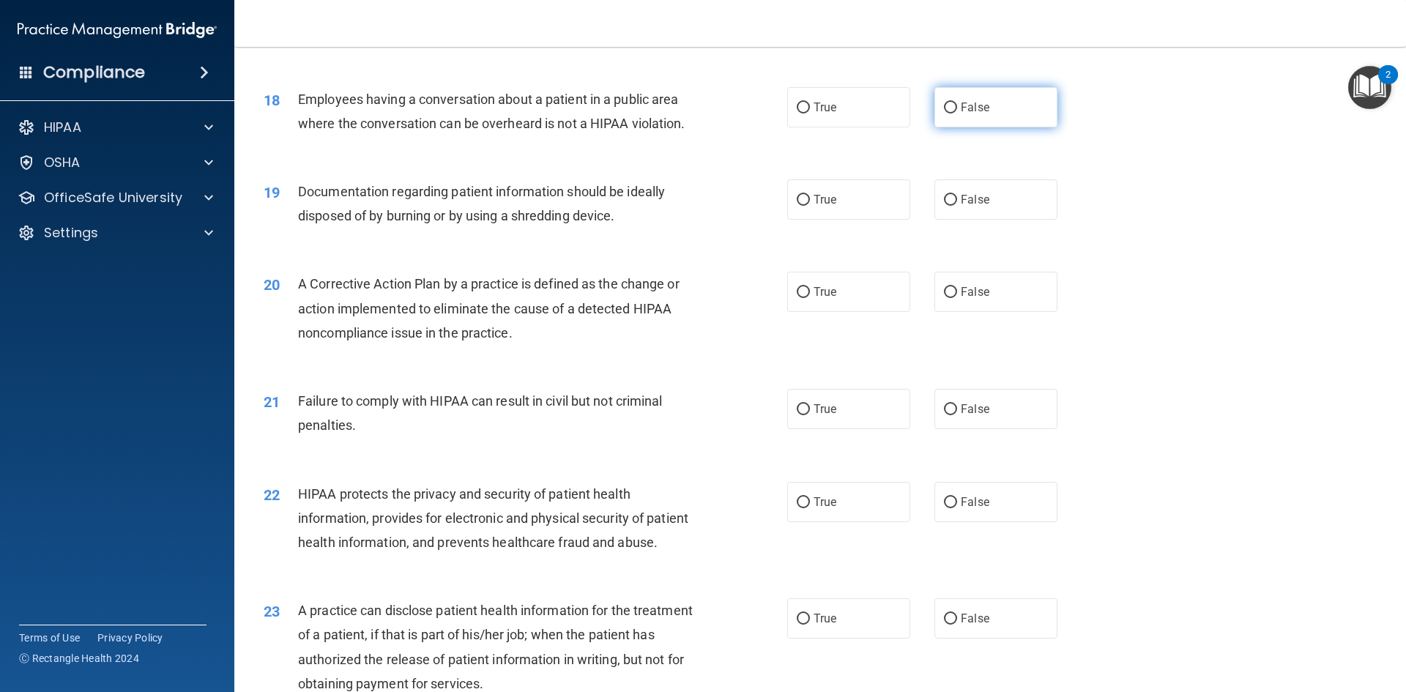
click at [946, 114] on input "False" at bounding box center [950, 108] width 13 height 11
radio input "true"
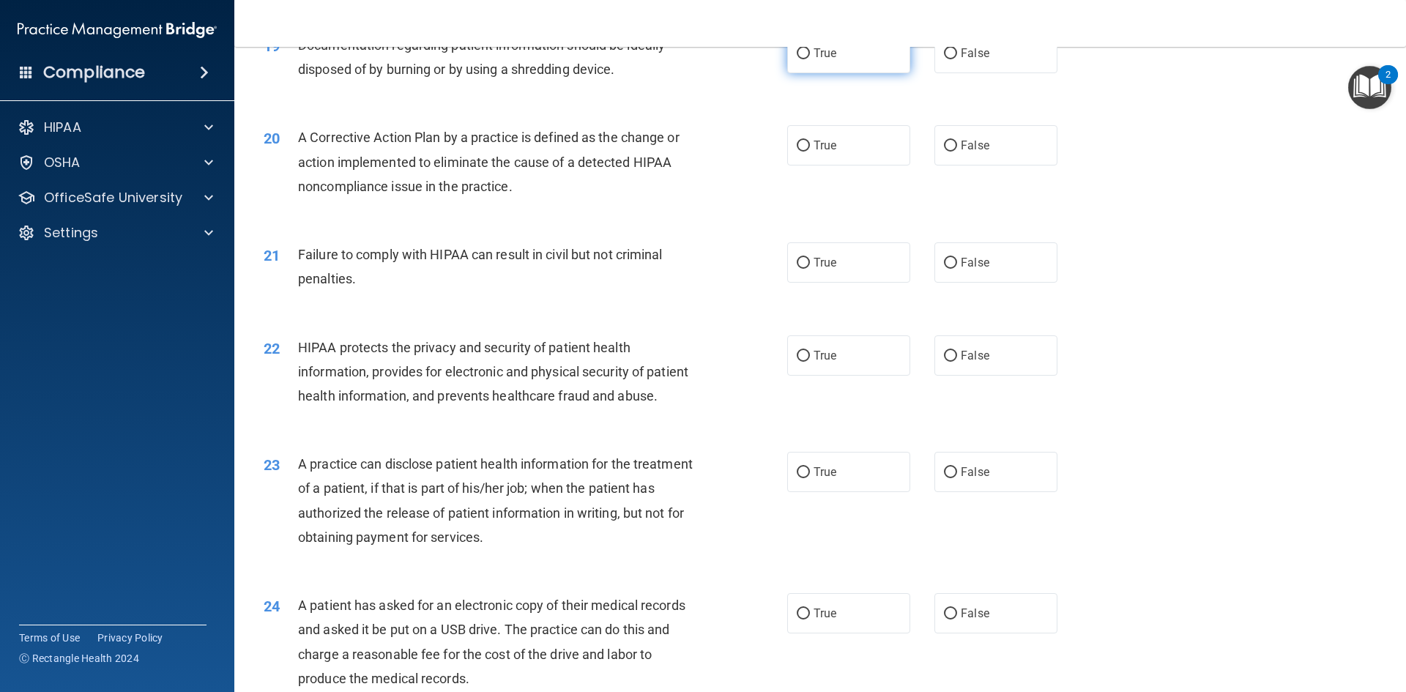
click at [817, 73] on label "True" at bounding box center [848, 53] width 123 height 40
click at [810, 59] on input "True" at bounding box center [803, 53] width 13 height 11
radio input "true"
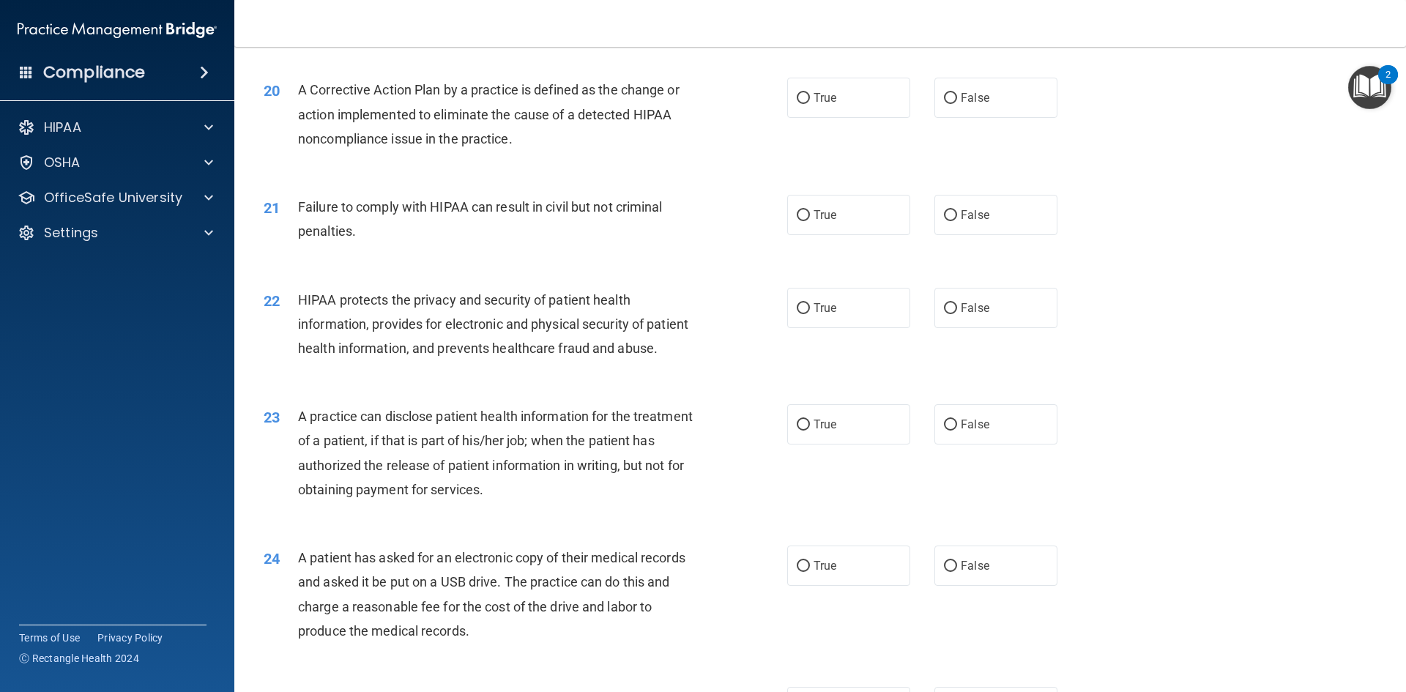
scroll to position [2051, 0]
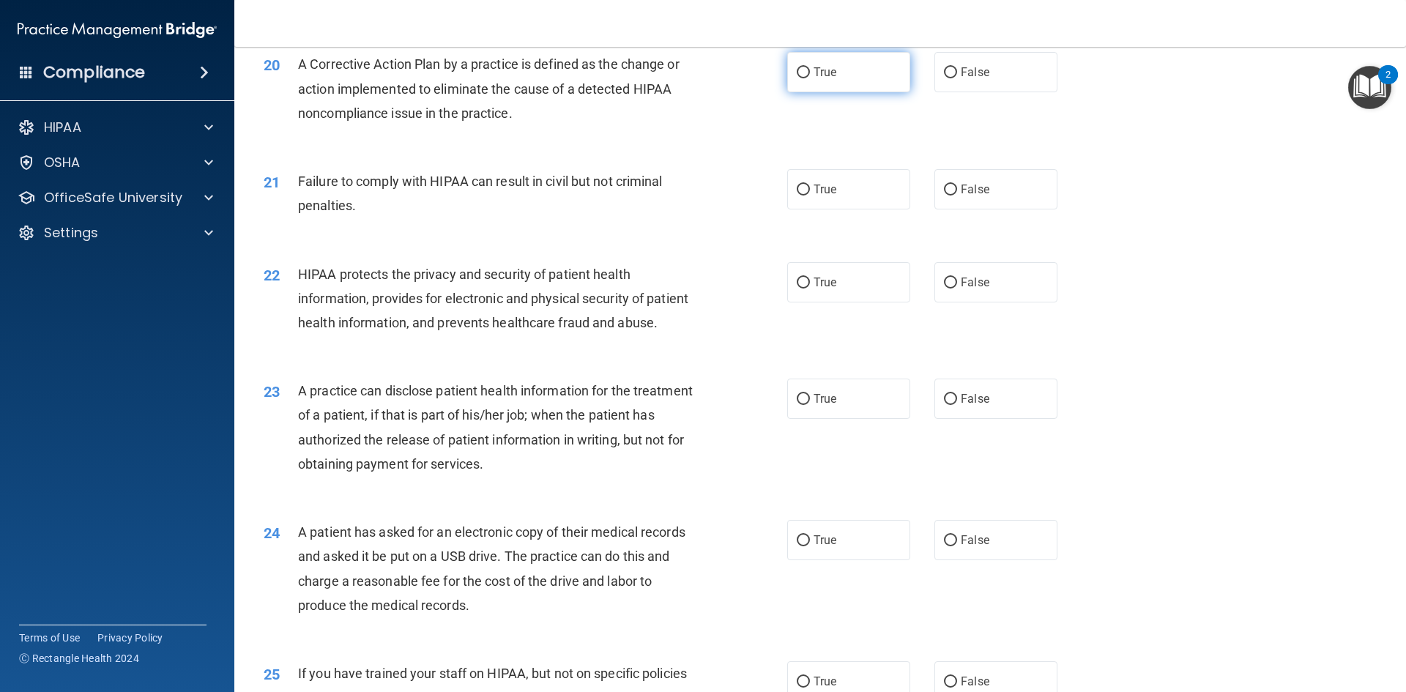
click at [801, 78] on input "True" at bounding box center [803, 72] width 13 height 11
radio input "true"
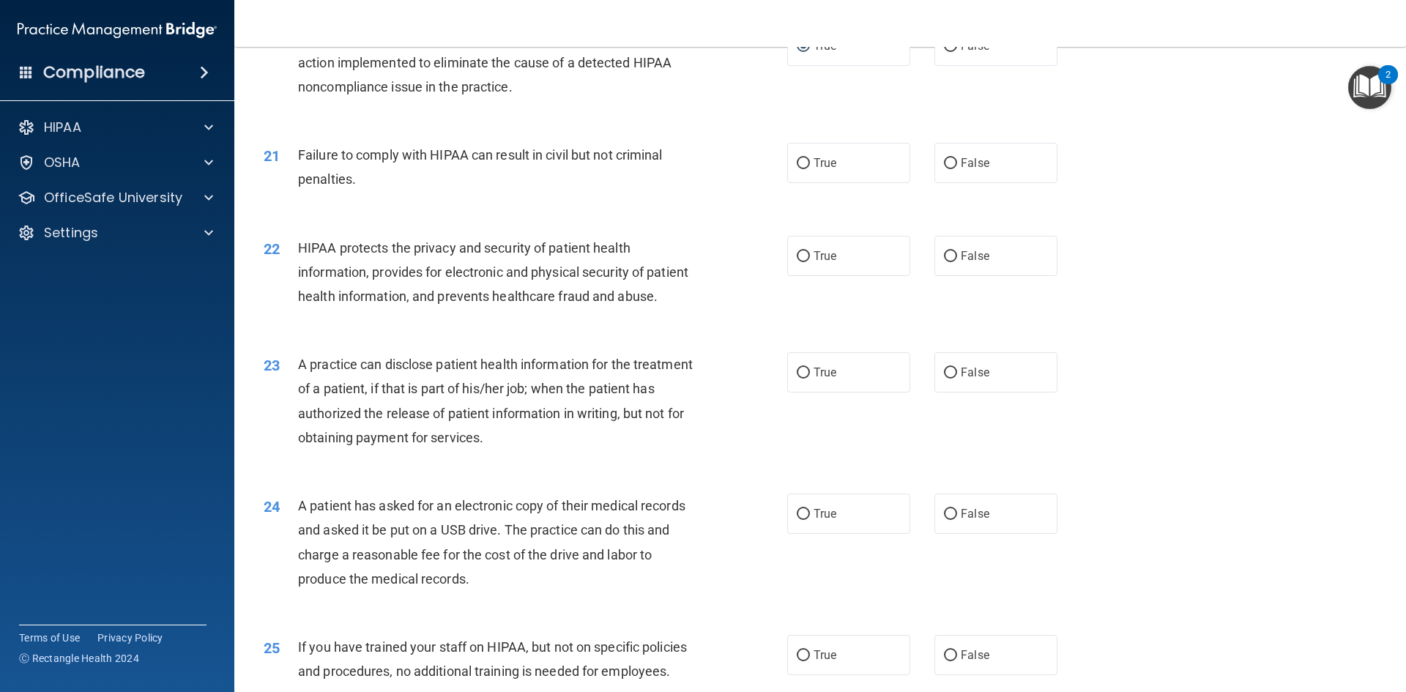
scroll to position [2042, 0]
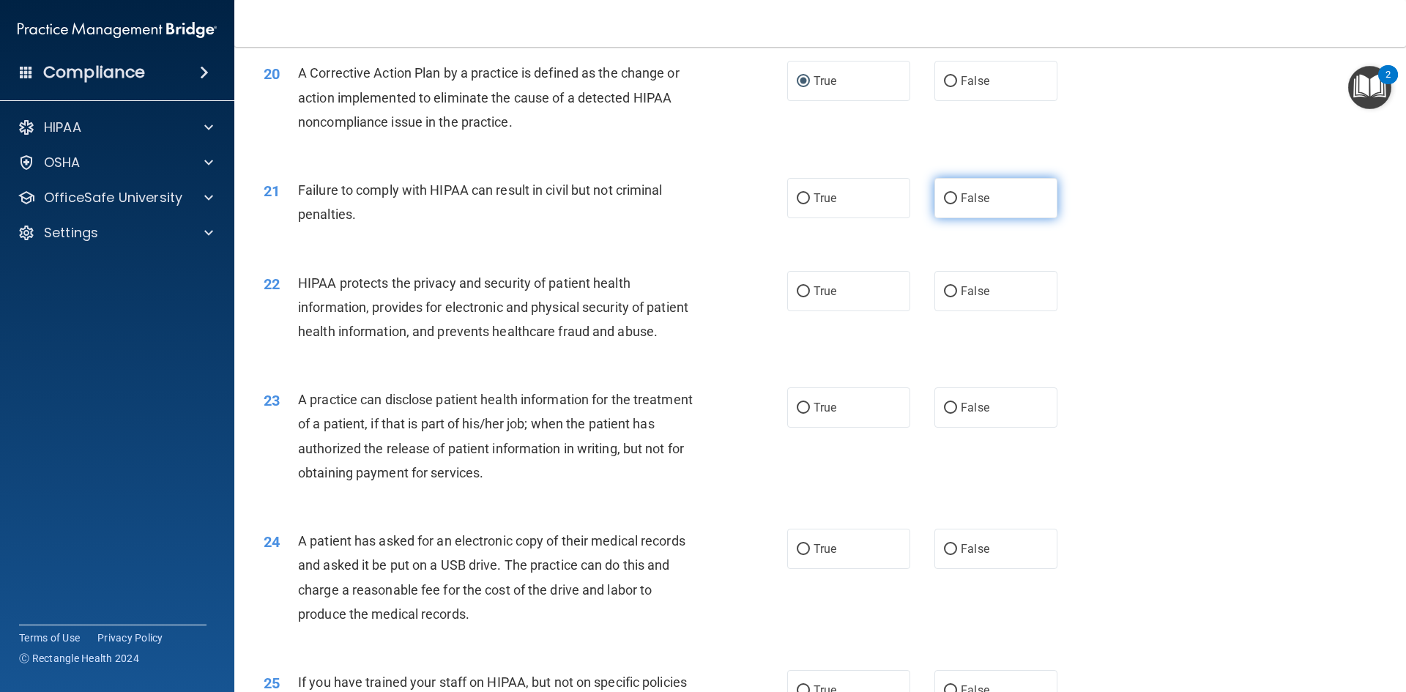
click at [944, 204] on input "False" at bounding box center [950, 198] width 13 height 11
radio input "true"
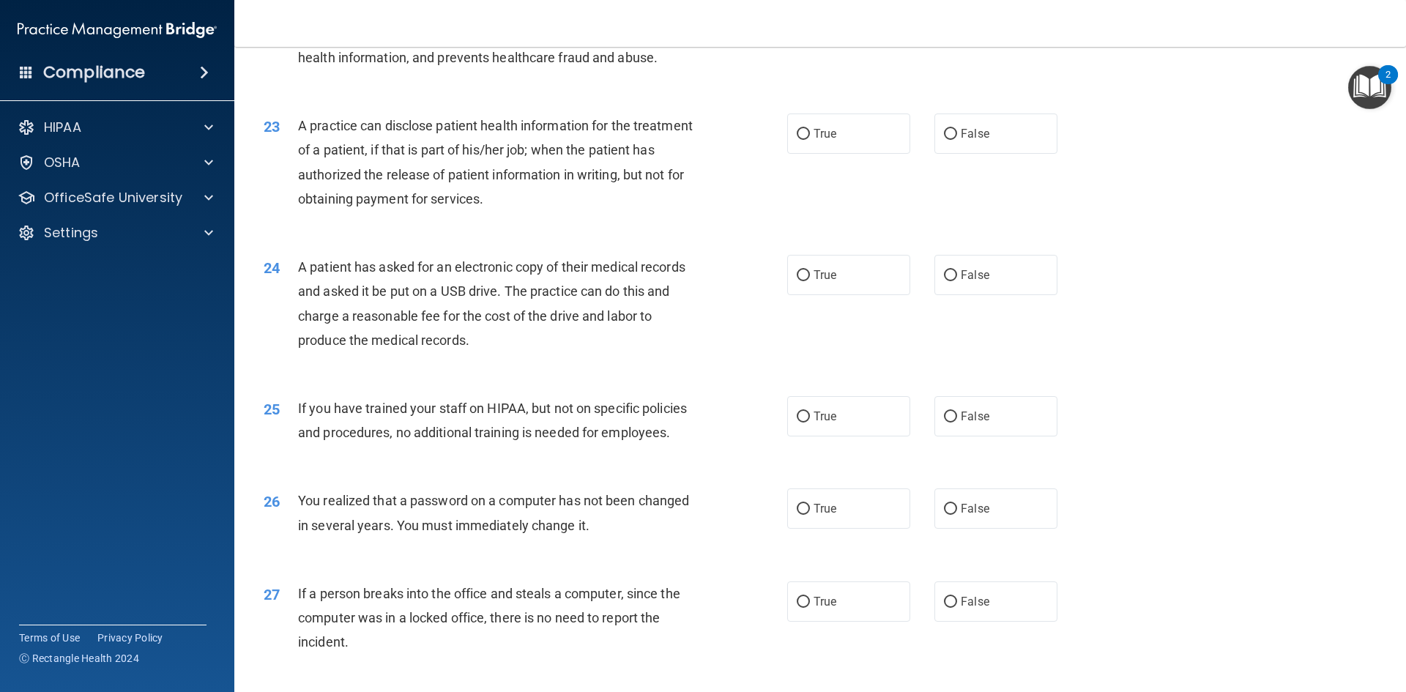
scroll to position [2262, 0]
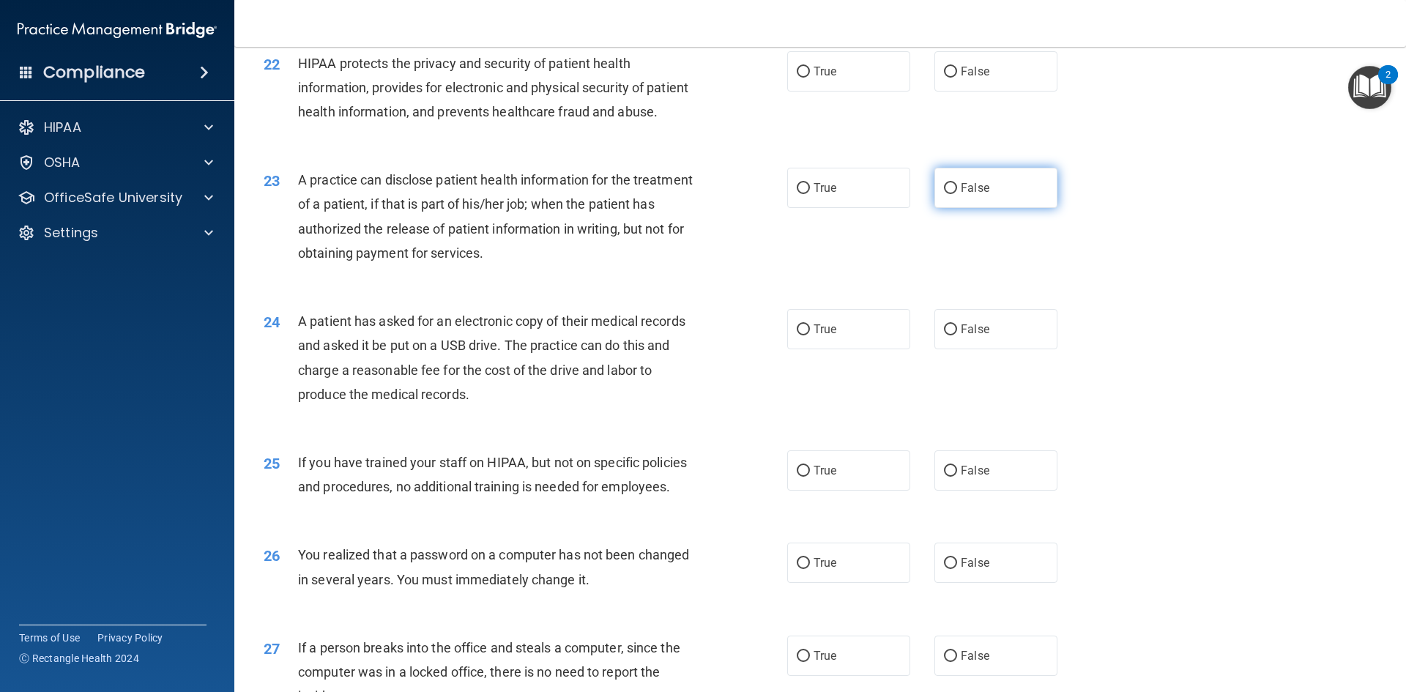
click at [965, 208] on label "False" at bounding box center [996, 188] width 123 height 40
click at [957, 194] on input "False" at bounding box center [950, 188] width 13 height 11
radio input "true"
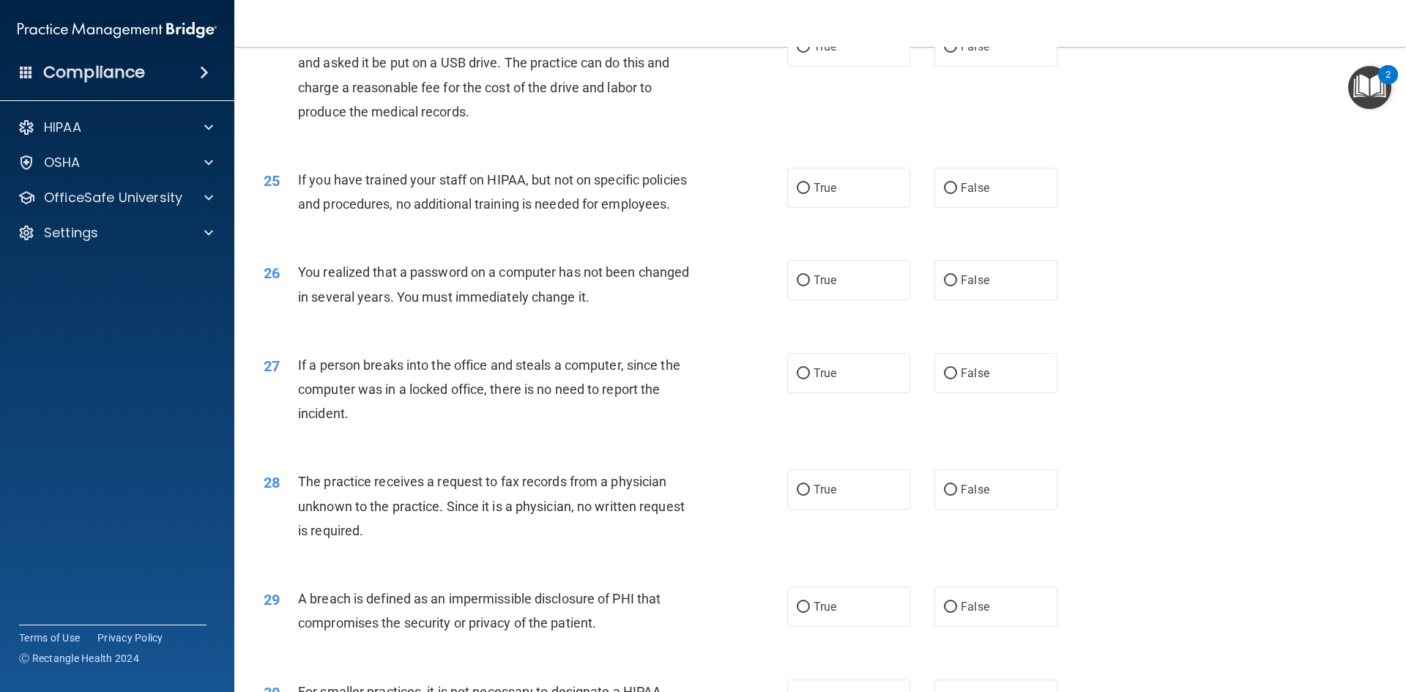
scroll to position [2555, 0]
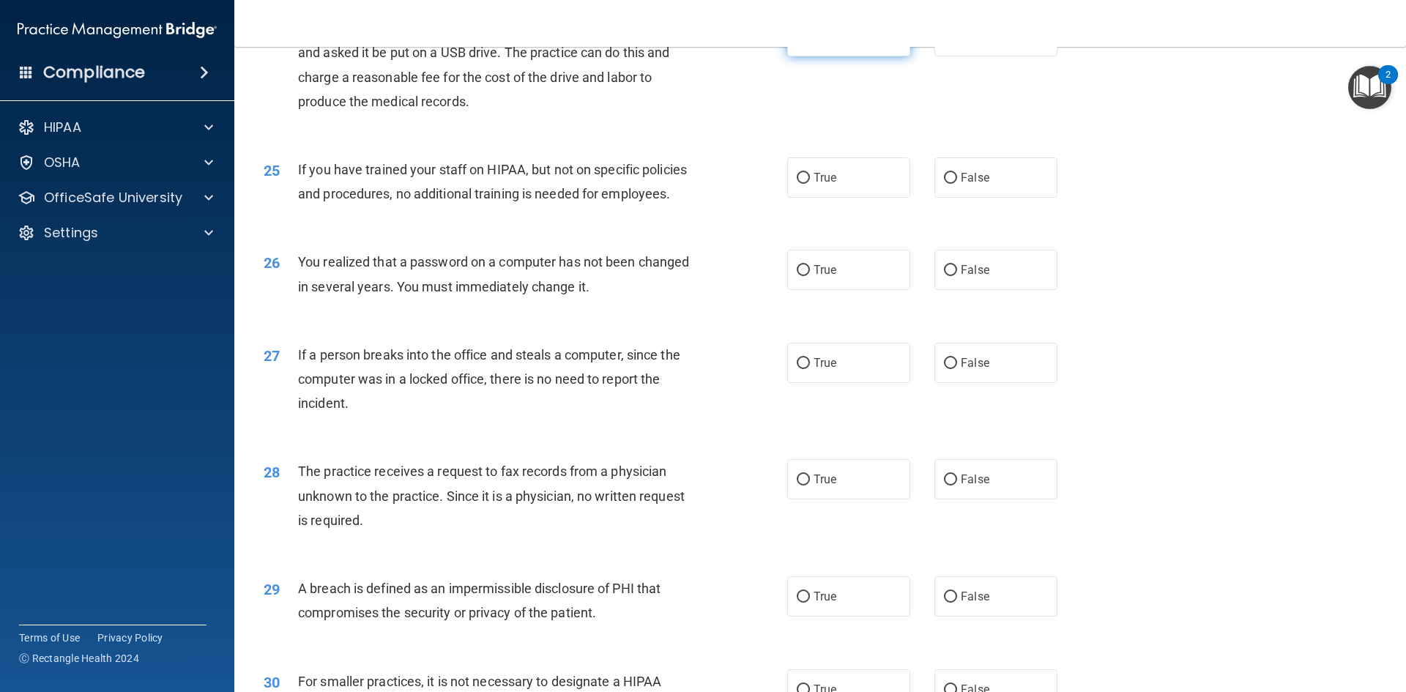
click at [840, 56] on label "True" at bounding box center [848, 36] width 123 height 40
click at [810, 42] on input "True" at bounding box center [803, 36] width 13 height 11
radio input "true"
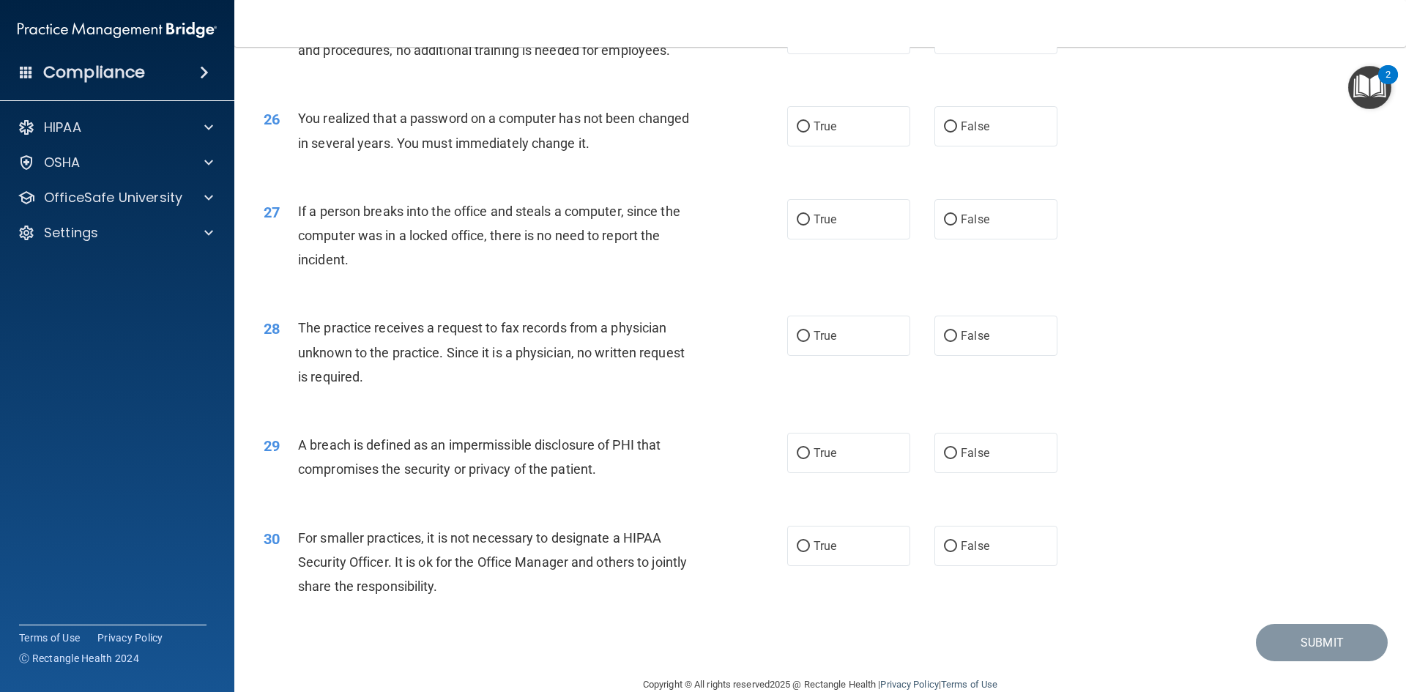
scroll to position [2701, 0]
click at [1018, 51] on label "False" at bounding box center [996, 31] width 123 height 40
click at [957, 37] on input "False" at bounding box center [950, 31] width 13 height 11
radio input "true"
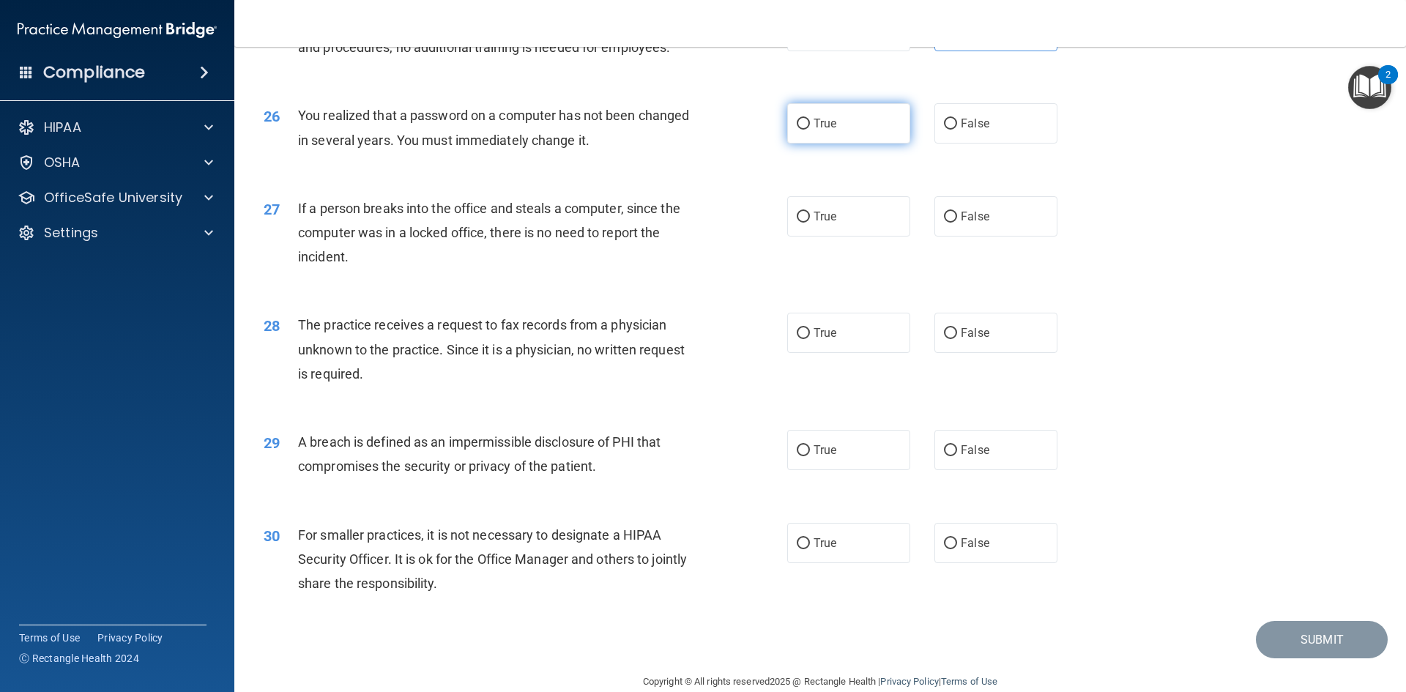
click at [808, 144] on label "True" at bounding box center [848, 123] width 123 height 40
click at [808, 130] on input "True" at bounding box center [803, 124] width 13 height 11
radio input "true"
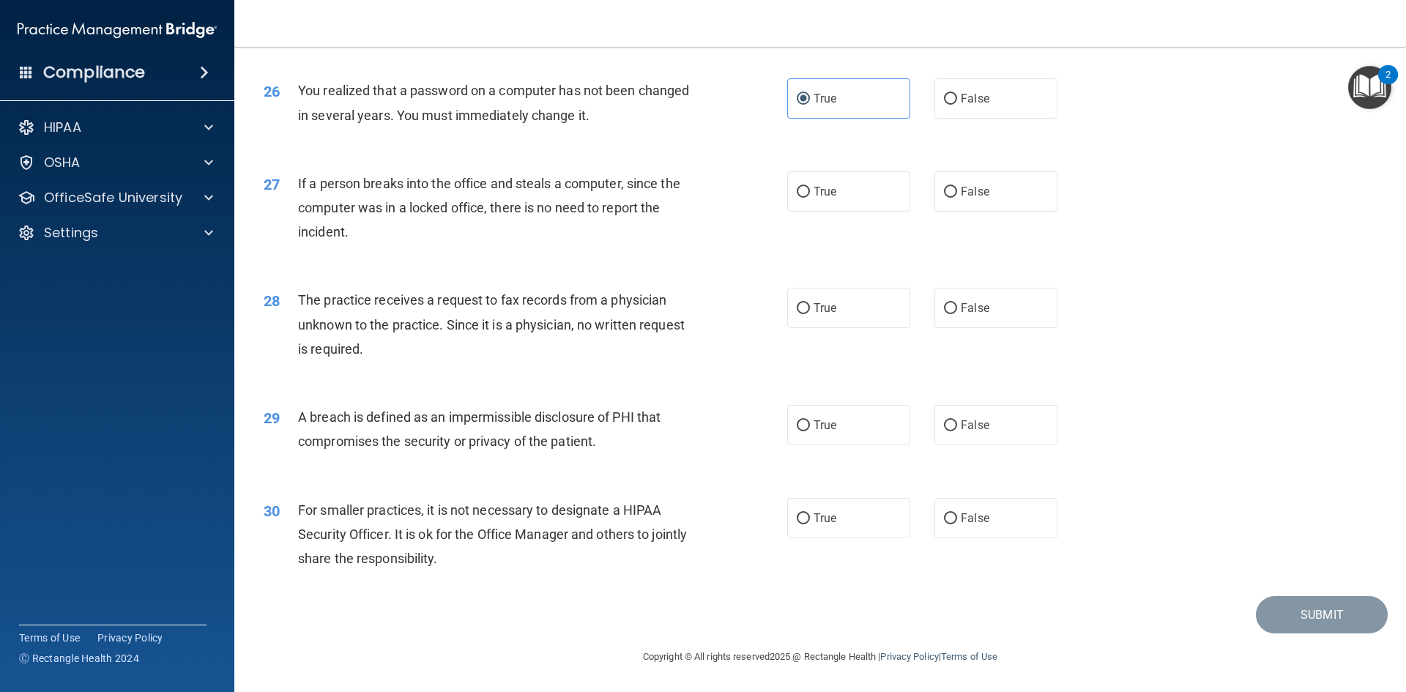
scroll to position [2775, 0]
click at [968, 200] on label "False" at bounding box center [996, 191] width 123 height 40
click at [957, 198] on input "False" at bounding box center [950, 192] width 13 height 11
radio input "true"
click at [971, 305] on span "False" at bounding box center [975, 308] width 29 height 14
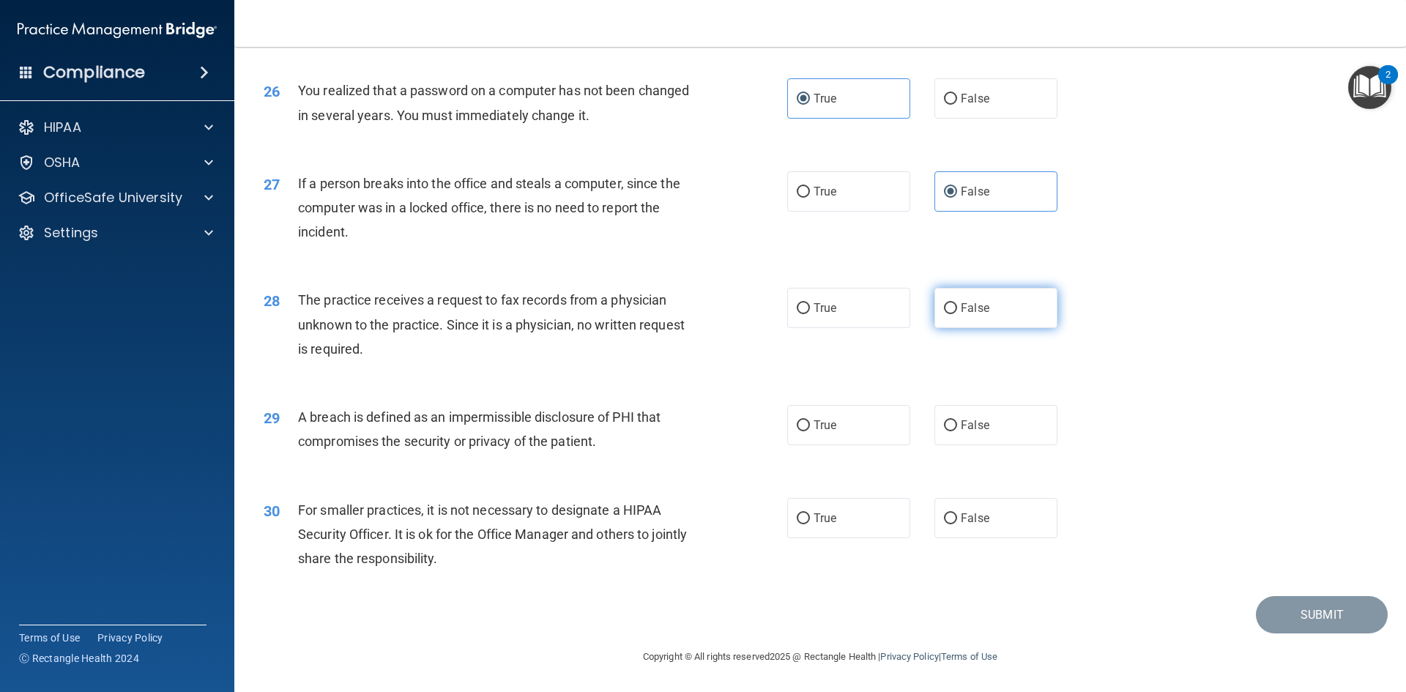
click at [957, 305] on input "False" at bounding box center [950, 308] width 13 height 11
radio input "true"
click at [1001, 427] on label "False" at bounding box center [996, 425] width 123 height 40
click at [957, 427] on input "False" at bounding box center [950, 425] width 13 height 11
radio input "true"
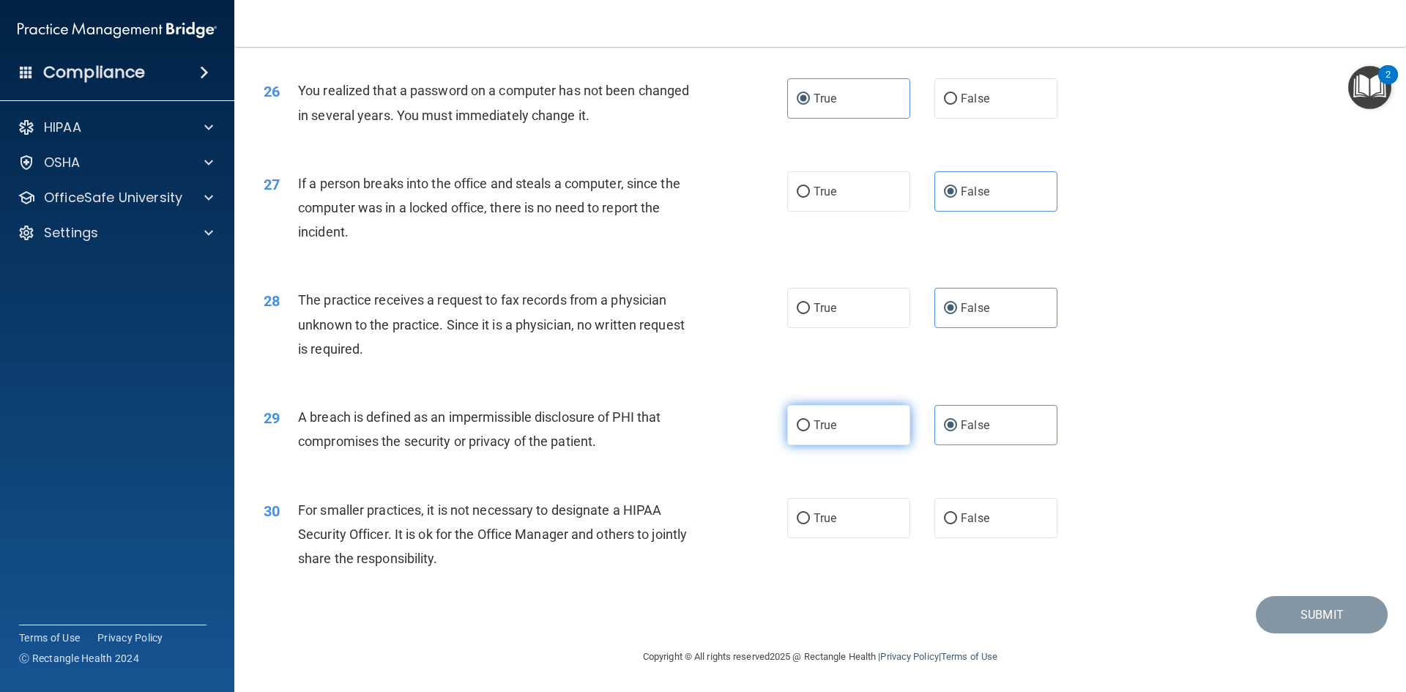
click at [890, 435] on label "True" at bounding box center [848, 425] width 123 height 40
click at [810, 431] on input "True" at bounding box center [803, 425] width 13 height 11
radio input "true"
radio input "false"
click at [992, 513] on label "False" at bounding box center [996, 518] width 123 height 40
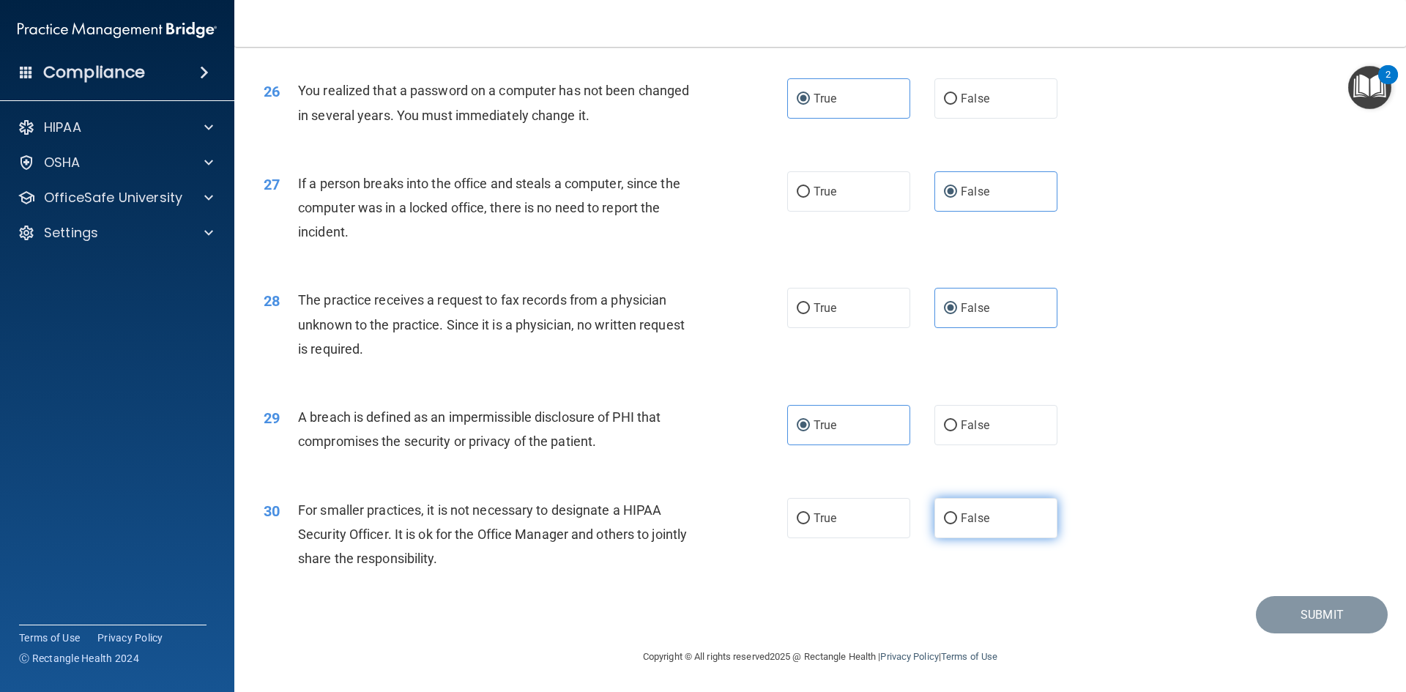
click at [957, 513] on input "False" at bounding box center [950, 518] width 13 height 11
radio input "true"
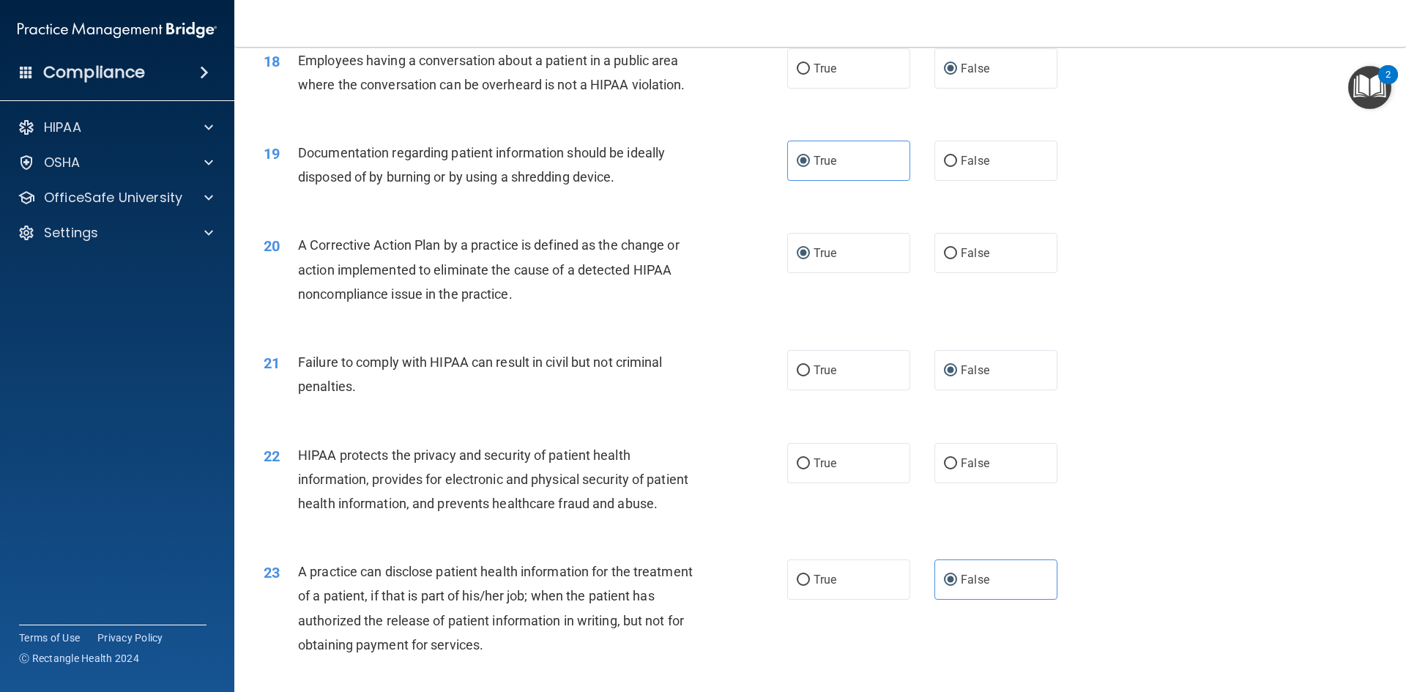
scroll to position [1969, 0]
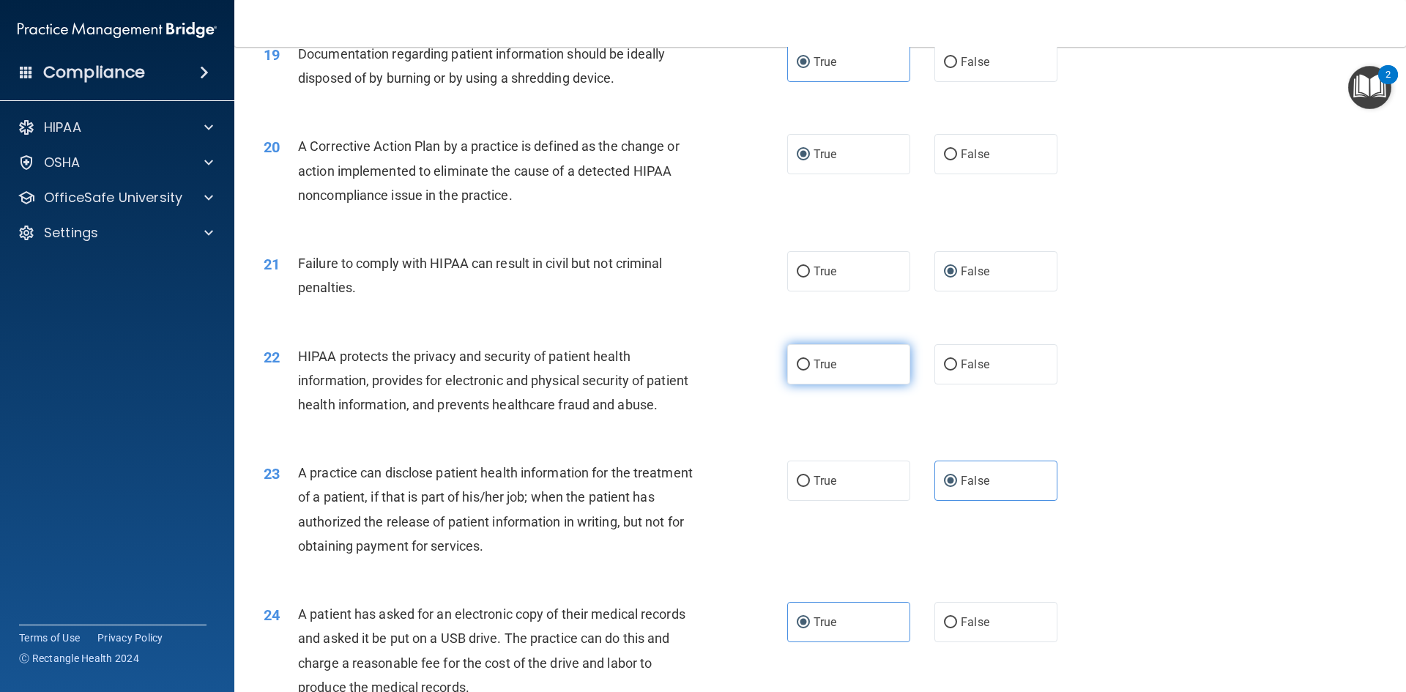
click at [841, 385] on label "True" at bounding box center [848, 364] width 123 height 40
click at [810, 371] on input "True" at bounding box center [803, 365] width 13 height 11
radio input "true"
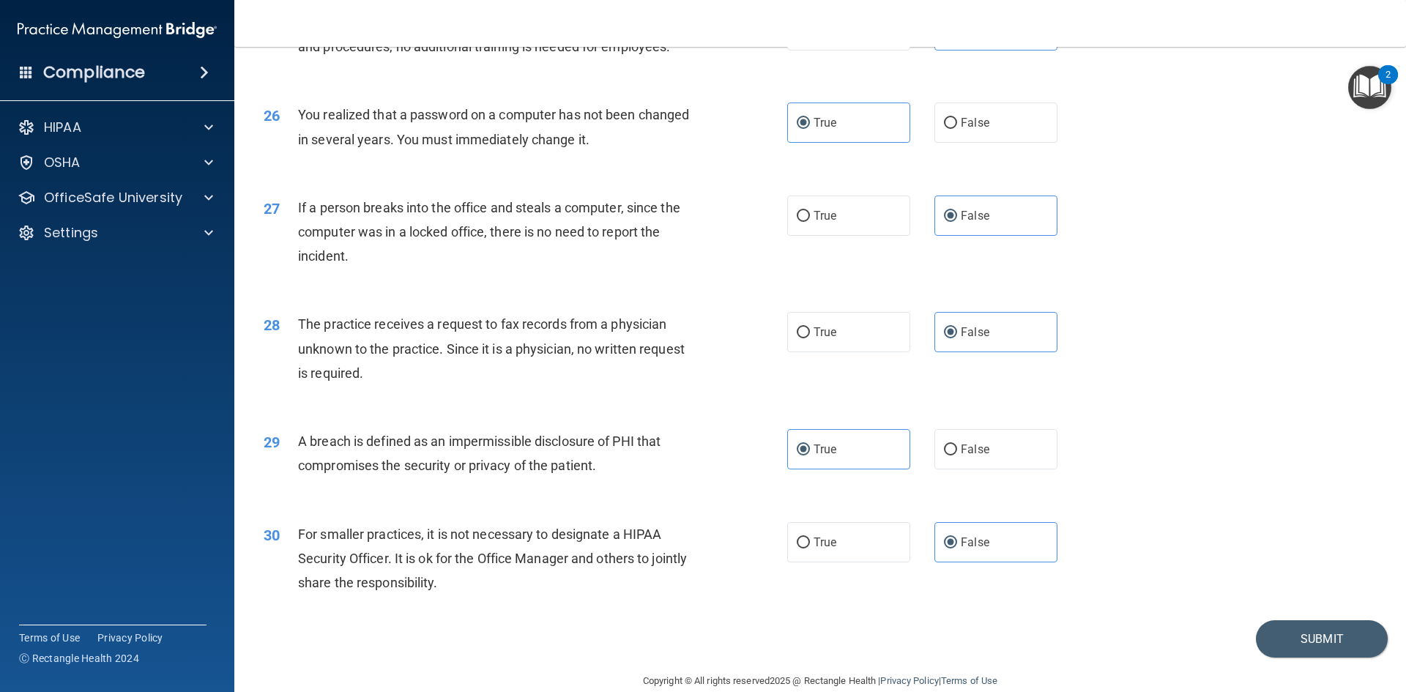
scroll to position [2775, 0]
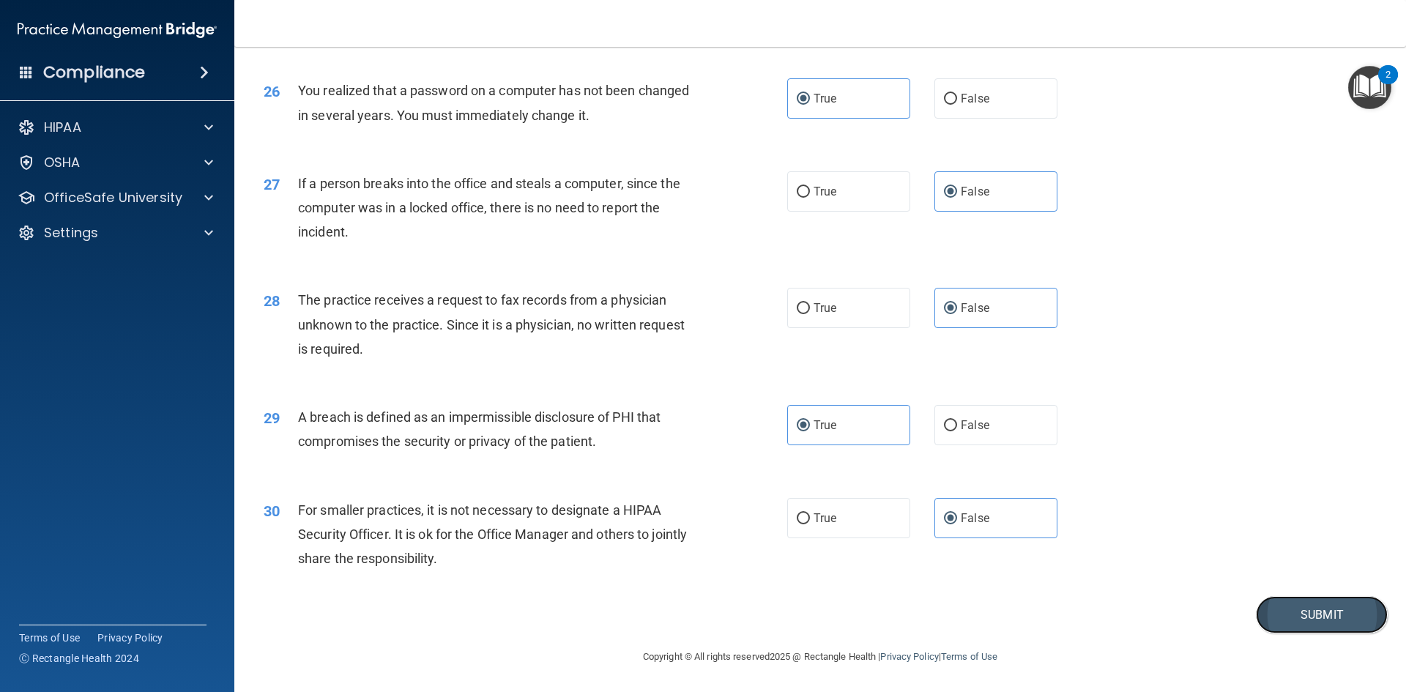
click at [1328, 614] on button "Submit" at bounding box center [1322, 614] width 132 height 37
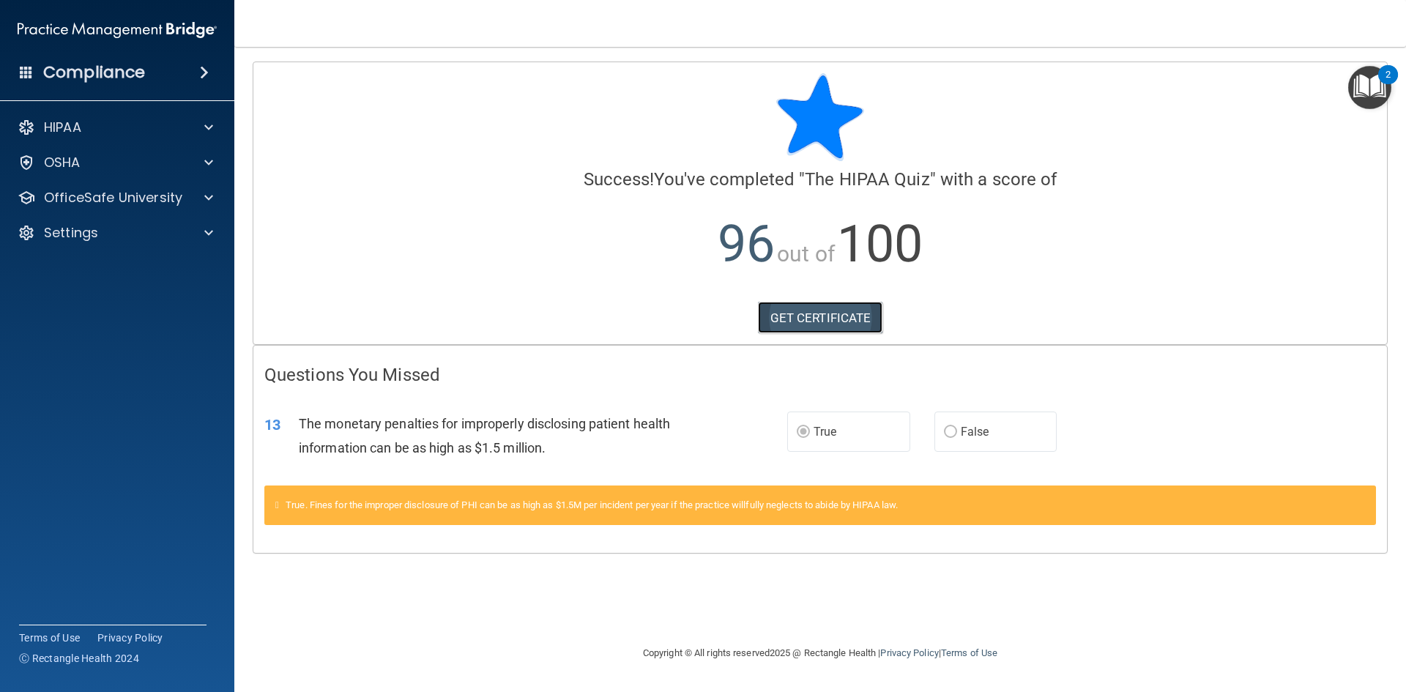
click at [807, 319] on link "GET CERTIFICATE" at bounding box center [820, 318] width 125 height 32
click at [133, 201] on p "OfficeSafe University" at bounding box center [113, 198] width 138 height 18
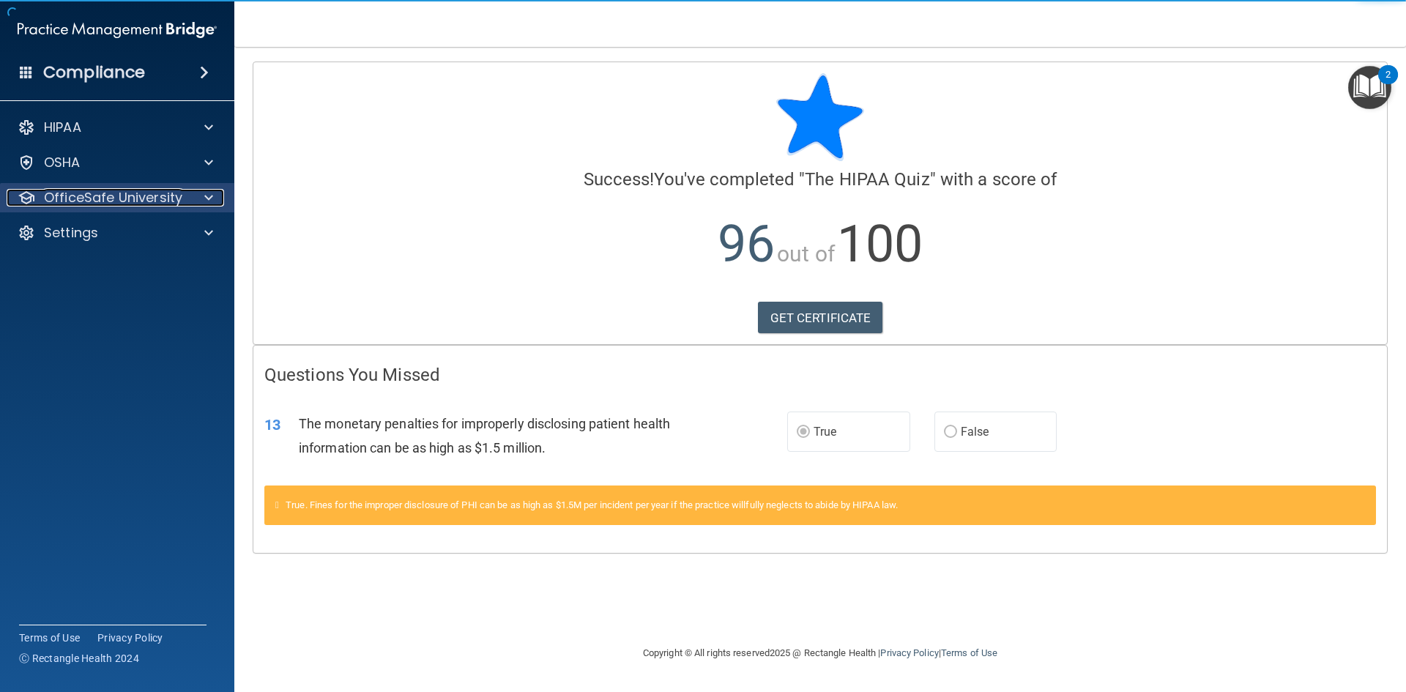
click at [92, 196] on p "OfficeSafe University" at bounding box center [113, 198] width 138 height 18
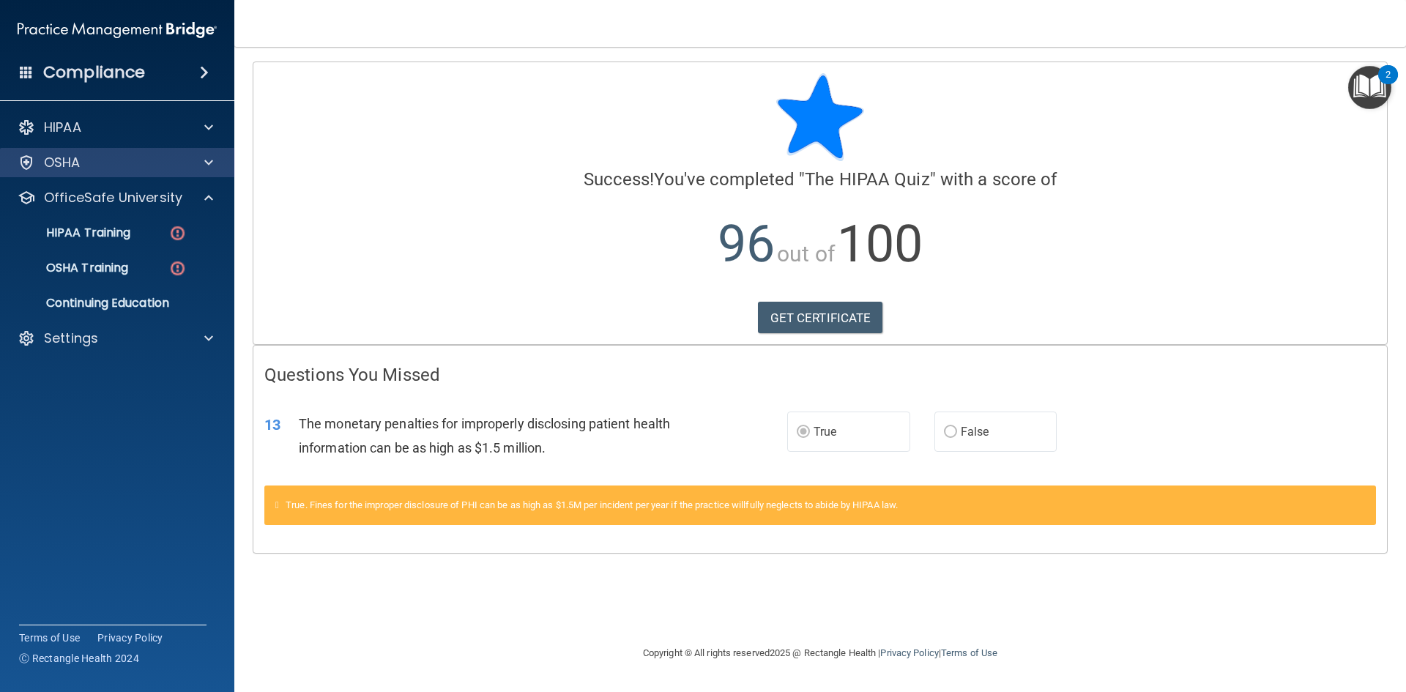
click at [94, 153] on div "OSHA" at bounding box center [117, 162] width 235 height 29
click at [140, 237] on div "HIPAA Training" at bounding box center [110, 233] width 200 height 15
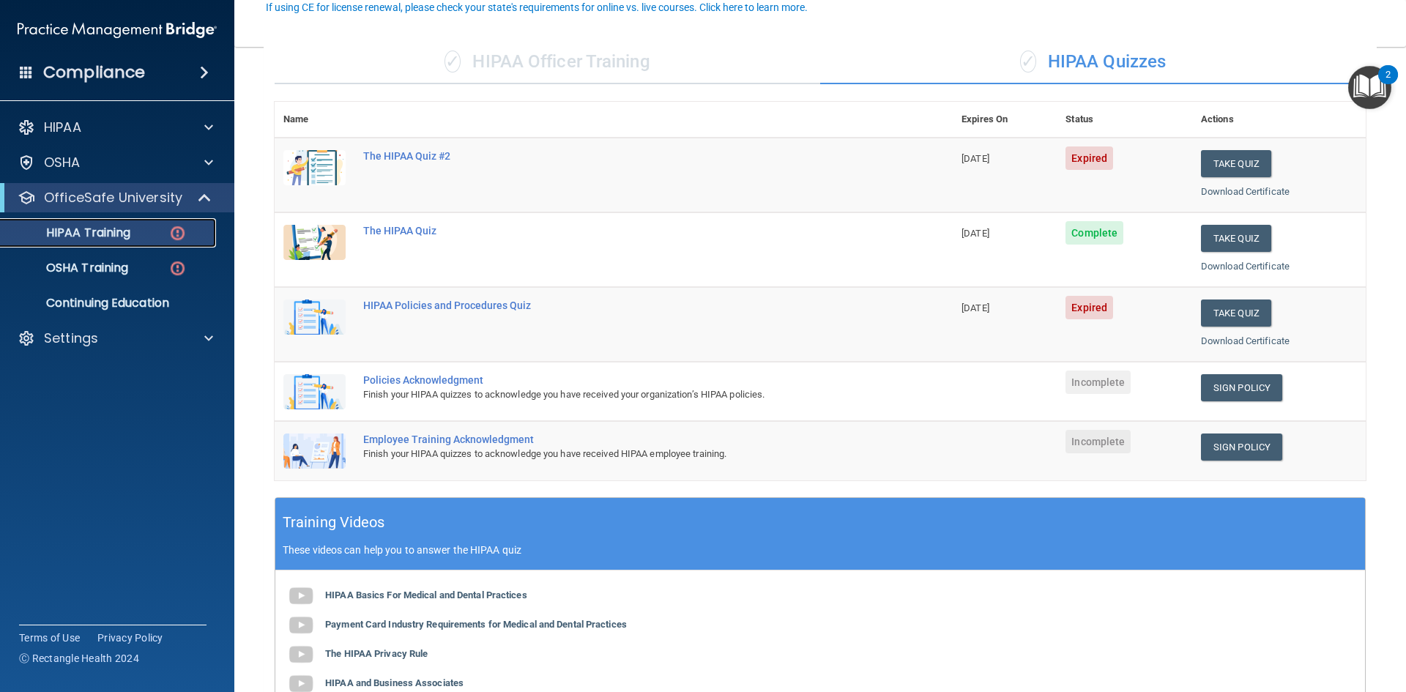
scroll to position [146, 0]
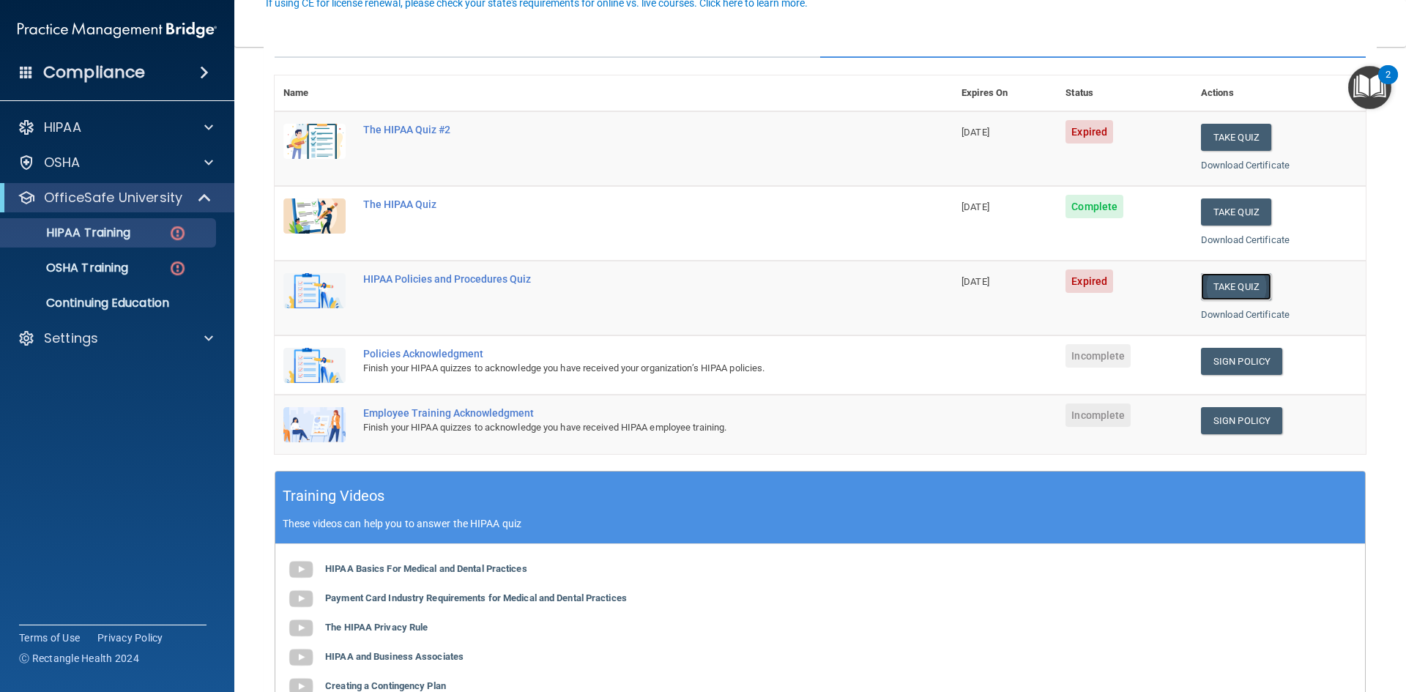
click at [1226, 289] on button "Take Quiz" at bounding box center [1236, 286] width 70 height 27
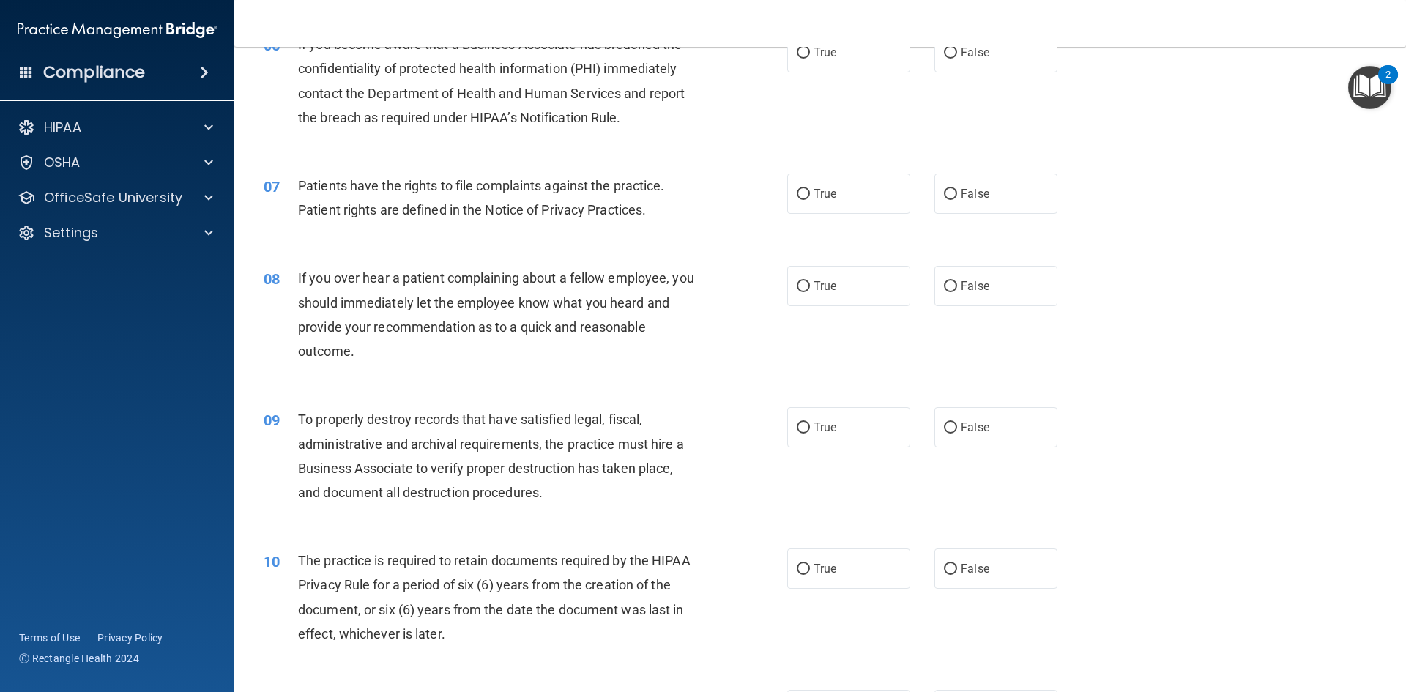
scroll to position [568, 0]
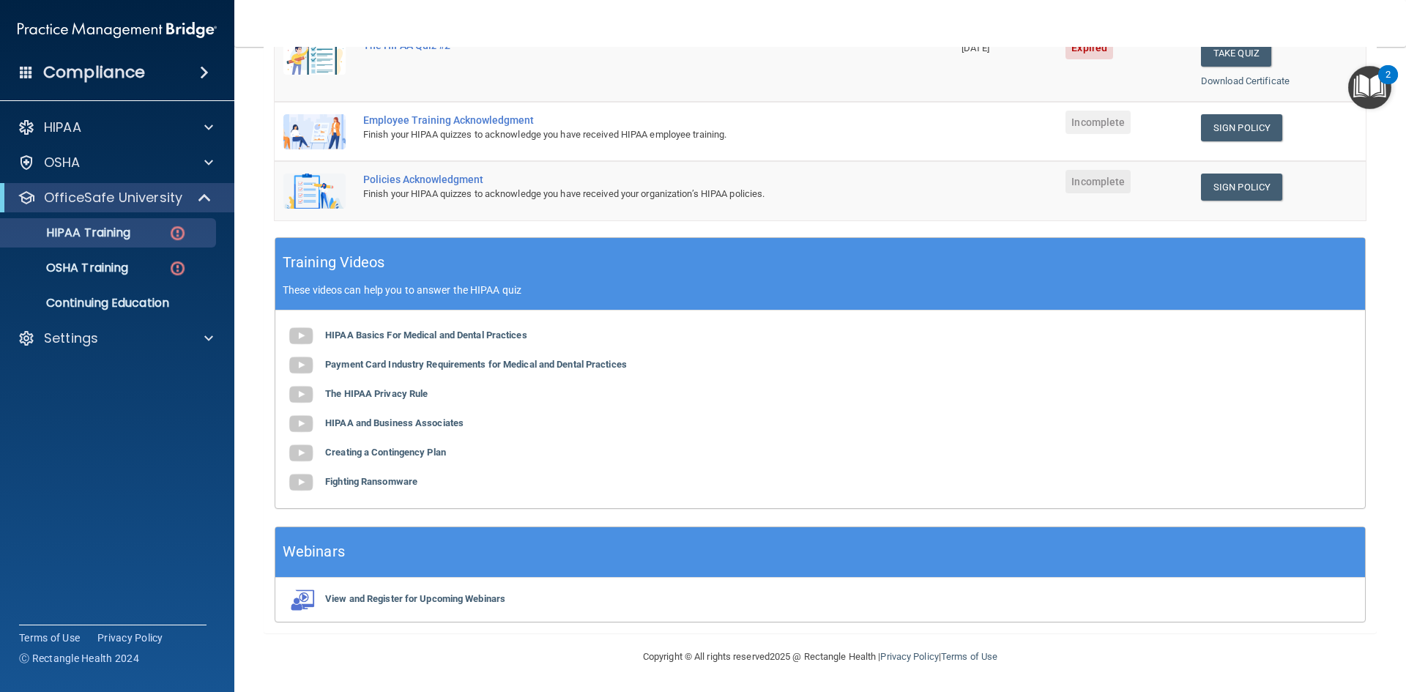
scroll to position [87, 0]
